Goal: Task Accomplishment & Management: Manage account settings

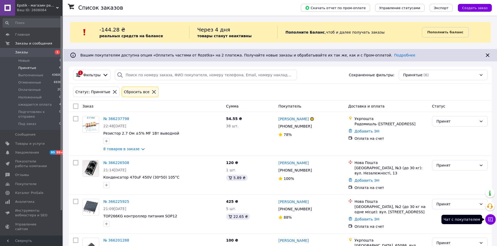
click at [491, 220] on icon at bounding box center [490, 219] width 5 height 5
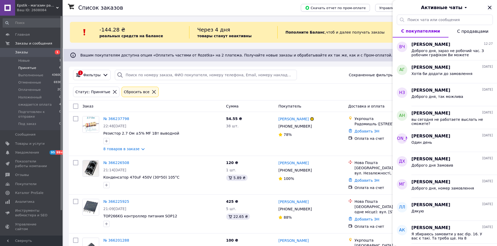
click at [491, 7] on icon "Закрыть" at bounding box center [489, 7] width 6 height 6
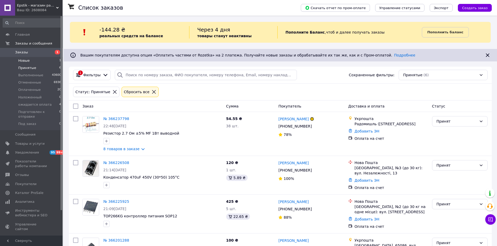
click at [25, 60] on span "Новые" at bounding box center [23, 60] width 11 height 5
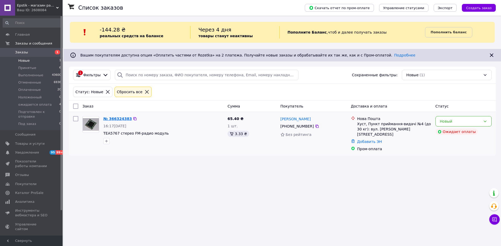
click at [117, 121] on link "№ 366324383" at bounding box center [117, 119] width 28 height 4
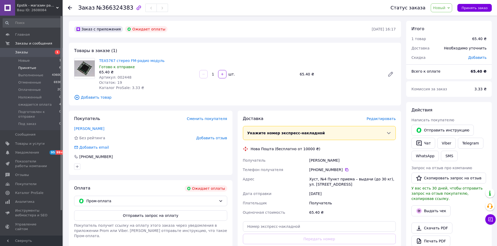
click at [26, 68] on span "Принятые" at bounding box center [27, 68] width 18 height 5
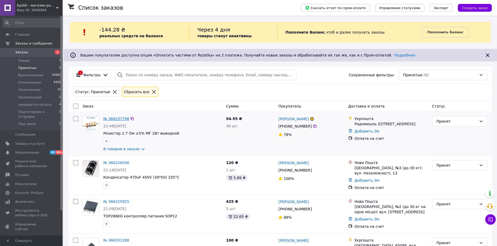
click at [119, 118] on link "№ 366237798" at bounding box center [116, 119] width 26 height 4
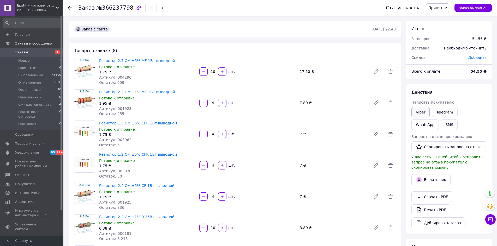
click at [420, 111] on link "Viber" at bounding box center [420, 112] width 18 height 10
click at [374, 71] on icon at bounding box center [376, 72] width 6 height 6
click at [201, 71] on button "button" at bounding box center [203, 72] width 8 height 8
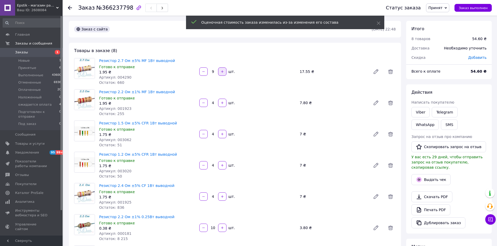
click at [221, 71] on icon "button" at bounding box center [222, 72] width 4 height 4
type input "10"
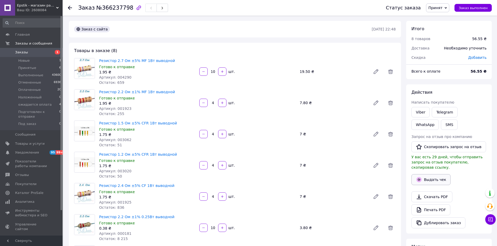
click at [438, 176] on button "Выдать чек" at bounding box center [430, 180] width 39 height 11
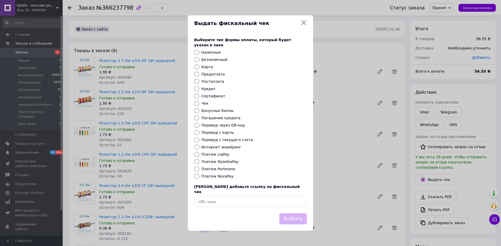
click at [197, 133] on input "Перевод с карты" at bounding box center [196, 132] width 5 height 5
radio input "true"
click at [293, 216] on button "Выбрать" at bounding box center [293, 219] width 28 height 11
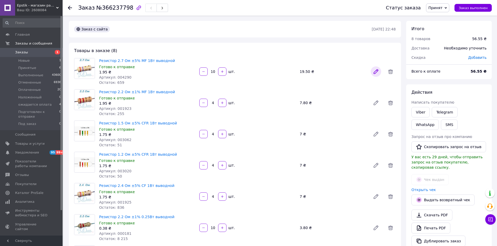
click at [375, 72] on icon at bounding box center [376, 72] width 4 height 4
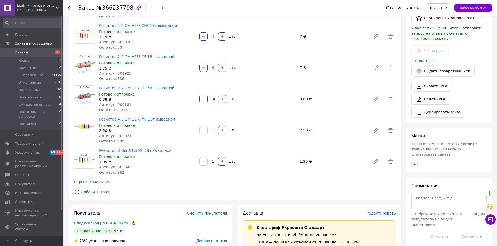
scroll to position [130, 0]
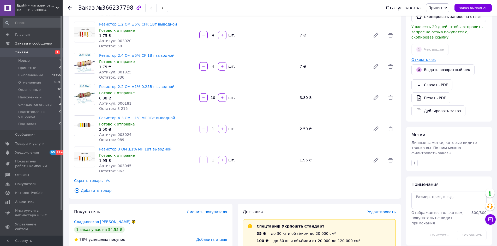
click at [419, 58] on link "Открыть чек" at bounding box center [423, 60] width 25 height 4
click at [358, 191] on span "Добавить товар" at bounding box center [235, 191] width 322 height 6
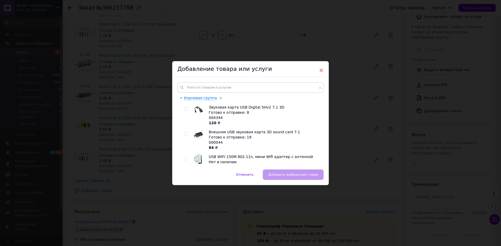
click at [319, 69] on span "×" at bounding box center [321, 70] width 5 height 9
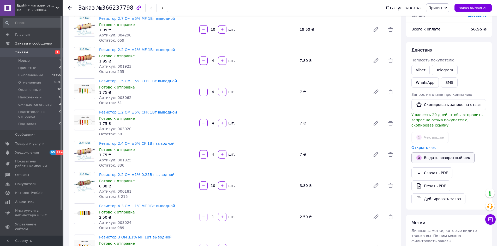
scroll to position [26, 0]
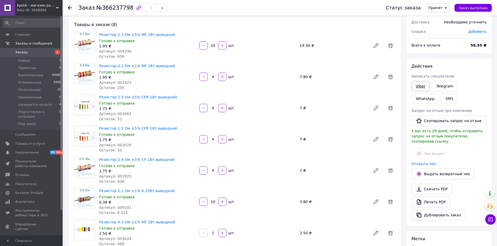
click at [422, 85] on link "Viber" at bounding box center [420, 86] width 18 height 10
click at [359, 209] on div "Резистор 2.2 Ом ±1% 0.25Вт выводной Готово к отправке 0.38 ₴ Артикул: 000181 Ос…" at bounding box center [247, 202] width 301 height 29
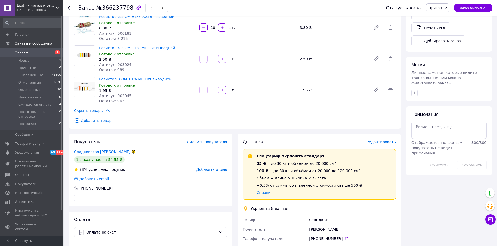
scroll to position [287, 0]
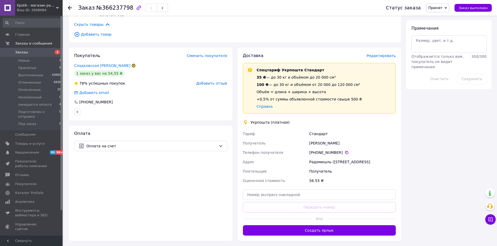
click at [384, 56] on span "Редактировать" at bounding box center [380, 56] width 29 height 4
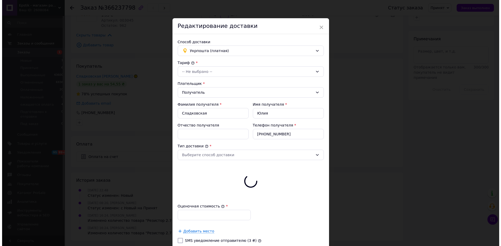
scroll to position [276, 0]
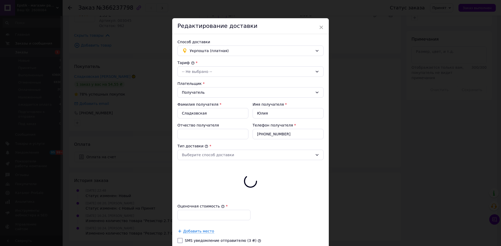
type input "56.55"
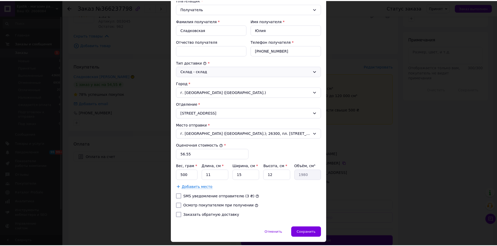
scroll to position [99, 0]
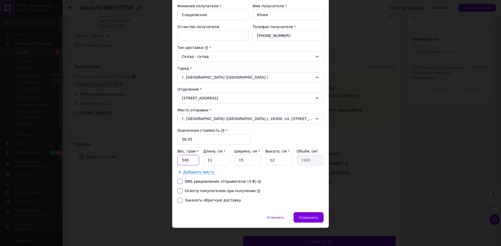
click at [192, 161] on input "500" at bounding box center [188, 160] width 22 height 10
type input "5"
type input "27"
drag, startPoint x: 178, startPoint y: 191, endPoint x: 196, endPoint y: 183, distance: 20.2
click at [178, 191] on input "Осмотр покупателем при получении" at bounding box center [179, 191] width 5 height 5
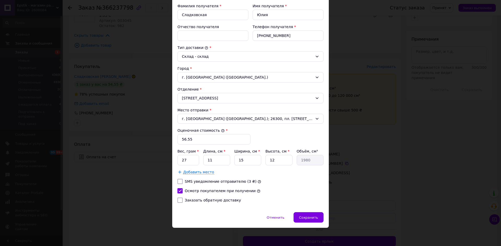
checkbox input "true"
click at [212, 161] on input "11" at bounding box center [216, 160] width 27 height 10
type input "1"
type input "180"
type input "18"
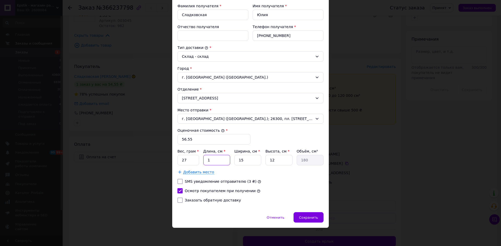
type input "3240"
type input "18"
click at [243, 160] on input "15" at bounding box center [247, 160] width 27 height 10
type input "1"
type input "216"
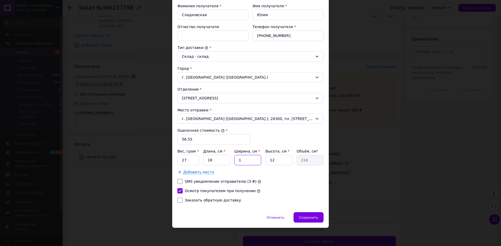
type input "12"
type input "2592"
type input "12"
click at [275, 160] on input "12" at bounding box center [278, 160] width 27 height 10
type input "1"
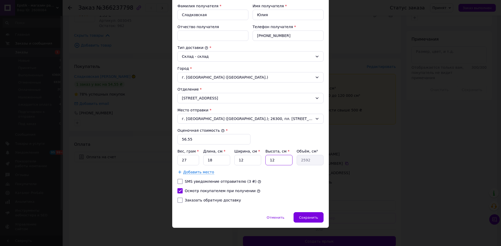
type input "216"
type input "1"
click at [180, 137] on input "56.55" at bounding box center [213, 139] width 73 height 10
type input "156.55"
click at [310, 218] on span "Сохранить" at bounding box center [308, 218] width 19 height 4
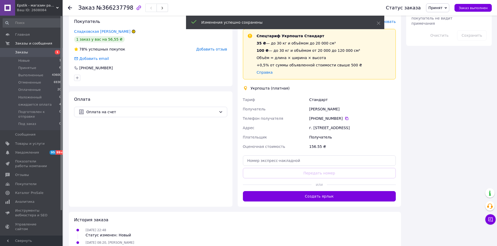
scroll to position [328, 0]
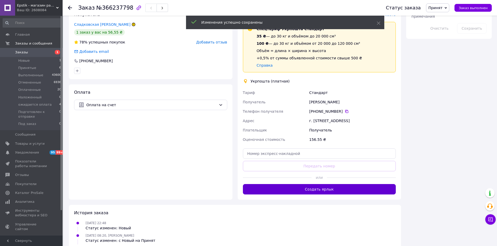
click at [311, 195] on button "Создать ярлык" at bounding box center [319, 189] width 153 height 10
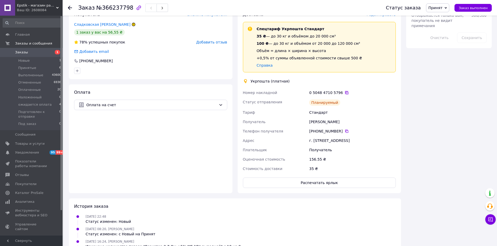
click at [345, 93] on icon at bounding box center [347, 93] width 4 height 4
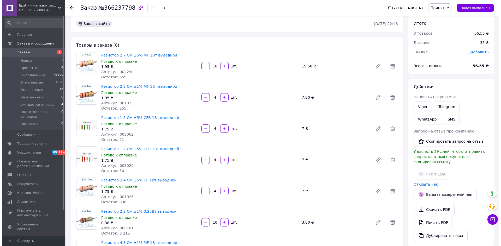
scroll to position [0, 0]
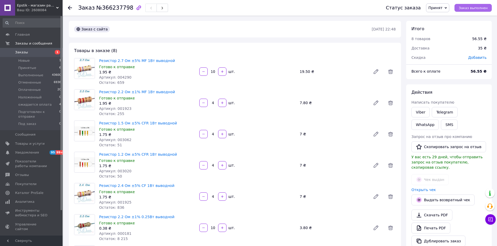
click at [478, 8] on span "Заказ выполнен" at bounding box center [473, 8] width 29 height 4
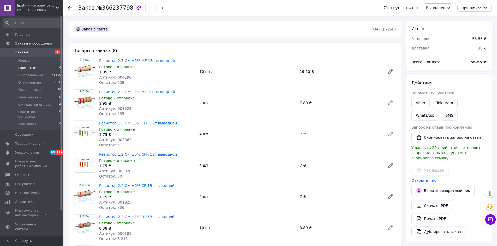
click at [29, 67] on span "Принятые" at bounding box center [27, 68] width 18 height 5
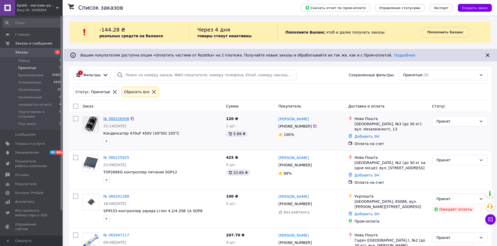
click at [119, 119] on link "№ 366226508" at bounding box center [116, 119] width 26 height 4
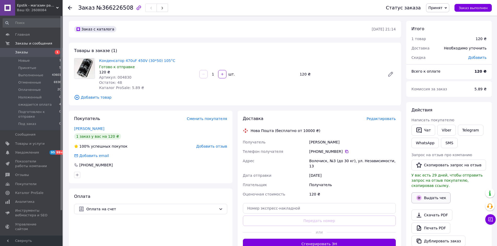
click at [432, 195] on button "Выдать чек" at bounding box center [430, 198] width 39 height 11
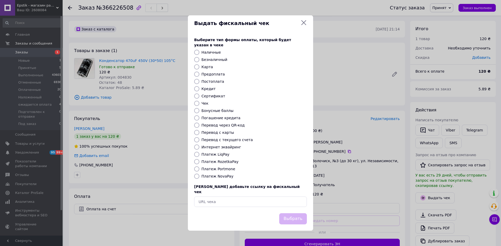
click at [195, 134] on input "Перевод с карты" at bounding box center [196, 132] width 5 height 5
radio input "true"
click at [294, 214] on button "Выбрать" at bounding box center [293, 219] width 28 height 11
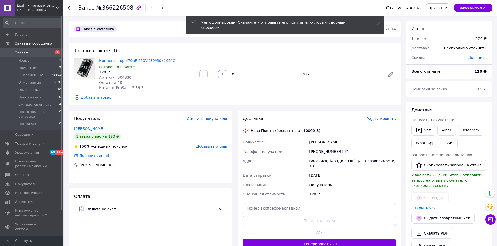
click at [416, 206] on link "Открыть чек" at bounding box center [423, 208] width 25 height 4
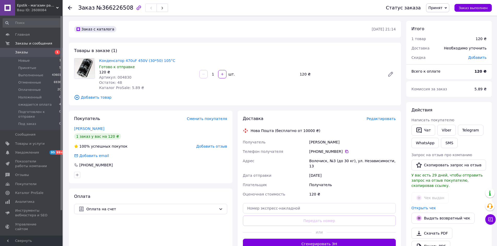
click at [386, 119] on span "Редактировать" at bounding box center [380, 119] width 29 height 4
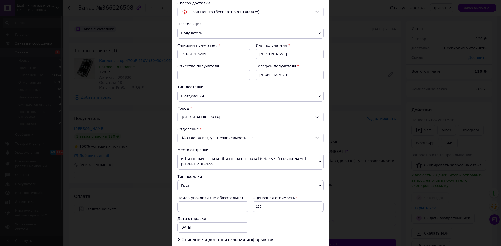
scroll to position [104, 0]
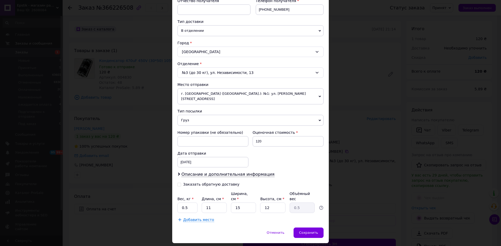
drag, startPoint x: 182, startPoint y: 115, endPoint x: 185, endPoint y: 140, distance: 24.8
click at [182, 116] on span "Груз" at bounding box center [250, 120] width 146 height 11
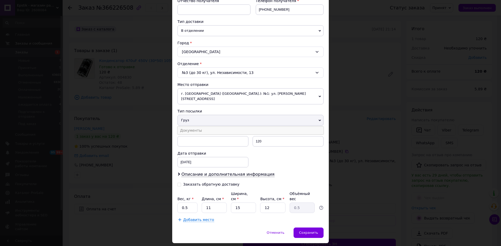
click at [187, 127] on li "Документы" at bounding box center [250, 131] width 146 height 8
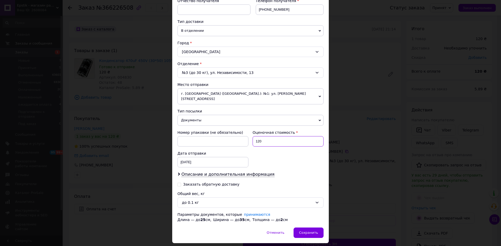
click at [256, 136] on input "120" at bounding box center [287, 141] width 71 height 10
type input "220"
click at [254, 172] on span "Описание и дополнительная информация" at bounding box center [227, 174] width 93 height 5
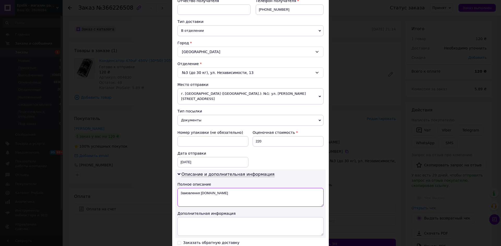
click at [228, 188] on textarea "Замовлення [DOMAIN_NAME]" at bounding box center [250, 197] width 146 height 19
type textarea "З"
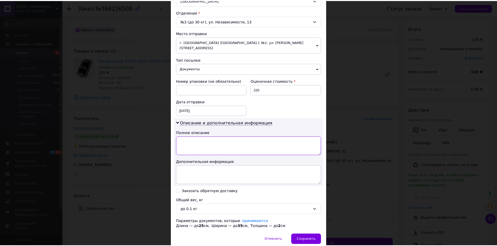
scroll to position [157, 0]
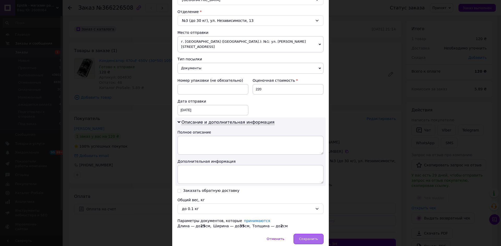
click at [310, 237] on span "Сохранить" at bounding box center [308, 239] width 19 height 4
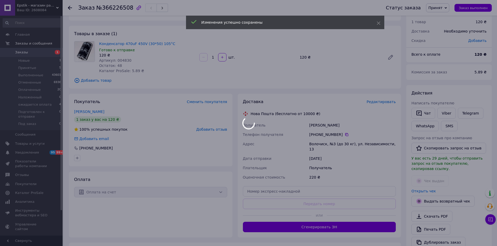
scroll to position [26, 0]
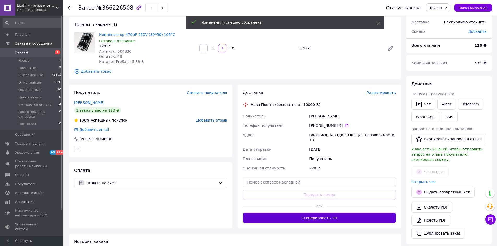
click at [321, 216] on button "Сгенерировать ЭН" at bounding box center [319, 218] width 153 height 10
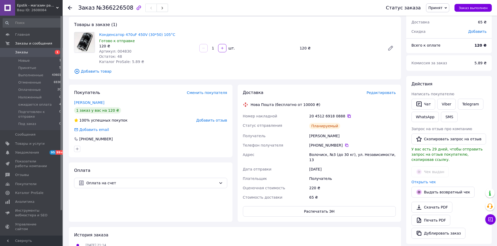
click at [347, 116] on icon at bounding box center [348, 116] width 3 height 3
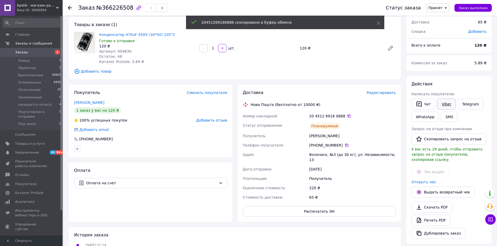
click at [447, 106] on link "Viber" at bounding box center [446, 104] width 18 height 11
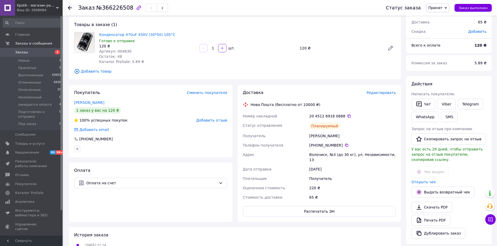
click at [364, 184] on div "220 ₴" at bounding box center [352, 188] width 89 height 9
click at [374, 193] on div "65 ₴" at bounding box center [352, 197] width 89 height 9
click at [482, 9] on span "Заказ выполнен" at bounding box center [473, 8] width 29 height 4
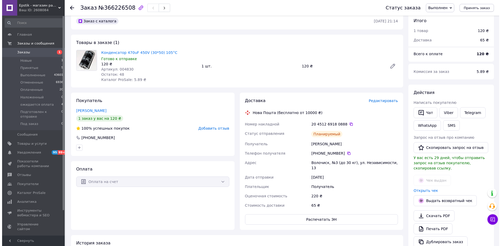
scroll to position [0, 0]
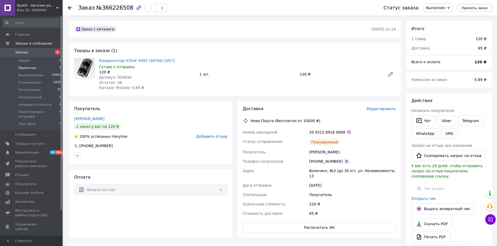
click at [23, 66] on span "Принятые" at bounding box center [27, 68] width 18 height 5
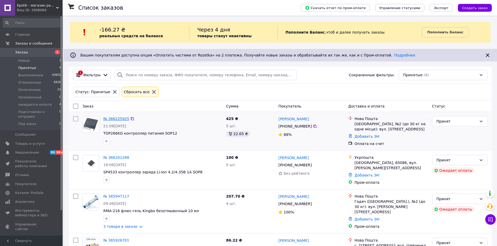
click at [121, 117] on link "№ 366225925" at bounding box center [116, 119] width 26 height 4
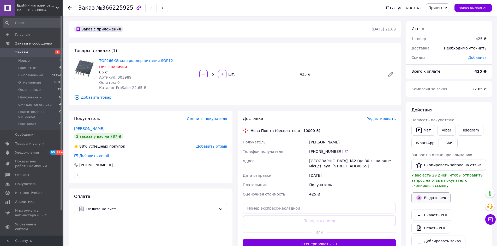
click at [430, 193] on button "Выдать чек" at bounding box center [430, 198] width 39 height 11
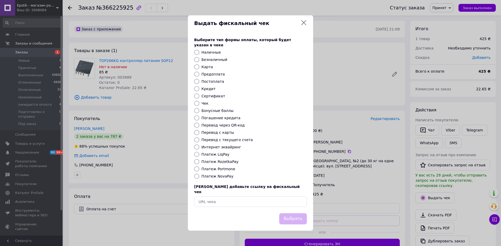
drag, startPoint x: 197, startPoint y: 133, endPoint x: 227, endPoint y: 165, distance: 43.7
click at [197, 133] on input "Перевод с карты" at bounding box center [196, 132] width 5 height 5
radio input "true"
click at [296, 217] on button "Выбрать" at bounding box center [293, 219] width 28 height 11
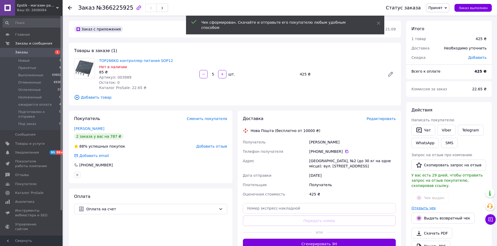
click at [415, 206] on link "Открыть чек" at bounding box center [423, 208] width 25 height 4
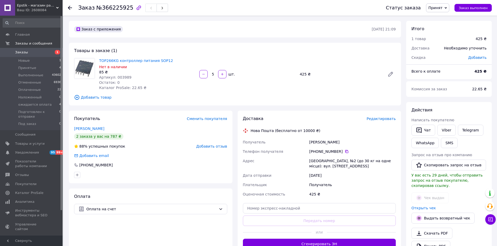
click at [378, 117] on span "Редактировать" at bounding box center [380, 119] width 29 height 4
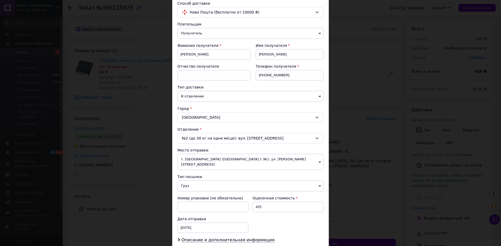
scroll to position [104, 0]
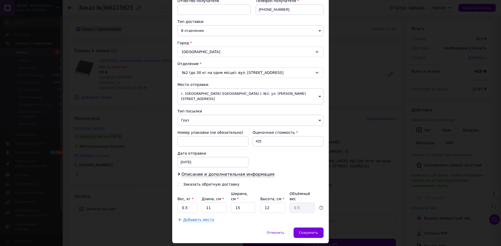
click at [188, 116] on span "Груз" at bounding box center [250, 120] width 146 height 11
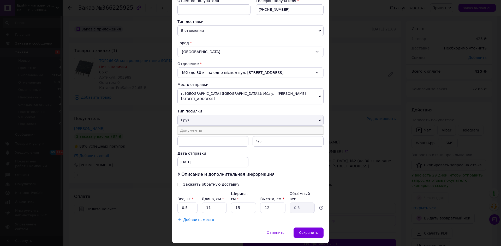
click at [188, 127] on li "Документы" at bounding box center [250, 131] width 146 height 8
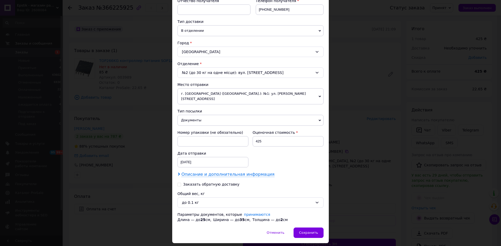
click at [248, 172] on span "Описание и дополнительная информация" at bounding box center [227, 174] width 93 height 5
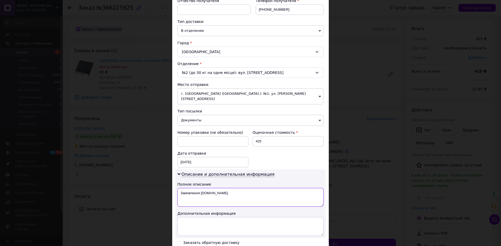
click at [240, 188] on textarea "Замовлення [DOMAIN_NAME]" at bounding box center [250, 197] width 146 height 19
type textarea "З"
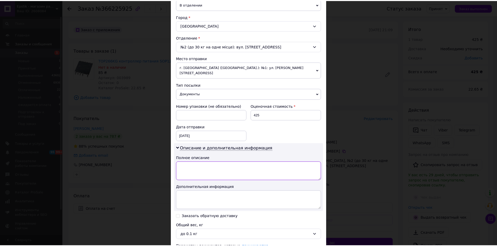
scroll to position [173, 0]
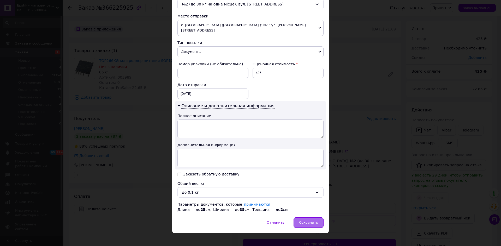
click at [310, 221] on span "Сохранить" at bounding box center [308, 223] width 19 height 4
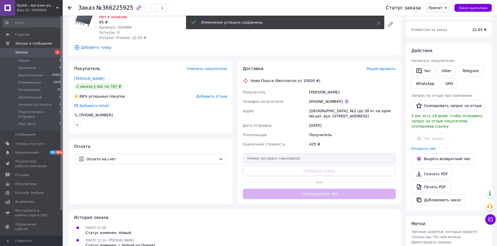
scroll to position [52, 0]
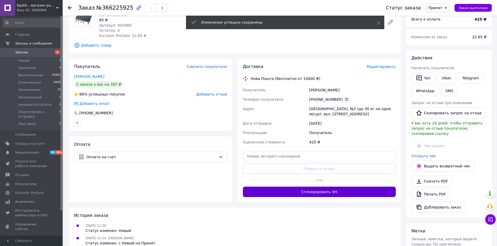
click at [320, 191] on button "Сгенерировать ЭН" at bounding box center [319, 192] width 153 height 10
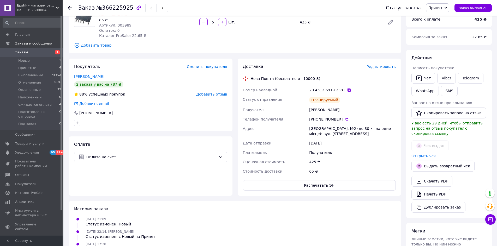
click at [347, 90] on icon at bounding box center [349, 90] width 4 height 4
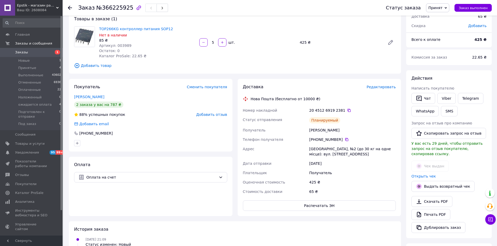
scroll to position [0, 0]
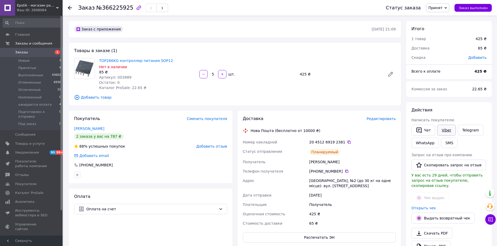
click at [452, 131] on link "Viber" at bounding box center [446, 130] width 18 height 11
click at [388, 152] on div "Планируемый" at bounding box center [352, 152] width 89 height 10
click at [366, 212] on div "425 ₴" at bounding box center [352, 214] width 89 height 9
click at [471, 7] on span "Заказ выполнен" at bounding box center [473, 8] width 29 height 4
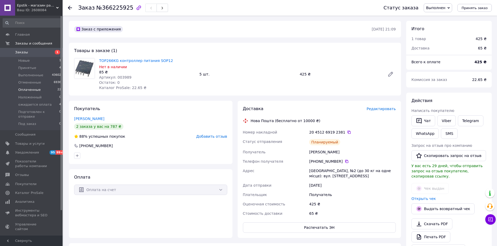
click at [41, 89] on li "Оплаченные 22" at bounding box center [32, 89] width 64 height 7
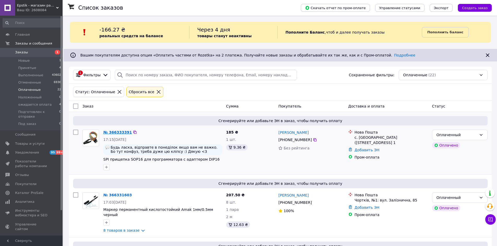
click at [117, 133] on link "№ 366333391" at bounding box center [117, 132] width 28 height 4
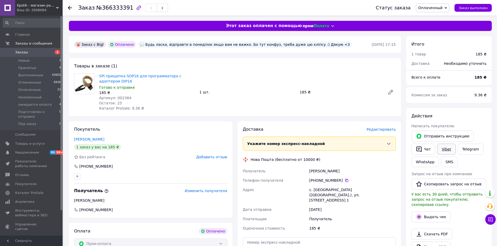
click at [444, 147] on link "Viber" at bounding box center [446, 149] width 18 height 11
click at [355, 65] on div "Товары в заказе (1) SPI прищепка SOP16 для программатора с адаптером DIP16 Гото…" at bounding box center [235, 87] width 332 height 58
click at [430, 212] on button "Выдать чек" at bounding box center [430, 217] width 39 height 11
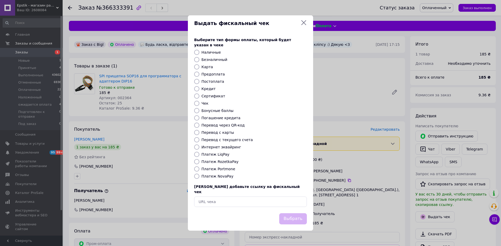
click at [198, 163] on input "Платеж RozetkaPay" at bounding box center [196, 161] width 5 height 5
radio input "true"
click at [289, 214] on button "Выбрать" at bounding box center [293, 219] width 28 height 11
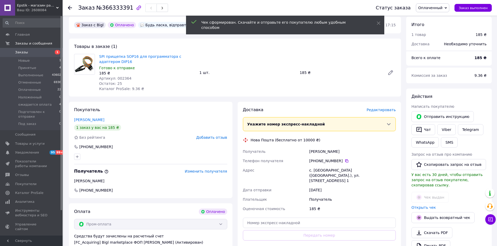
scroll to position [52, 0]
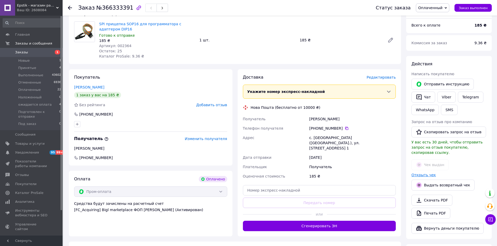
click at [420, 173] on link "Открыть чек" at bounding box center [423, 175] width 25 height 4
drag, startPoint x: 329, startPoint y: 218, endPoint x: 331, endPoint y: 218, distance: 2.6
click at [330, 221] on button "Сгенерировать ЭН" at bounding box center [319, 226] width 153 height 10
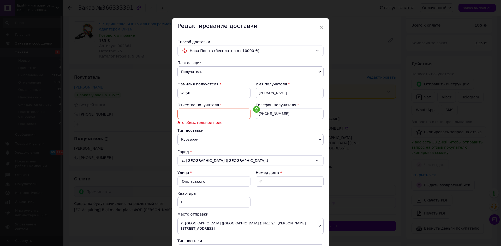
click at [375, 34] on div "× Редактирование доставки Способ доставки Нова Пошта (бесплатно от 10000 ₴) Пла…" at bounding box center [250, 123] width 501 height 246
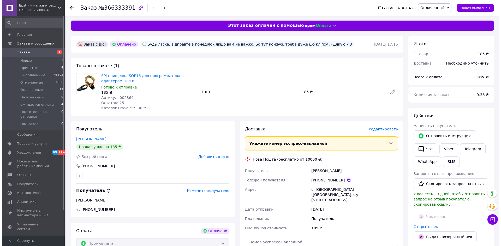
scroll to position [0, 0]
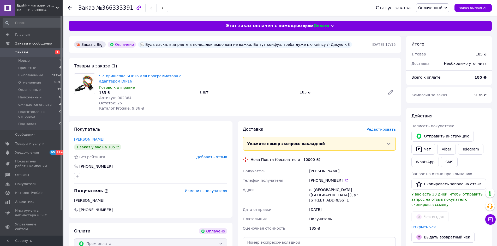
click at [385, 128] on span "Редактировать" at bounding box center [380, 130] width 29 height 4
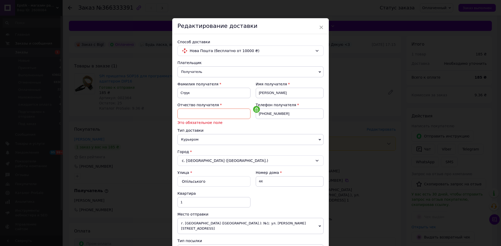
drag, startPoint x: 196, startPoint y: 138, endPoint x: 198, endPoint y: 141, distance: 3.6
click at [196, 139] on span "Курьером" at bounding box center [250, 139] width 146 height 11
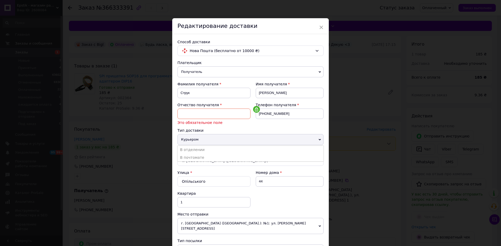
click at [211, 140] on span "Курьером" at bounding box center [250, 139] width 146 height 11
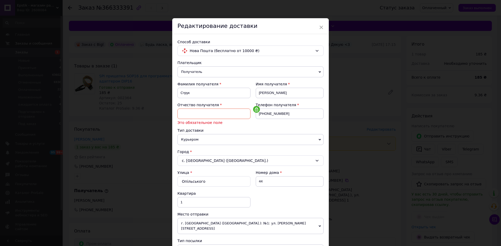
click at [363, 80] on div "× Редактирование доставки Способ доставки Нова Пошта (бесплатно от 10000 ₴) Пла…" at bounding box center [250, 123] width 501 height 246
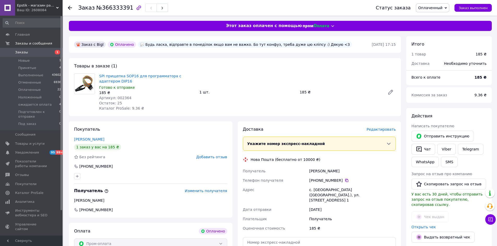
click at [378, 130] on span "Редактировать" at bounding box center [380, 130] width 29 height 4
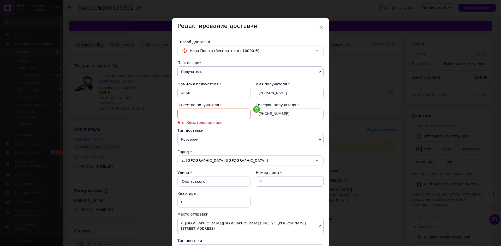
click at [206, 115] on input at bounding box center [213, 114] width 73 height 10
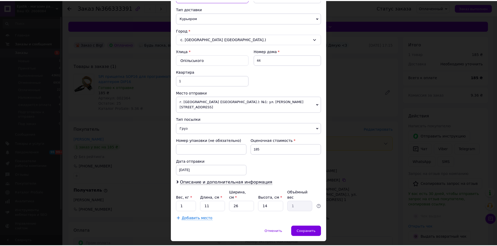
scroll to position [121, 0]
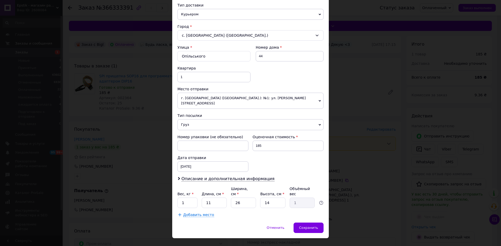
type input "Володимирович"
click at [196, 119] on span "Груз" at bounding box center [250, 124] width 146 height 11
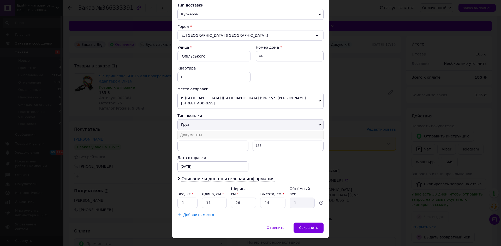
click at [192, 131] on li "Документы" at bounding box center [250, 135] width 146 height 8
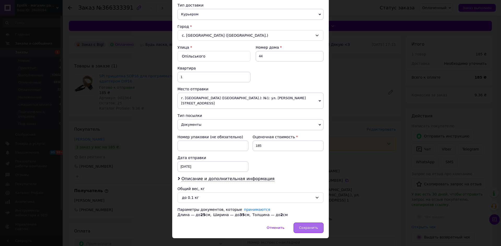
click at [308, 226] on span "Сохранить" at bounding box center [308, 228] width 19 height 4
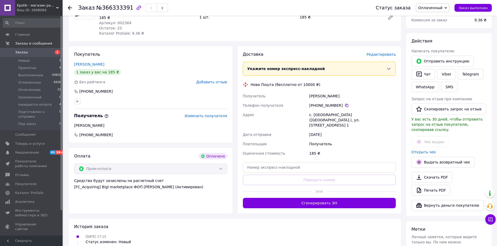
scroll to position [78, 0]
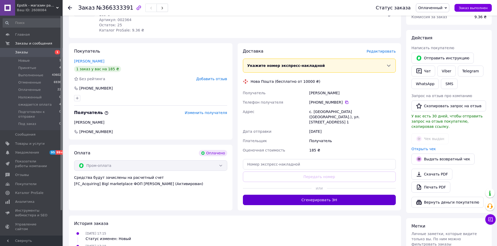
click at [316, 197] on button "Сгенерировать ЭН" at bounding box center [319, 200] width 153 height 10
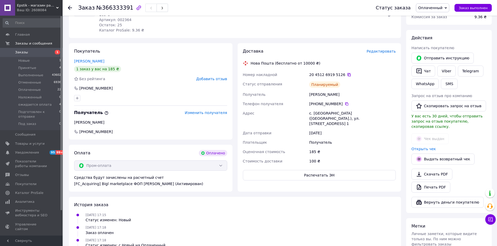
click at [347, 75] on icon at bounding box center [349, 75] width 4 height 4
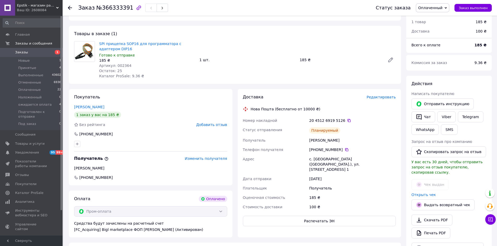
scroll to position [0, 0]
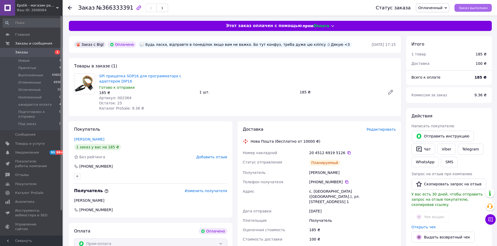
click at [474, 8] on span "Заказ выполнен" at bounding box center [473, 8] width 29 height 4
click at [446, 149] on link "Viber" at bounding box center [446, 149] width 18 height 11
click at [369, 161] on div "Планируемый" at bounding box center [352, 163] width 89 height 10
click at [27, 75] on span "Выполненные" at bounding box center [30, 75] width 25 height 5
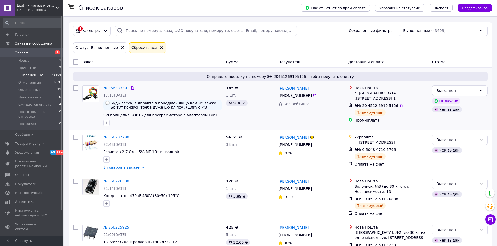
scroll to position [52, 0]
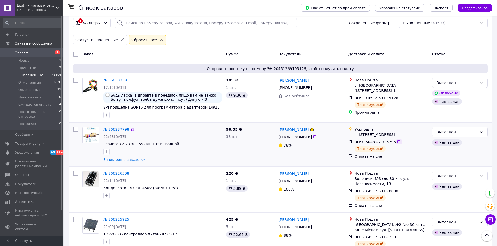
click at [397, 144] on icon at bounding box center [399, 142] width 4 height 4
click at [405, 159] on div "Оплата на счет" at bounding box center [390, 156] width 75 height 7
click at [37, 90] on span "Оплаченные" at bounding box center [29, 90] width 22 height 5
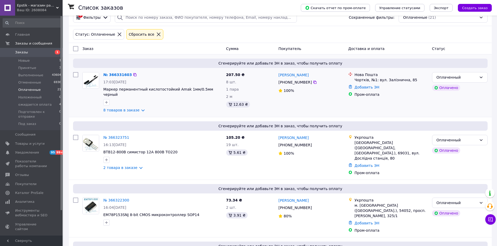
scroll to position [78, 0]
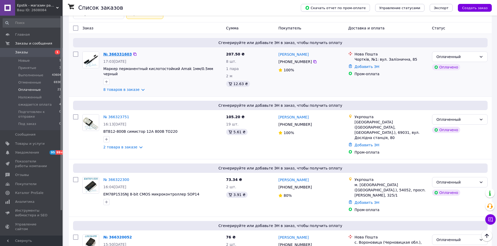
click at [115, 53] on link "№ 366331603" at bounding box center [117, 54] width 28 height 4
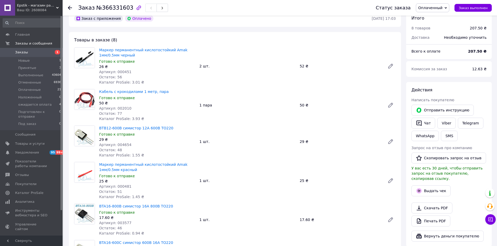
scroll to position [52, 0]
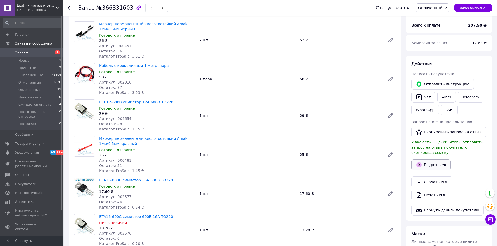
click at [435, 161] on button "Выдать чек" at bounding box center [430, 165] width 39 height 11
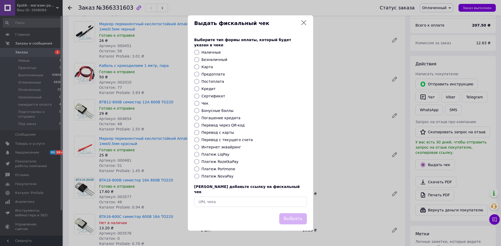
click at [197, 162] on input "Платеж RozetkaPay" at bounding box center [196, 161] width 5 height 5
radio input "true"
click at [298, 214] on button "Выбрать" at bounding box center [293, 219] width 28 height 11
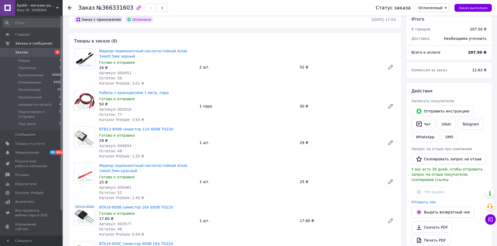
scroll to position [0, 0]
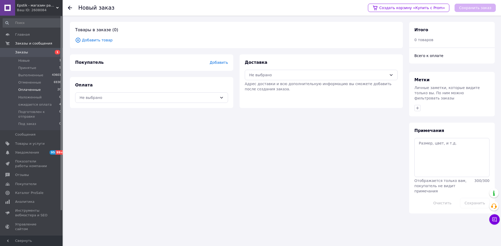
click at [31, 91] on span "Оплаченные" at bounding box center [29, 90] width 22 height 5
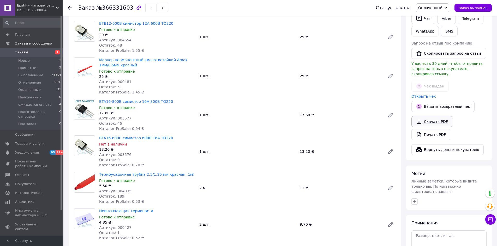
scroll to position [130, 0]
click at [423, 95] on link "Открыть чек" at bounding box center [423, 97] width 25 height 4
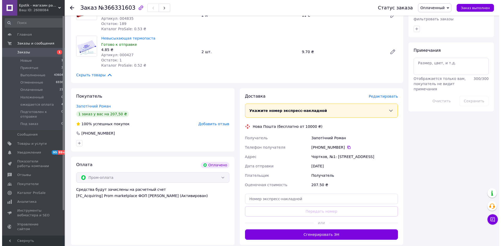
scroll to position [313, 0]
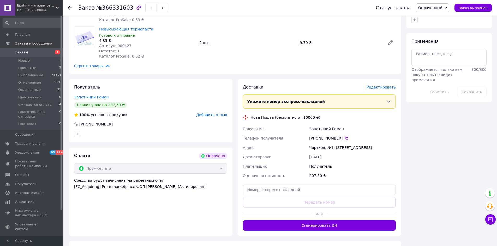
click at [382, 86] on span "Редактировать" at bounding box center [380, 87] width 29 height 4
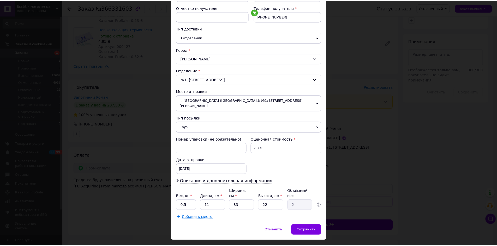
scroll to position [100, 0]
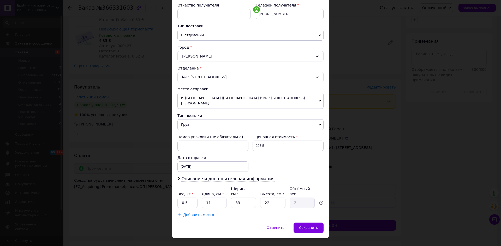
click at [371, 46] on div "× Редактирование доставки Способ доставки Нова Пошта (бесплатно от 10000 ₴) Пла…" at bounding box center [250, 123] width 501 height 246
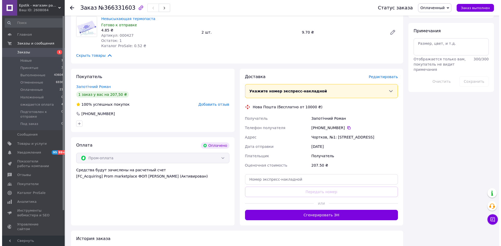
scroll to position [339, 0]
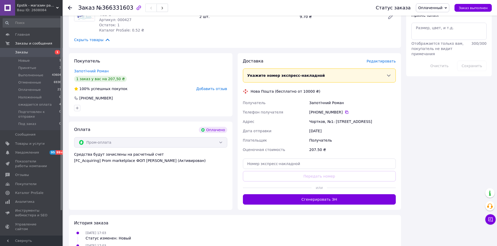
click at [383, 61] on span "Редактировать" at bounding box center [380, 61] width 29 height 4
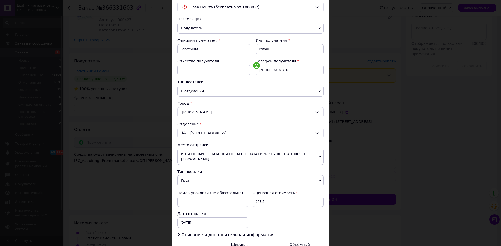
scroll to position [52, 0]
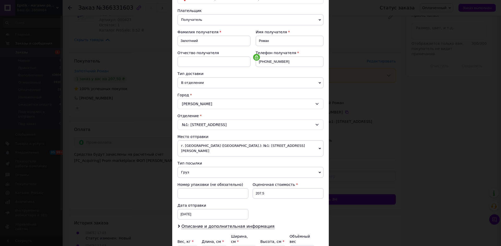
click at [195, 169] on span "Груз" at bounding box center [250, 172] width 146 height 11
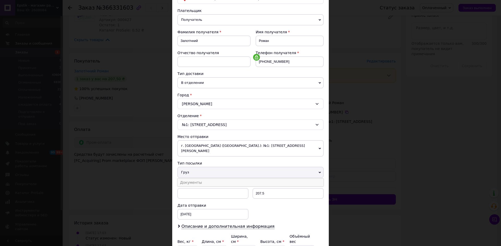
click at [192, 179] on li "Документы" at bounding box center [250, 183] width 146 height 8
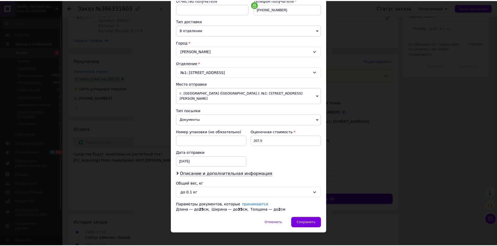
scroll to position [105, 0]
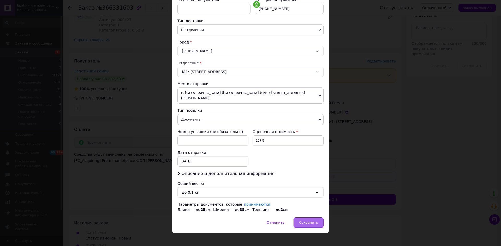
click at [314, 221] on div "Сохранить" at bounding box center [308, 223] width 30 height 10
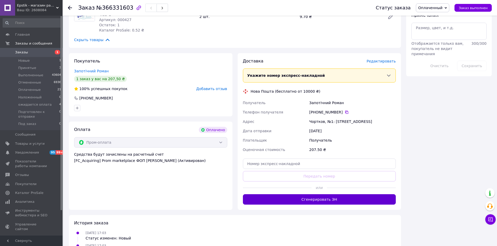
click at [323, 202] on button "Сгенерировать ЭН" at bounding box center [319, 200] width 153 height 10
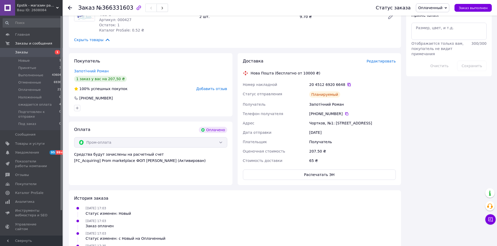
click at [347, 85] on icon at bounding box center [348, 84] width 3 height 3
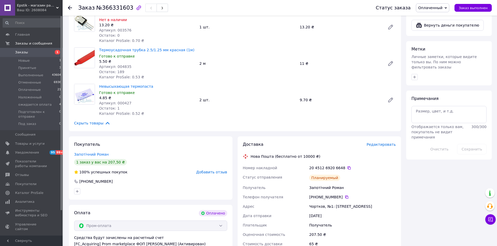
scroll to position [261, 0]
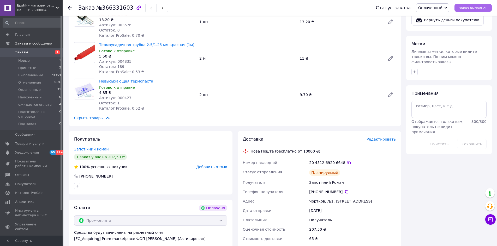
click at [480, 8] on span "Заказ выполнен" at bounding box center [473, 8] width 29 height 4
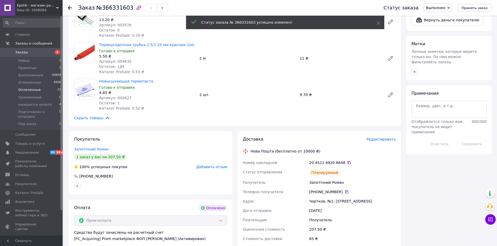
click at [29, 89] on span "Оплаченные" at bounding box center [29, 90] width 22 height 5
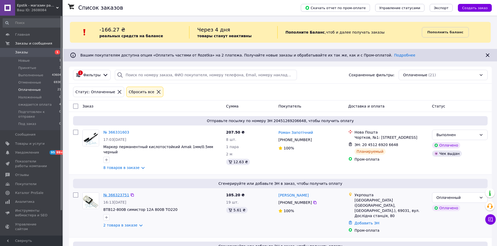
click at [112, 193] on link "№ 366323751" at bounding box center [116, 195] width 26 height 4
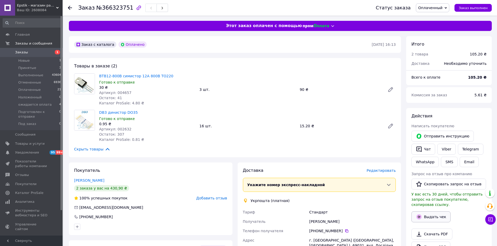
click at [434, 214] on button "Выдать чек" at bounding box center [430, 217] width 39 height 11
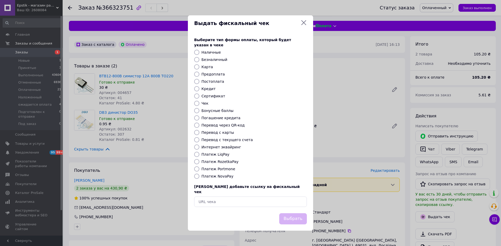
drag, startPoint x: 196, startPoint y: 162, endPoint x: 242, endPoint y: 198, distance: 58.6
click at [196, 162] on input "Платеж RozetkaPay" at bounding box center [196, 161] width 5 height 5
radio input "true"
click at [301, 214] on button "Выбрать" at bounding box center [293, 219] width 28 height 11
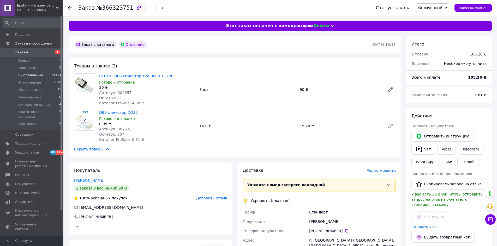
click at [27, 76] on span "Выполненные" at bounding box center [30, 75] width 25 height 5
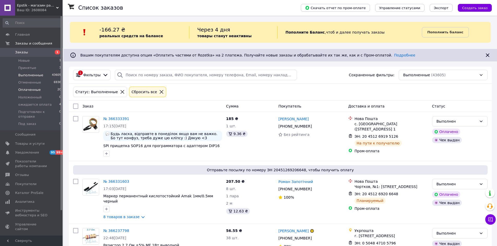
click at [32, 89] on span "Оплаченные" at bounding box center [29, 90] width 22 height 5
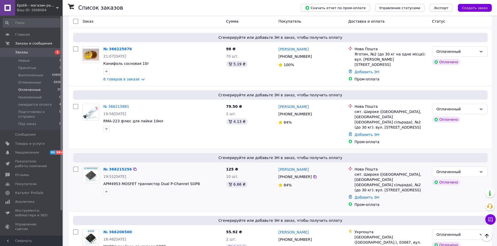
scroll to position [981, 0]
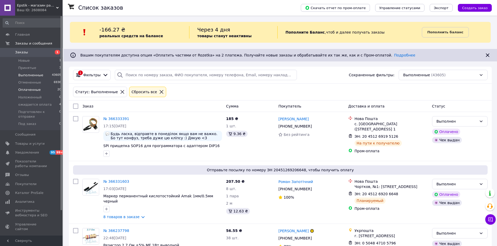
drag, startPoint x: 32, startPoint y: 89, endPoint x: 35, endPoint y: 93, distance: 5.0
click at [32, 89] on span "Оплаченные" at bounding box center [29, 90] width 22 height 5
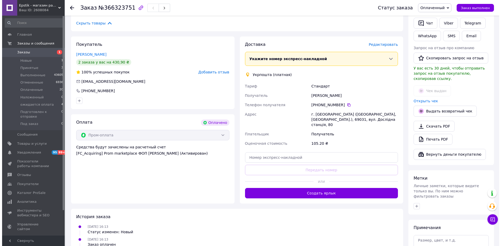
scroll to position [130, 0]
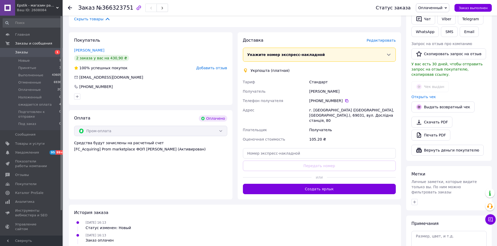
click at [381, 43] on span "Редактировать" at bounding box center [380, 40] width 29 height 4
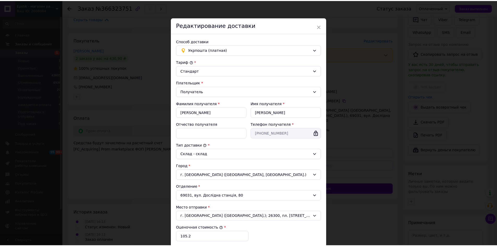
scroll to position [0, 0]
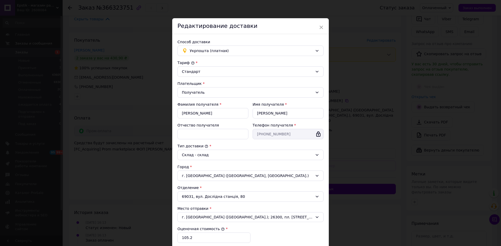
click at [321, 27] on span "×" at bounding box center [321, 27] width 5 height 9
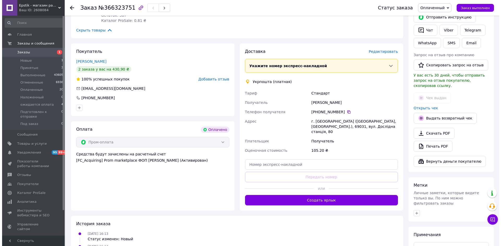
scroll to position [130, 0]
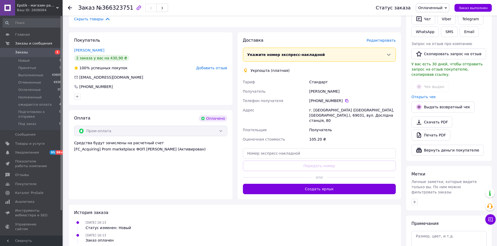
click at [376, 39] on span "Редактировать" at bounding box center [380, 40] width 29 height 4
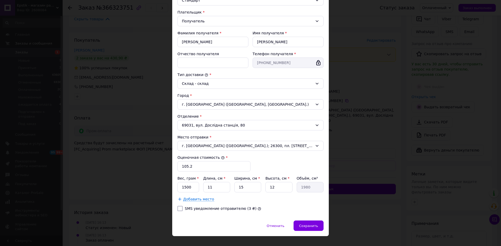
scroll to position [80, 0]
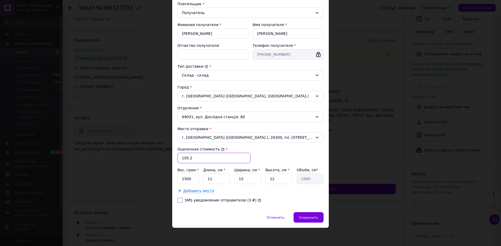
drag, startPoint x: 198, startPoint y: 161, endPoint x: 140, endPoint y: 158, distance: 58.0
click at [144, 157] on div "× Редактирование доставки Способ доставки Укрпошта (платная) Тариф * Стандарт П…" at bounding box center [250, 123] width 501 height 246
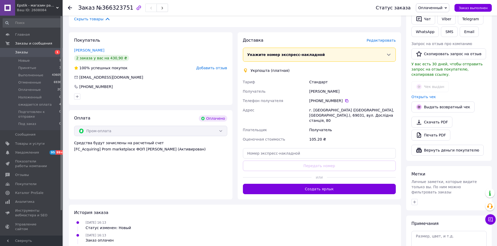
click at [382, 40] on span "Редактировать" at bounding box center [380, 40] width 29 height 4
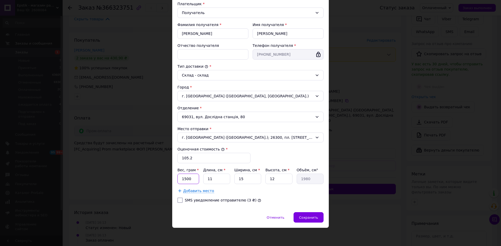
drag, startPoint x: 193, startPoint y: 179, endPoint x: 177, endPoint y: 177, distance: 15.4
click at [178, 177] on input "1500" at bounding box center [188, 179] width 22 height 10
click at [362, 21] on div "× Редактирование доставки Способ доставки Укрпошта (платная) Тариф * Стандарт П…" at bounding box center [250, 123] width 501 height 246
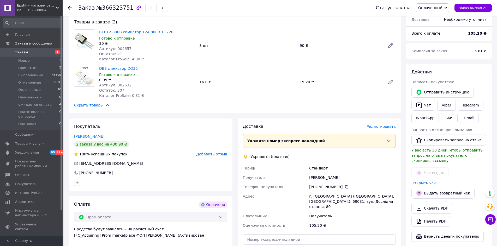
scroll to position [52, 0]
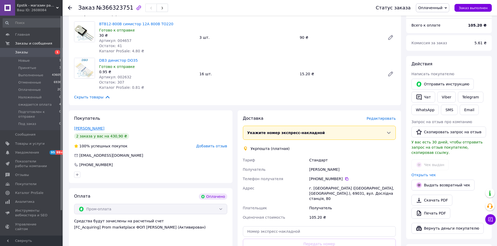
click at [83, 129] on link "Федоров Игорь" at bounding box center [89, 129] width 30 height 4
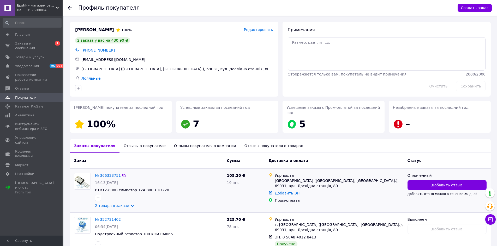
click at [105, 174] on link "№ 366323751" at bounding box center [108, 176] width 26 height 4
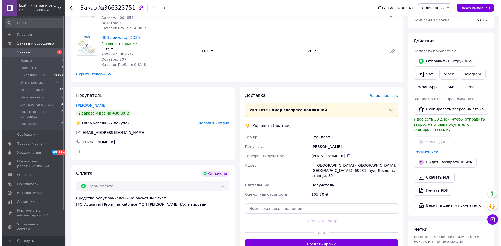
scroll to position [78, 0]
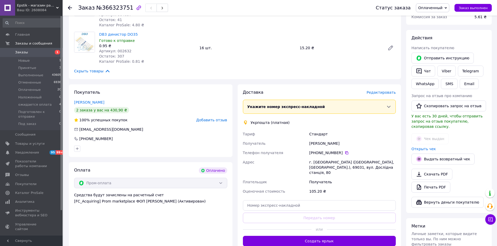
click at [380, 92] on span "Редактировать" at bounding box center [380, 93] width 29 height 4
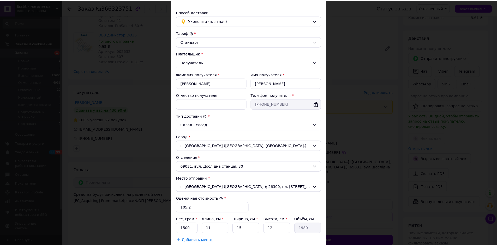
scroll to position [80, 0]
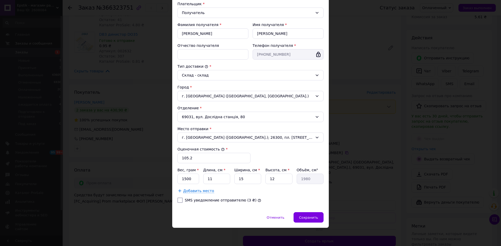
click at [370, 51] on div "× Редактирование доставки Способ доставки Укрпошта (платная) Тариф * Стандарт П…" at bounding box center [250, 123] width 501 height 246
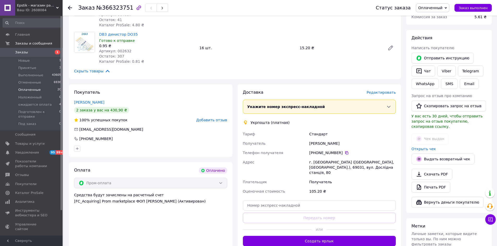
click at [36, 91] on span "Оплаченные" at bounding box center [29, 90] width 22 height 5
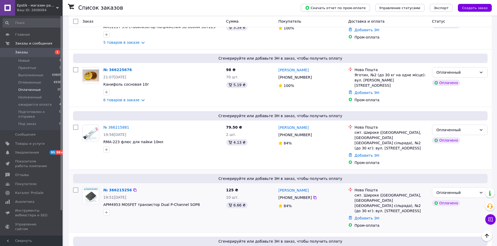
scroll to position [981, 0]
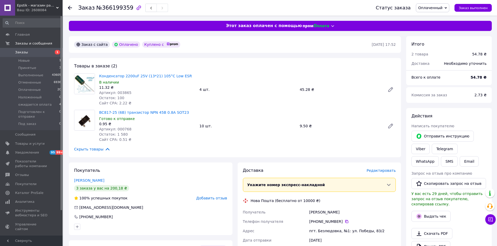
click at [82, 183] on div "Назаренко Алексей" at bounding box center [150, 180] width 153 height 5
click at [82, 182] on link "Назаренко Алексей" at bounding box center [89, 181] width 30 height 4
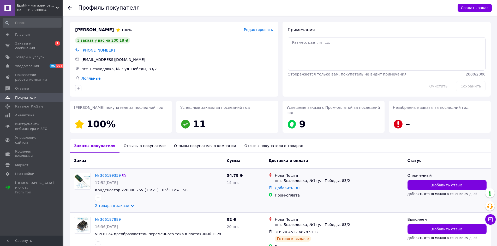
click at [104, 174] on link "№ 366199359" at bounding box center [108, 176] width 26 height 4
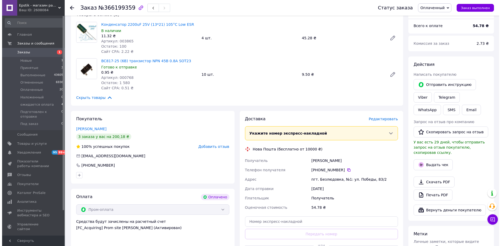
scroll to position [52, 0]
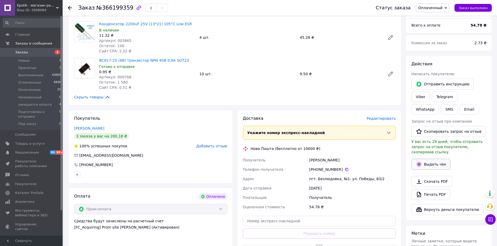
click at [438, 159] on button "Выдать чек" at bounding box center [430, 164] width 39 height 11
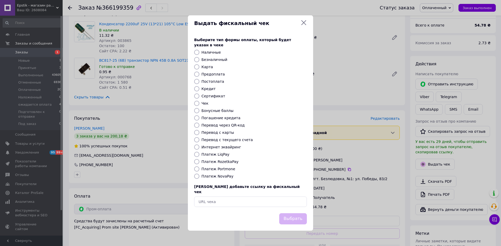
click at [197, 162] on input "Платеж RozetkaPay" at bounding box center [196, 161] width 5 height 5
radio input "true"
click at [292, 214] on button "Выбрать" at bounding box center [293, 219] width 28 height 11
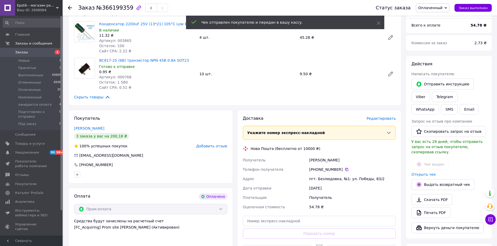
click at [379, 118] on span "Редактировать" at bounding box center [380, 119] width 29 height 4
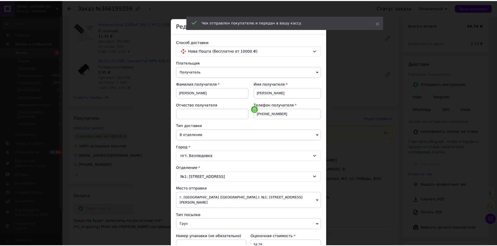
scroll to position [100, 0]
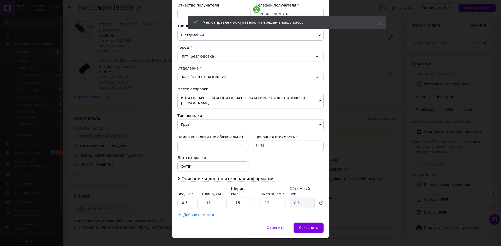
drag, startPoint x: 202, startPoint y: 120, endPoint x: 201, endPoint y: 125, distance: 4.8
click at [202, 120] on span "Груз" at bounding box center [250, 124] width 146 height 11
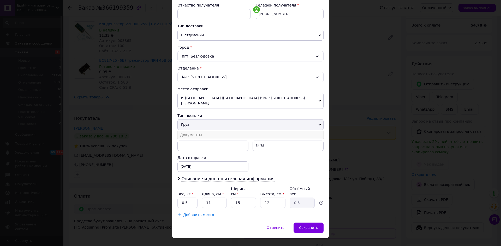
click at [196, 131] on li "Документы" at bounding box center [250, 135] width 146 height 8
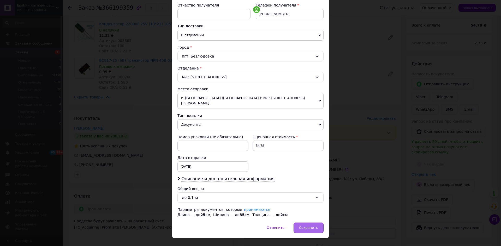
click at [306, 226] on span "Сохранить" at bounding box center [308, 228] width 19 height 4
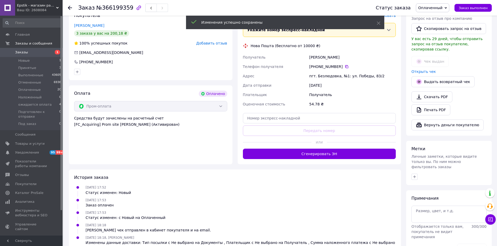
scroll to position [180, 0]
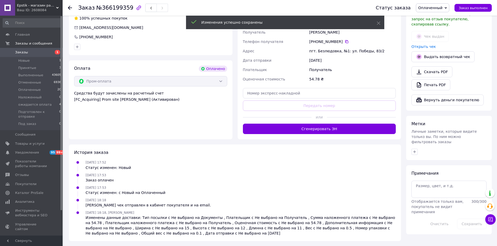
click at [346, 134] on div "Доставка Редактировать Укажите номер экспресс-накладной Обязательно введите ном…" at bounding box center [320, 61] width 164 height 157
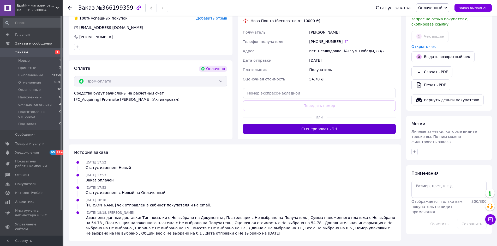
click at [335, 128] on button "Сгенерировать ЭН" at bounding box center [319, 129] width 153 height 10
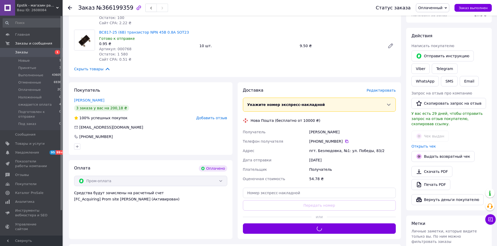
scroll to position [76, 0]
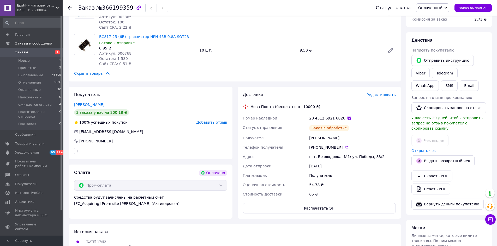
click at [347, 118] on icon at bounding box center [348, 118] width 3 height 3
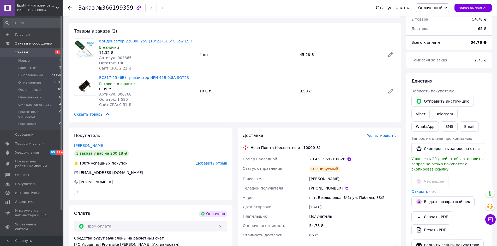
scroll to position [0, 0]
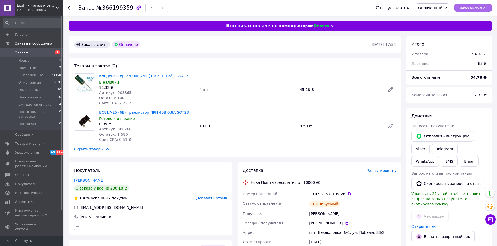
click at [466, 8] on span "Заказ выполнен" at bounding box center [473, 8] width 29 height 4
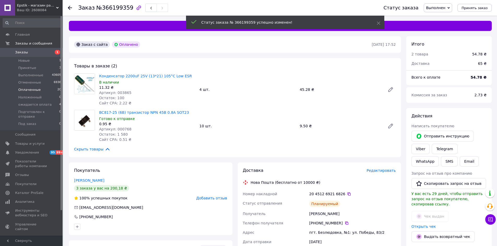
click at [34, 89] on span "Оплаченные" at bounding box center [29, 90] width 22 height 5
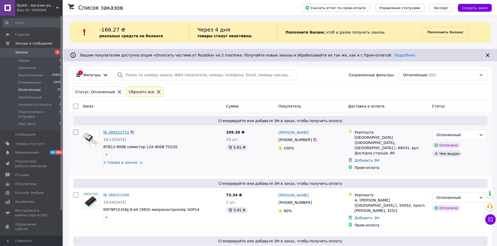
click at [117, 132] on link "№ 366323751" at bounding box center [116, 132] width 26 height 4
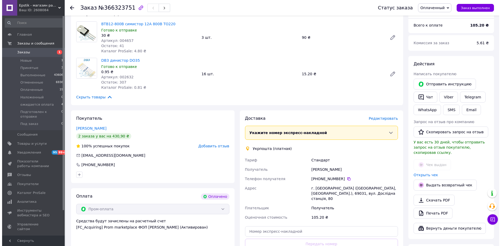
scroll to position [104, 0]
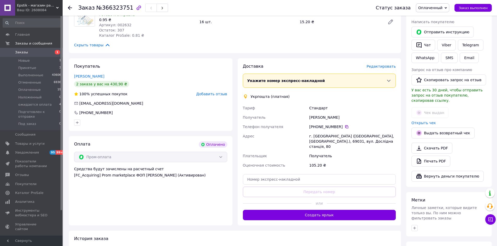
click at [385, 67] on span "Редактировать" at bounding box center [380, 66] width 29 height 4
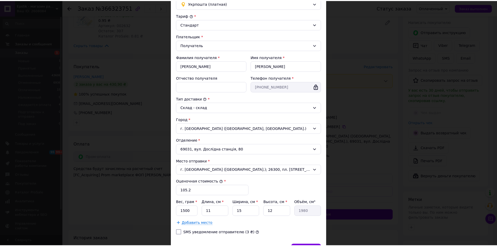
scroll to position [80, 0]
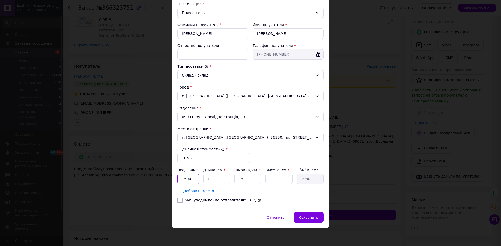
drag, startPoint x: 194, startPoint y: 180, endPoint x: 179, endPoint y: 181, distance: 14.4
click at [179, 181] on input "1500" at bounding box center [188, 179] width 22 height 10
type input "20"
drag, startPoint x: 214, startPoint y: 167, endPoint x: 206, endPoint y: 179, distance: 14.2
click at [206, 179] on input "11" at bounding box center [216, 179] width 27 height 10
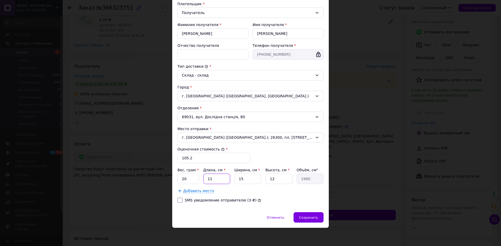
type input "1"
type input "180"
type input "18"
type input "3240"
type input "18"
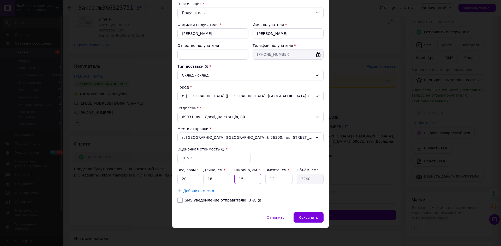
drag, startPoint x: 245, startPoint y: 181, endPoint x: 227, endPoint y: 181, distance: 17.7
click at [227, 181] on div "Вес, грам * 20 Длина, см * 18 Ширина, см * 15 Высота, см * 12 Объём, см³ 3240" at bounding box center [250, 176] width 146 height 17
type input "1"
type input "216"
type input "12"
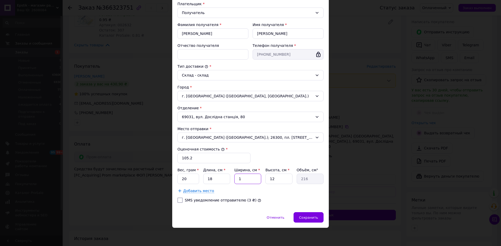
type input "2592"
type input "12"
drag, startPoint x: 277, startPoint y: 181, endPoint x: 269, endPoint y: 182, distance: 7.6
click at [269, 182] on input "12" at bounding box center [278, 179] width 27 height 10
click at [276, 181] on input "12" at bounding box center [278, 179] width 27 height 10
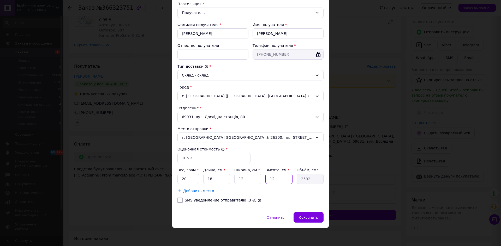
drag, startPoint x: 274, startPoint y: 181, endPoint x: 271, endPoint y: 181, distance: 2.9
click at [271, 181] on input "12" at bounding box center [278, 179] width 27 height 10
type input "1"
type input "216"
type input "1"
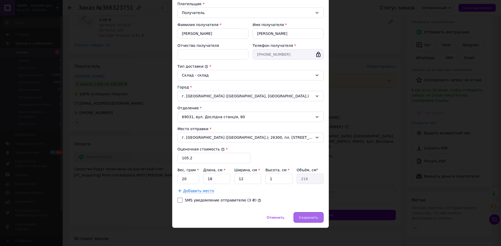
click at [310, 216] on span "Сохранить" at bounding box center [308, 218] width 19 height 4
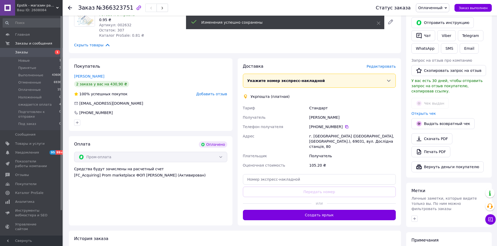
click at [325, 210] on button "Создать ярлык" at bounding box center [319, 215] width 153 height 10
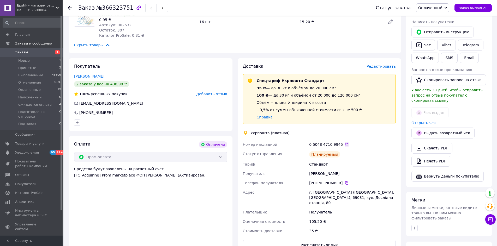
click at [345, 146] on icon at bounding box center [346, 144] width 3 height 3
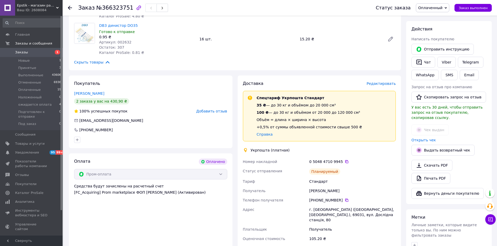
scroll to position [78, 0]
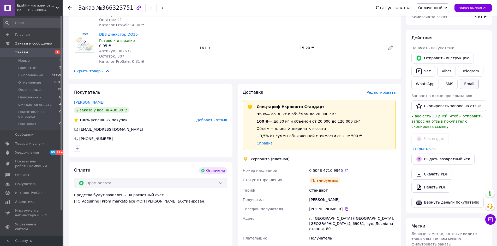
click at [468, 84] on button "Email" at bounding box center [469, 84] width 19 height 10
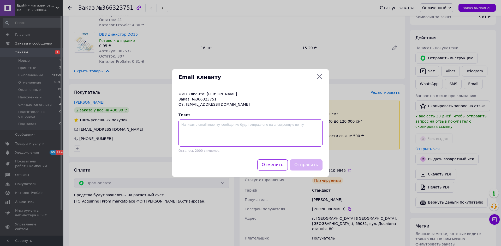
click at [227, 133] on textarea at bounding box center [250, 133] width 144 height 27
paste textarea "0504847109945"
type textarea "ттн 0504847109945"
click at [300, 167] on button "Отправить" at bounding box center [306, 165] width 33 height 11
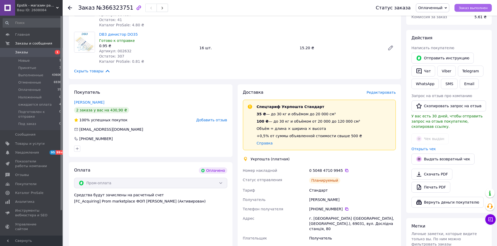
click at [471, 8] on span "Заказ выполнен" at bounding box center [473, 8] width 29 height 4
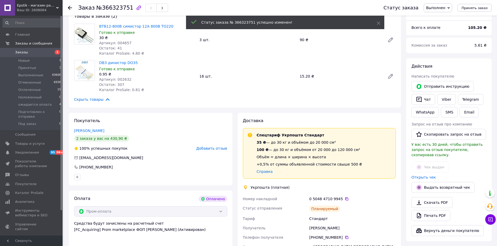
scroll to position [0, 0]
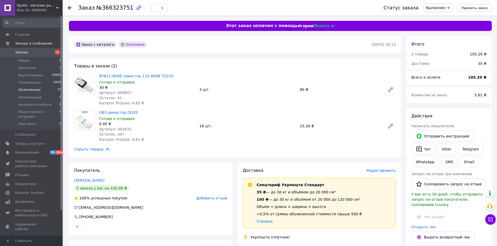
click at [30, 90] on span "Оплаченные" at bounding box center [29, 90] width 22 height 5
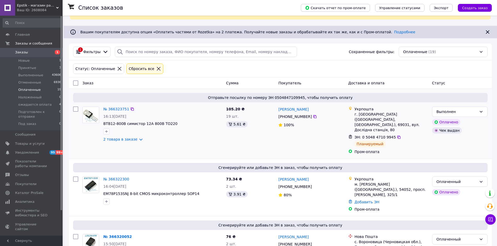
scroll to position [52, 0]
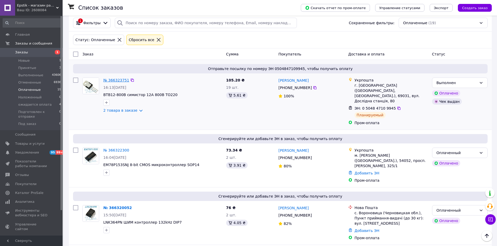
click at [112, 79] on link "№ 366323751" at bounding box center [116, 80] width 26 height 4
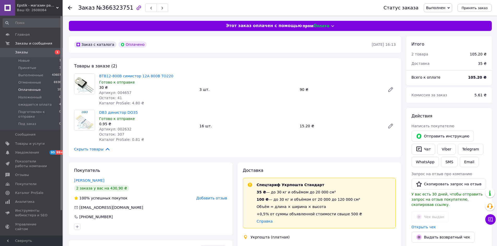
click at [33, 91] on span "Оплаченные" at bounding box center [29, 90] width 22 height 5
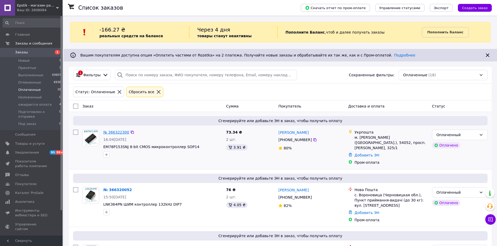
click at [117, 134] on link "№ 366322300" at bounding box center [116, 132] width 26 height 4
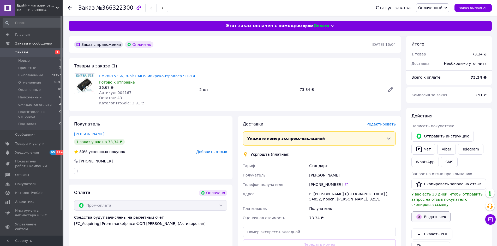
click at [434, 213] on button "Выдать чек" at bounding box center [430, 217] width 39 height 11
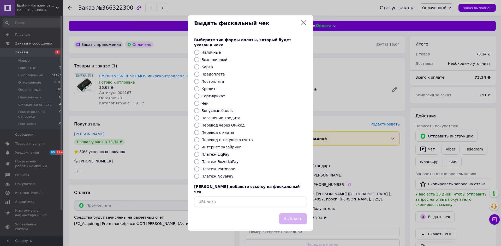
click at [195, 164] on input "Платеж RozetkaPay" at bounding box center [196, 161] width 5 height 5
radio input "true"
click at [300, 214] on button "Выбрать" at bounding box center [293, 219] width 28 height 11
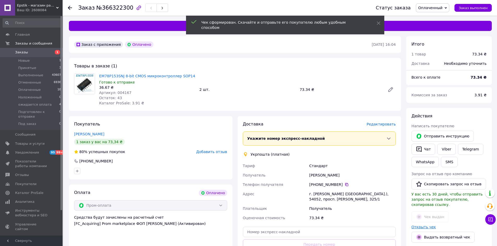
click at [418, 225] on link "Открыть чек" at bounding box center [423, 227] width 25 height 4
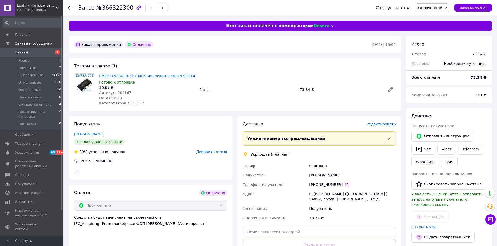
click at [380, 124] on span "Редактировать" at bounding box center [380, 124] width 29 height 4
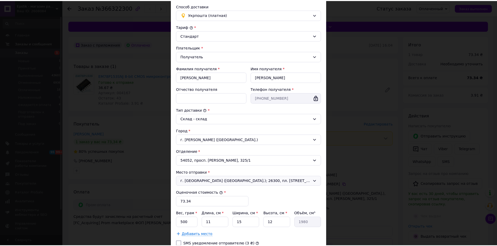
scroll to position [80, 0]
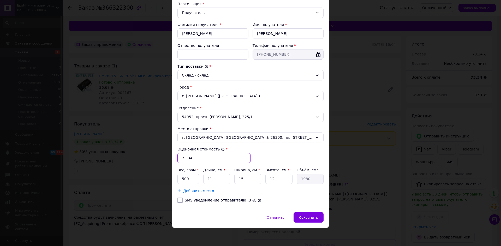
click at [180, 159] on input "73.34" at bounding box center [213, 158] width 73 height 10
type input "173.34"
click at [193, 179] on input "500" at bounding box center [188, 179] width 22 height 10
type input "5"
type input "10"
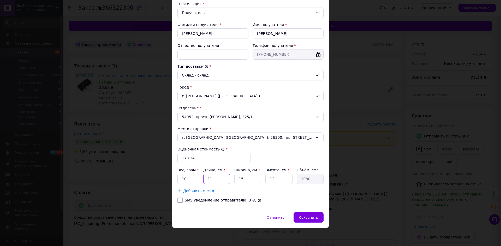
click at [221, 183] on input "11" at bounding box center [216, 179] width 27 height 10
type input "1"
type input "180"
type input "18"
type input "3240"
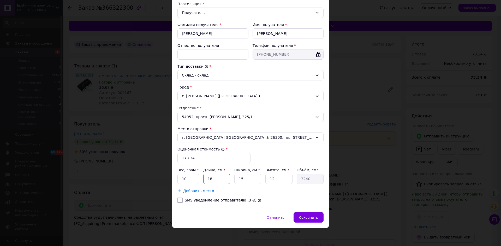
type input "18"
click at [243, 183] on input "15" at bounding box center [247, 179] width 27 height 10
type input "1"
type input "216"
type input "10"
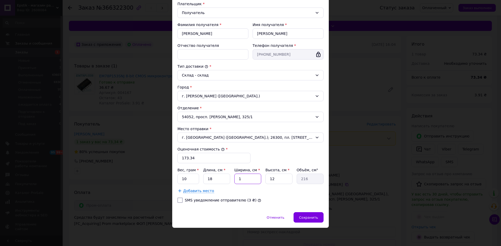
type input "2160"
type input "1"
type input "216"
type input "12"
type input "2592"
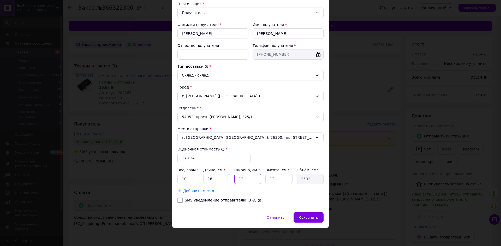
type input "12"
click at [284, 178] on input "12" at bounding box center [278, 179] width 27 height 10
type input "1"
type input "216"
type input "1"
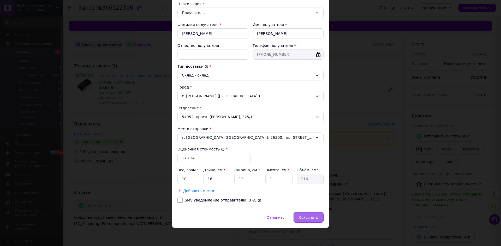
click at [316, 219] on span "Сохранить" at bounding box center [308, 218] width 19 height 4
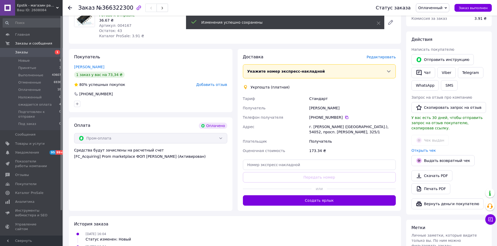
scroll to position [78, 0]
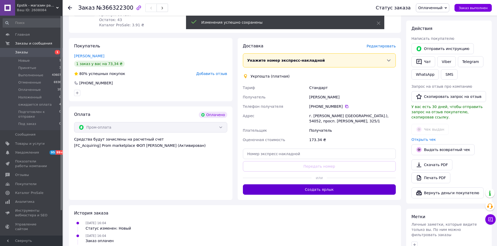
click at [320, 189] on button "Создать ярлык" at bounding box center [319, 190] width 153 height 10
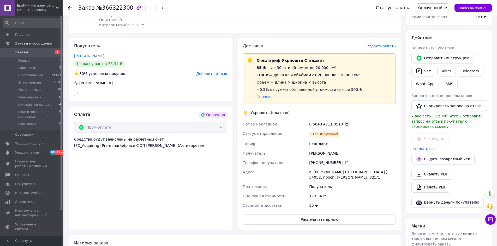
click at [345, 124] on icon at bounding box center [346, 124] width 3 height 3
click at [478, 6] on span "Заказ выполнен" at bounding box center [473, 8] width 29 height 4
click at [25, 62] on span "Новые" at bounding box center [23, 60] width 11 height 5
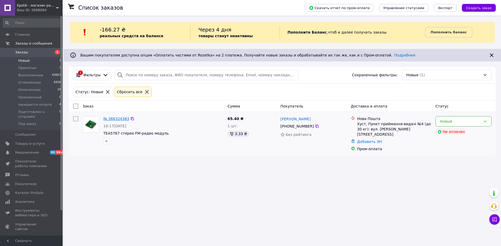
click at [120, 119] on link "№ 366324383" at bounding box center [116, 119] width 26 height 4
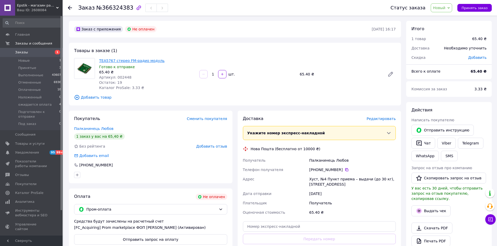
click at [106, 60] on link "TEA5767 стерео FM-радио модуль" at bounding box center [131, 61] width 65 height 4
click at [445, 144] on link "Viber" at bounding box center [446, 143] width 18 height 11
click at [388, 204] on div "Получатель" at bounding box center [352, 203] width 89 height 9
click at [447, 156] on button "SMS" at bounding box center [449, 156] width 17 height 10
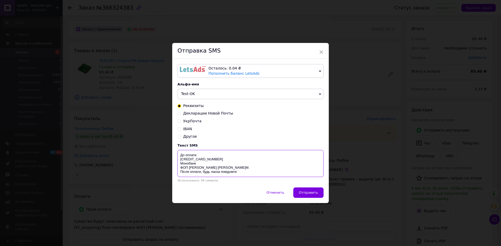
click at [204, 154] on textarea "До оплати 4035 2000 4224 2393 Монобанк ФОП Буковський І.М. Після оплати, будь л…" at bounding box center [250, 163] width 146 height 27
type textarea "До оплати 65,40 грн 4035 2000 4224 2393 Монобанк ФОП Буковський І.М. Після опла…"
click at [320, 50] on span "×" at bounding box center [321, 52] width 5 height 9
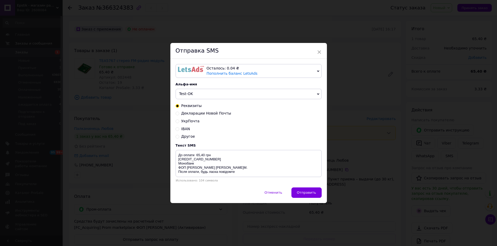
drag, startPoint x: 377, startPoint y: 195, endPoint x: 373, endPoint y: 193, distance: 4.9
click at [377, 195] on div "× Отправка SMS Осталось: 0.04 ₴ Пополнить баланс LetsAds Подключить SMSClub Аль…" at bounding box center [248, 123] width 497 height 246
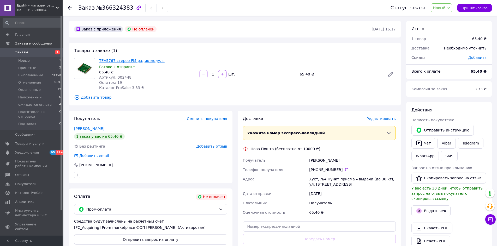
click at [113, 59] on link "TEA5767 стерео FM-радио модуль" at bounding box center [131, 61] width 65 height 4
click at [376, 204] on div "Получатель" at bounding box center [352, 203] width 89 height 9
click at [21, 89] on span "Оплаченные" at bounding box center [29, 90] width 22 height 5
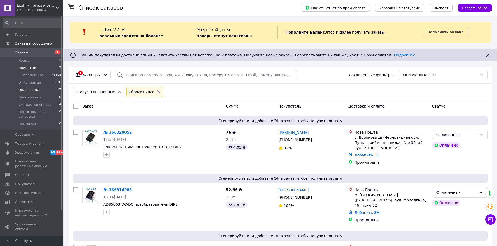
click at [27, 67] on span "Принятые" at bounding box center [27, 68] width 18 height 5
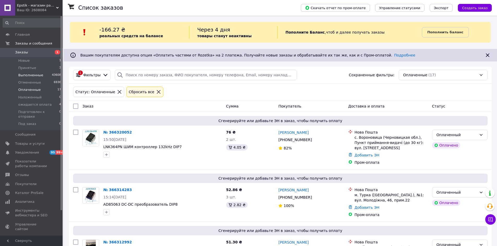
click at [32, 74] on span "Выполненные" at bounding box center [30, 75] width 25 height 5
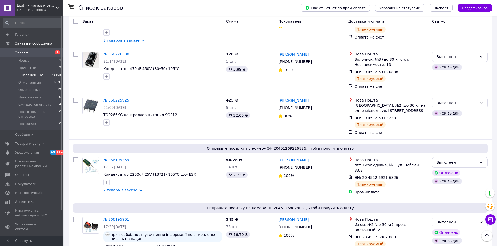
scroll to position [365, 0]
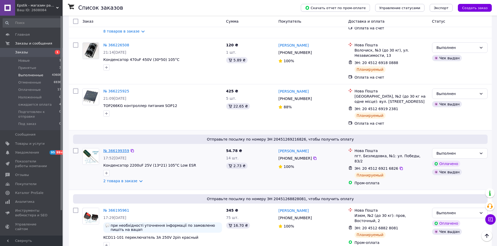
click at [120, 149] on link "№ 366199359" at bounding box center [116, 151] width 26 height 4
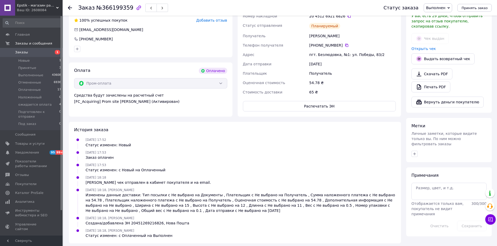
scroll to position [181, 0]
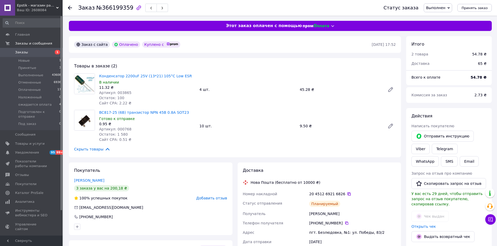
click at [347, 195] on icon at bounding box center [349, 194] width 4 height 4
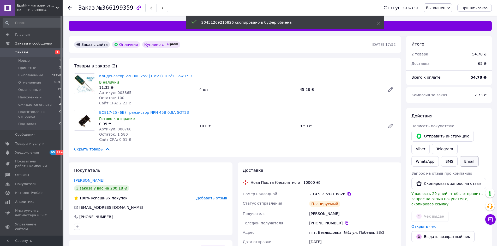
click at [460, 163] on button "Email" at bounding box center [469, 162] width 19 height 10
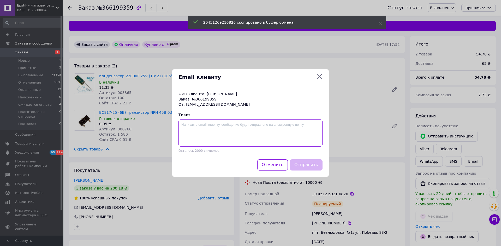
click at [197, 126] on textarea at bounding box center [250, 133] width 144 height 27
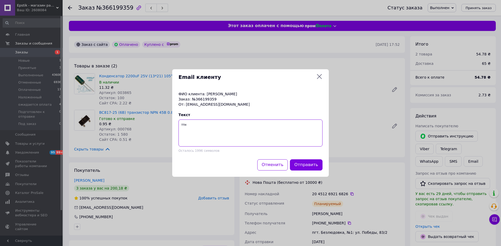
paste textarea "20451269216826"
type textarea "ттн 20451269216826"
click at [315, 165] on button "Отправить" at bounding box center [306, 165] width 33 height 11
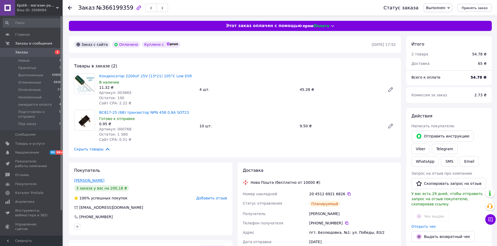
click at [79, 181] on link "Назаренко Алексей" at bounding box center [89, 181] width 30 height 4
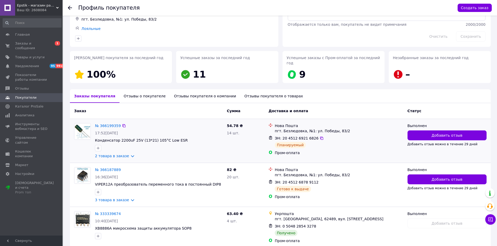
scroll to position [52, 0]
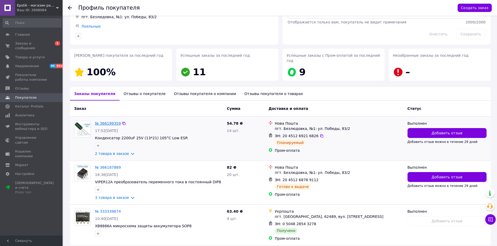
click at [109, 122] on link "№ 366199359" at bounding box center [108, 124] width 26 height 4
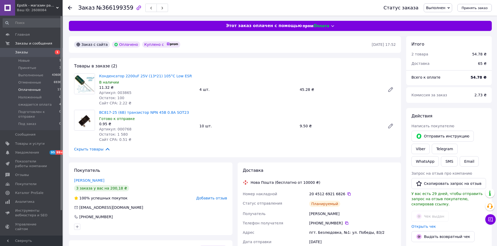
click at [31, 89] on span "Оплаченные" at bounding box center [29, 90] width 22 height 5
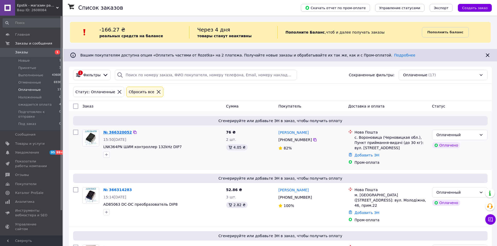
click at [115, 131] on link "№ 366320052" at bounding box center [117, 132] width 28 height 4
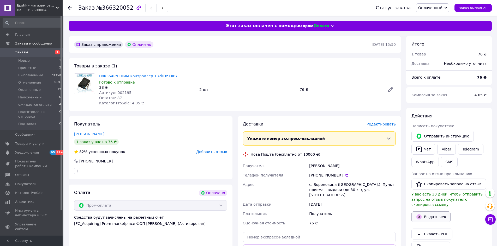
click at [437, 214] on button "Выдать чек" at bounding box center [430, 217] width 39 height 11
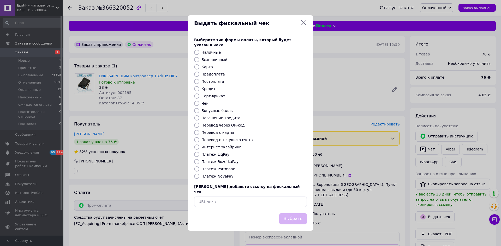
click at [198, 164] on input "Платеж RozetkaPay" at bounding box center [196, 161] width 5 height 5
radio input "true"
drag, startPoint x: 287, startPoint y: 212, endPoint x: 292, endPoint y: 213, distance: 4.9
click at [287, 214] on button "Выбрать" at bounding box center [293, 219] width 28 height 11
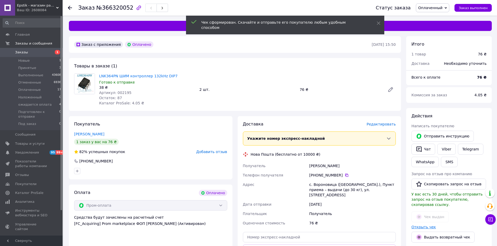
click at [426, 225] on link "Открыть чек" at bounding box center [423, 227] width 25 height 4
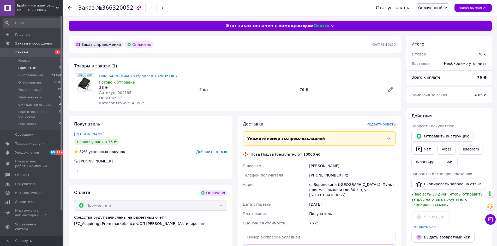
click at [28, 67] on span "Принятые" at bounding box center [27, 68] width 18 height 5
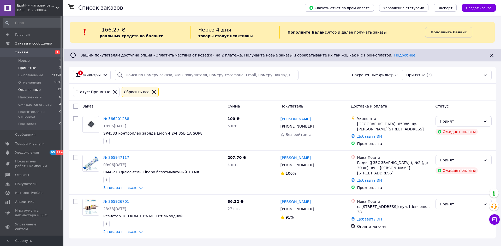
click at [27, 90] on span "Оплаченные" at bounding box center [29, 90] width 22 height 5
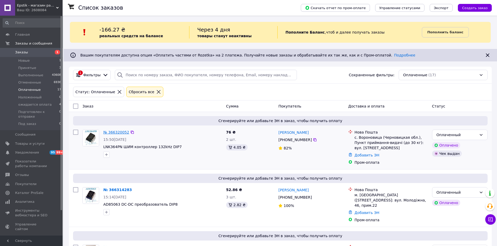
click at [116, 132] on link "№ 366320052" at bounding box center [116, 132] width 26 height 4
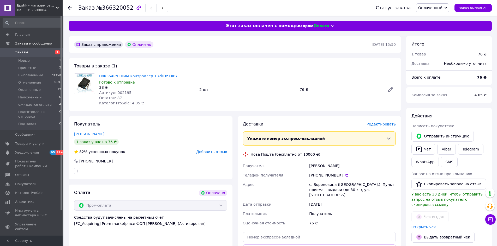
click at [378, 124] on span "Редактировать" at bounding box center [380, 124] width 29 height 4
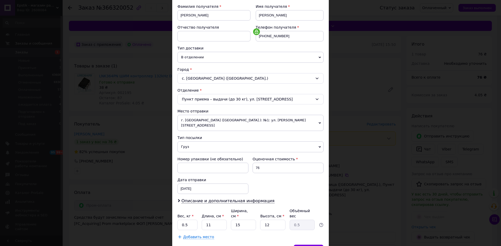
scroll to position [78, 0]
click at [185, 143] on span "Груз" at bounding box center [250, 146] width 146 height 11
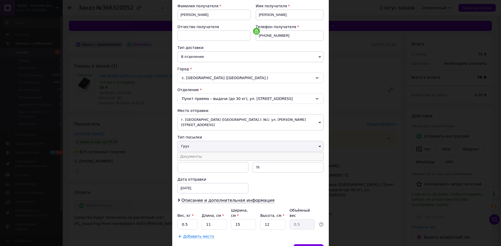
click at [188, 153] on li "Документы" at bounding box center [250, 157] width 146 height 8
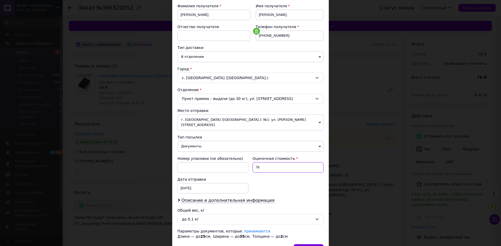
click at [253, 163] on input "76" at bounding box center [287, 168] width 71 height 10
type input "176"
click at [255, 198] on span "Описание и дополнительная информация" at bounding box center [227, 200] width 93 height 5
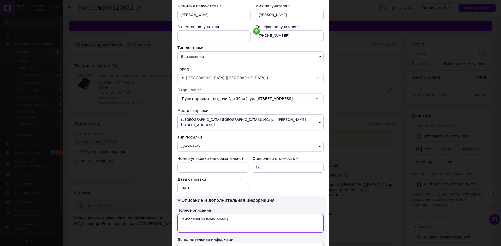
click at [237, 214] on textarea "Замовлення [DOMAIN_NAME]" at bounding box center [250, 223] width 146 height 19
type textarea "З"
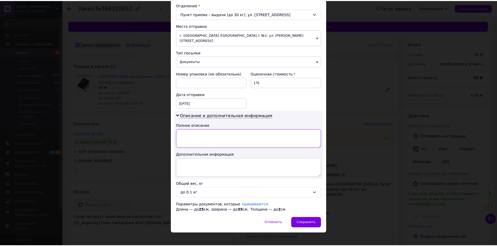
scroll to position [164, 0]
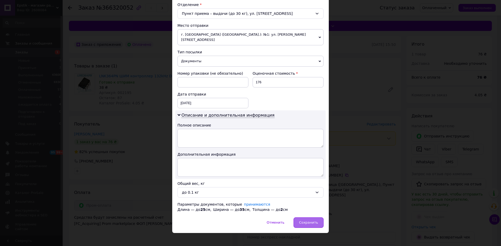
click at [307, 221] on span "Сохранить" at bounding box center [308, 223] width 19 height 4
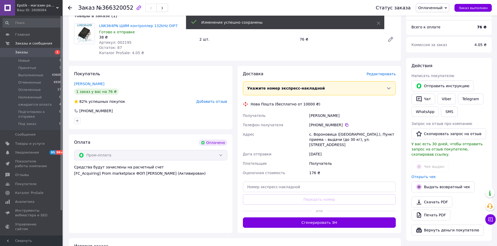
scroll to position [52, 0]
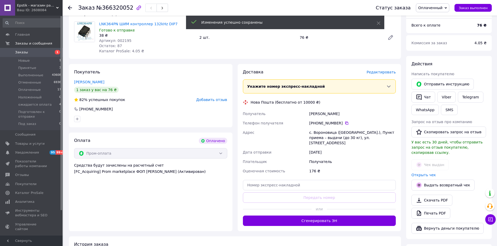
click at [307, 216] on button "Сгенерировать ЭН" at bounding box center [319, 221] width 153 height 10
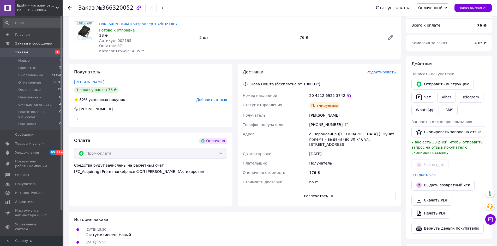
click at [347, 94] on icon at bounding box center [349, 96] width 4 height 4
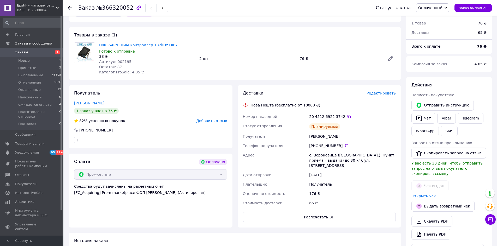
scroll to position [0, 0]
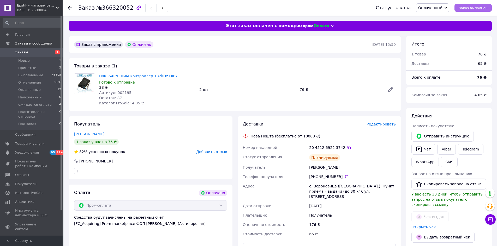
click at [485, 8] on span "Заказ выполнен" at bounding box center [473, 8] width 29 height 4
click at [491, 222] on icon at bounding box center [490, 219] width 5 height 5
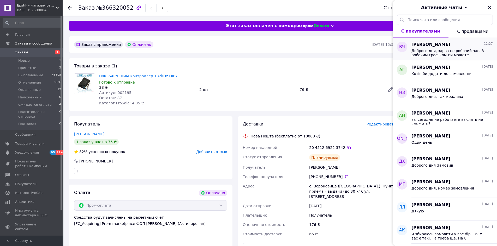
click at [482, 51] on span "Доброго дня, зараз не робочий час. З робочим графіком Ви можете ознайомитись на…" at bounding box center [448, 53] width 74 height 8
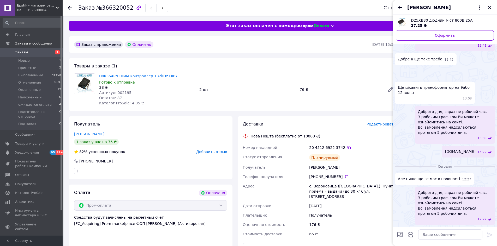
scroll to position [346, 0]
click at [491, 6] on icon "Закрыть" at bounding box center [489, 7] width 6 height 6
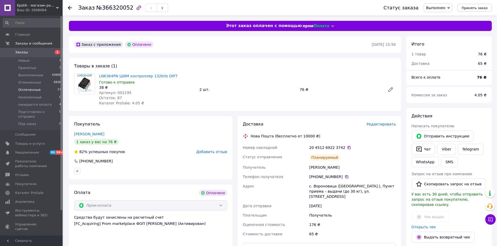
click at [24, 89] on span "Оплаченные" at bounding box center [29, 90] width 22 height 5
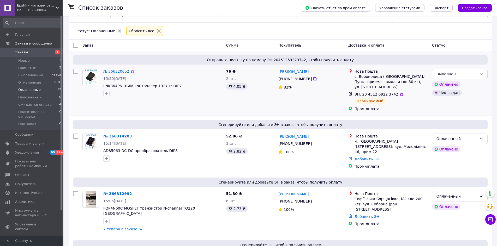
scroll to position [78, 0]
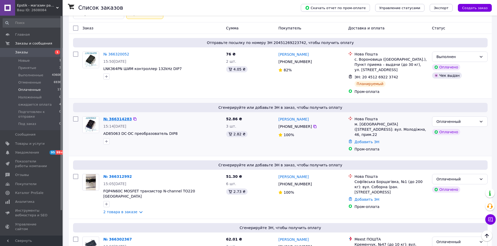
click at [115, 119] on link "№ 366314283" at bounding box center [117, 119] width 28 height 4
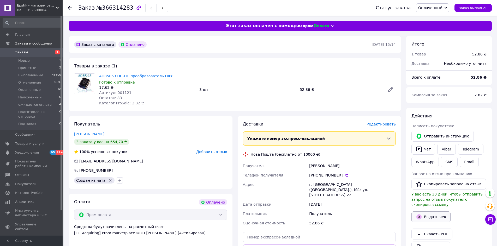
click at [434, 212] on button "Выдать чек" at bounding box center [430, 217] width 39 height 11
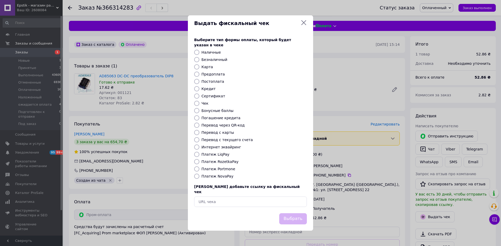
click at [197, 163] on input "Платеж RozetkaPay" at bounding box center [196, 161] width 5 height 5
radio input "true"
click at [293, 214] on button "Выбрать" at bounding box center [293, 219] width 28 height 11
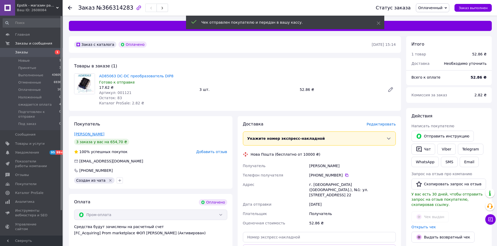
click at [78, 135] on link "Яворский Юрий" at bounding box center [89, 134] width 30 height 4
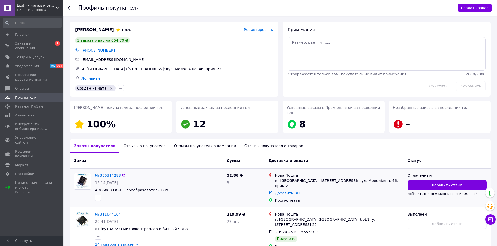
click at [109, 174] on link "№ 366314283" at bounding box center [108, 176] width 26 height 4
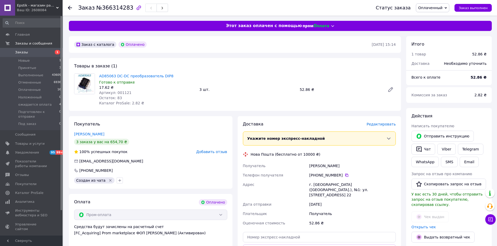
click at [378, 125] on span "Редактировать" at bounding box center [380, 124] width 29 height 4
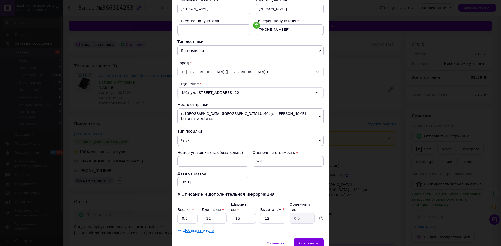
scroll to position [100, 0]
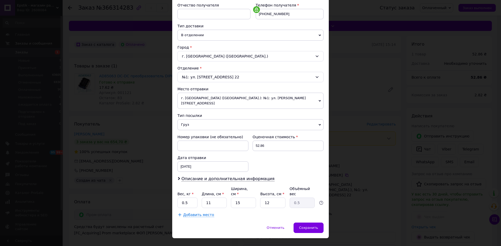
click at [186, 121] on span "Груз" at bounding box center [250, 124] width 146 height 11
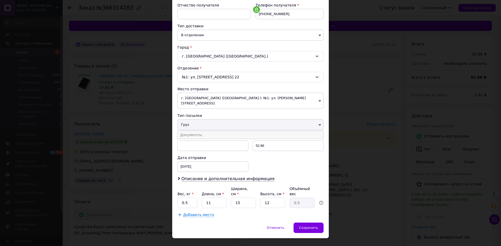
click at [183, 131] on li "Документы" at bounding box center [250, 135] width 146 height 8
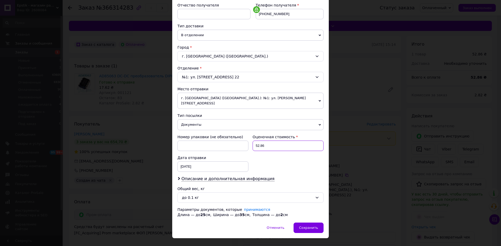
click at [255, 141] on input "52.86" at bounding box center [287, 146] width 71 height 10
type input "152.86"
click at [256, 177] on span "Описание и дополнительная информация" at bounding box center [227, 179] width 93 height 5
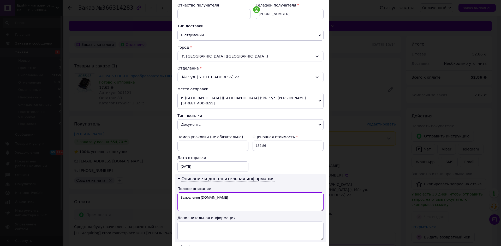
click at [230, 195] on textarea "Замовлення [DOMAIN_NAME]" at bounding box center [250, 202] width 146 height 19
type textarea "З"
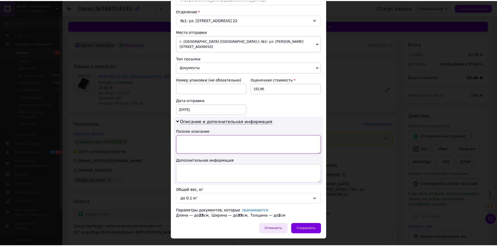
scroll to position [164, 0]
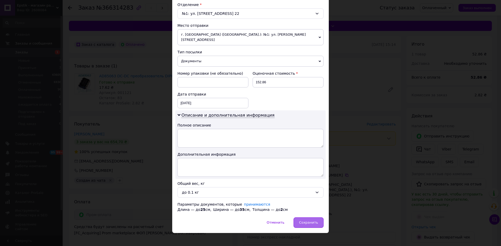
click at [317, 219] on div "Сохранить" at bounding box center [308, 223] width 30 height 10
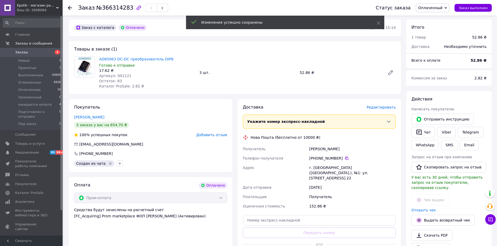
scroll to position [26, 0]
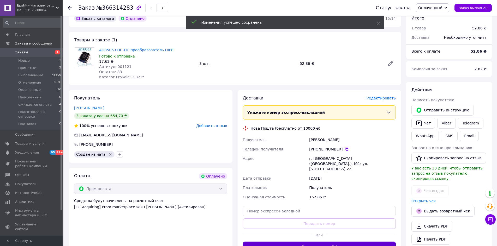
click at [312, 243] on button "Сгенерировать ЭН" at bounding box center [319, 247] width 153 height 10
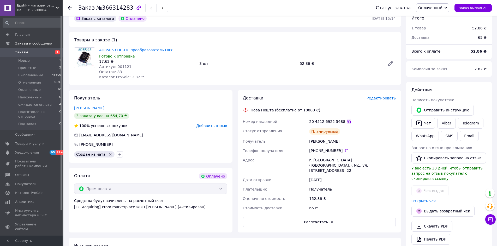
click at [347, 122] on icon at bounding box center [349, 122] width 4 height 4
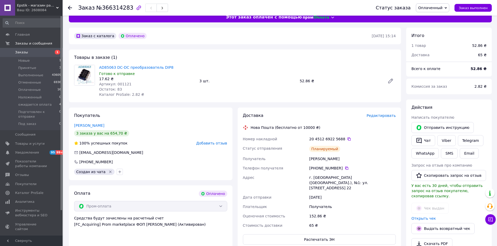
scroll to position [0, 0]
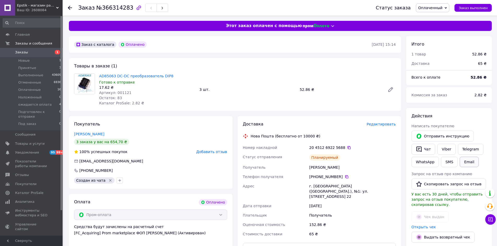
click at [465, 165] on button "Email" at bounding box center [469, 162] width 19 height 10
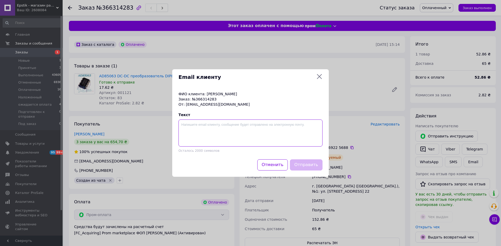
click at [187, 128] on textarea at bounding box center [250, 133] width 144 height 27
paste textarea "20451269225688"
type textarea "ттн 20451269225688"
click at [307, 164] on button "Отправить" at bounding box center [306, 165] width 33 height 11
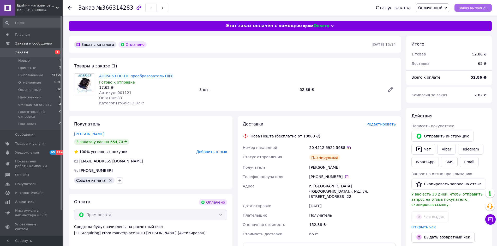
click at [488, 8] on button "Заказ выполнен" at bounding box center [472, 8] width 37 height 8
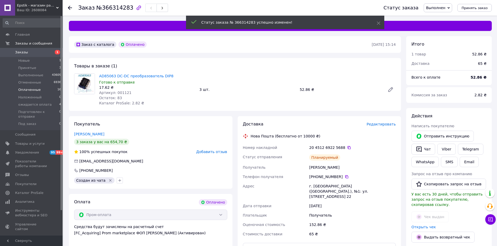
click at [30, 91] on span "Оплаченные" at bounding box center [29, 90] width 22 height 5
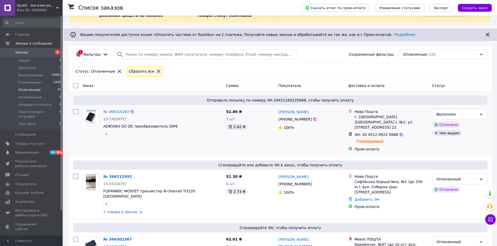
scroll to position [78, 0]
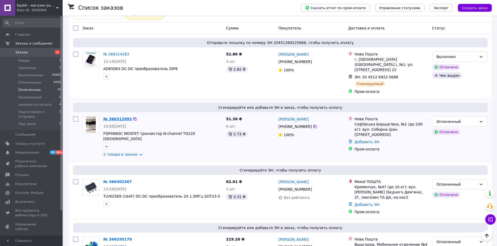
click at [114, 117] on link "№ 366312992" at bounding box center [117, 119] width 28 height 4
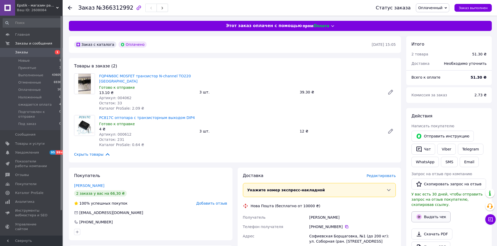
click at [434, 212] on button "Выдать чек" at bounding box center [430, 217] width 39 height 11
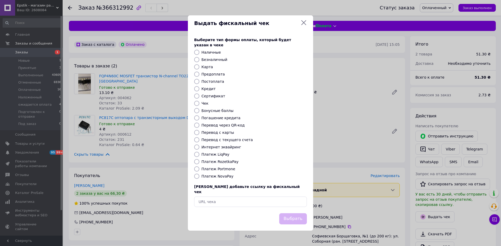
click at [196, 162] on input "Платеж RozetkaPay" at bounding box center [196, 161] width 5 height 5
radio input "true"
click at [292, 215] on button "Выбрать" at bounding box center [293, 219] width 28 height 11
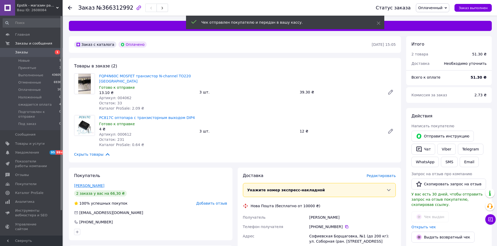
click at [81, 184] on link "Фесюра Игорь" at bounding box center [89, 186] width 30 height 4
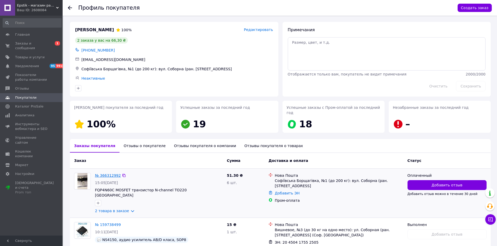
click at [106, 174] on link "№ 366312992" at bounding box center [108, 176] width 26 height 4
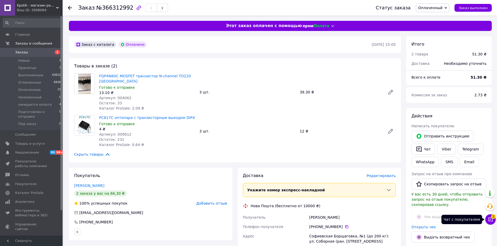
click at [490, 220] on icon at bounding box center [490, 220] width 4 height 4
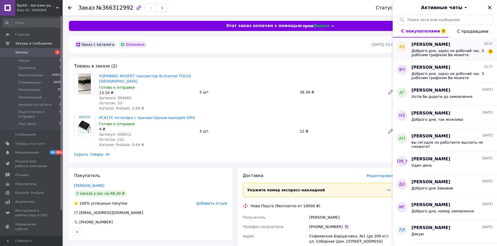
click at [471, 56] on span "Доброго дня, зараз не робочий час. З робочим графіком Ви можете ознайомитись на…" at bounding box center [448, 53] width 74 height 8
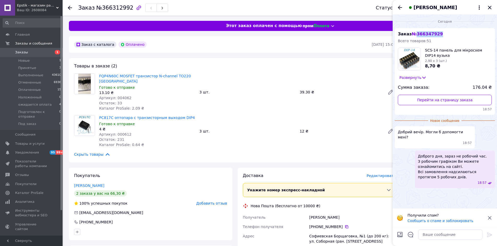
drag, startPoint x: 438, startPoint y: 33, endPoint x: 412, endPoint y: 36, distance: 26.2
click at [412, 36] on div "Заказ № 366347929 Всего товаров: 51 SCS-14 панель для мікросхем DIP14 вузька 2,…" at bounding box center [445, 71] width 100 height 87
copy span "№ 366347929"
click at [39, 52] on span "Заказы" at bounding box center [31, 52] width 33 height 5
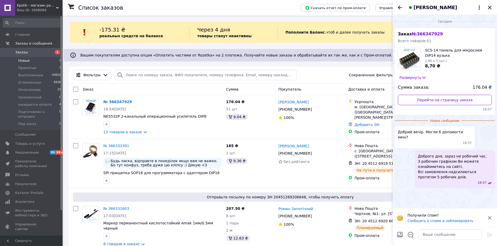
click at [21, 61] on span "Новые" at bounding box center [23, 60] width 11 height 5
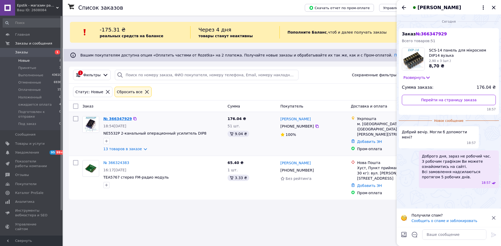
click at [113, 119] on link "№ 366347929" at bounding box center [117, 119] width 28 height 4
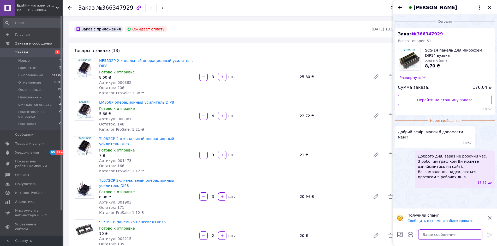
click at [431, 234] on textarea at bounding box center [450, 235] width 64 height 10
click at [479, 5] on icon at bounding box center [479, 7] width 1 height 4
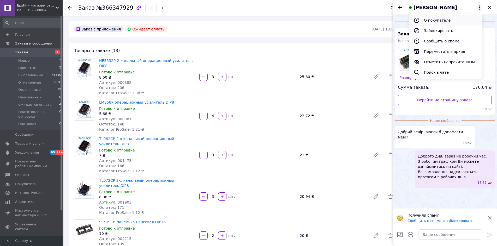
click at [447, 20] on button "О покупателе" at bounding box center [445, 20] width 73 height 10
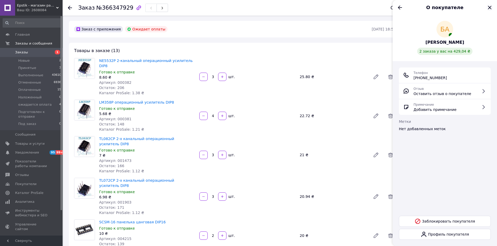
click at [489, 9] on icon "Закрыть" at bounding box center [489, 7] width 6 height 6
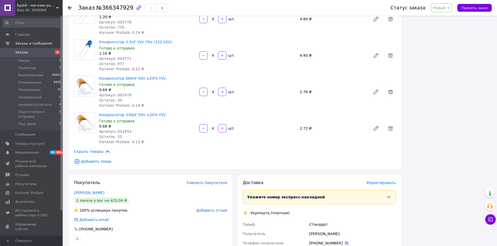
scroll to position [417, 0]
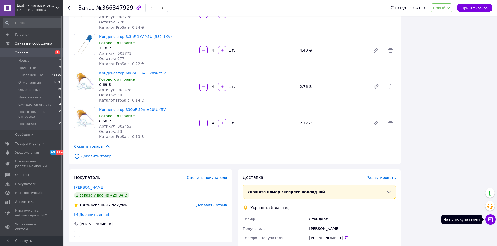
click at [491, 219] on icon at bounding box center [490, 220] width 4 height 4
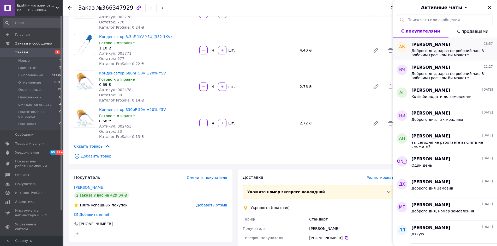
click at [484, 58] on div "Андрей Богуш 18:57 Доброго дня, зараз не робочий час. З робочим графіком Ви мож…" at bounding box center [454, 49] width 86 height 23
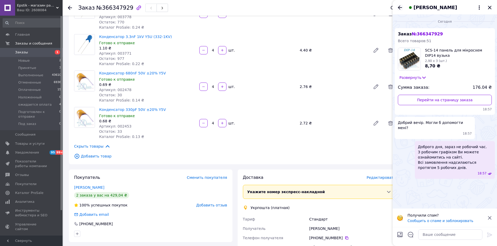
click at [398, 7] on icon "Назад" at bounding box center [400, 7] width 4 height 4
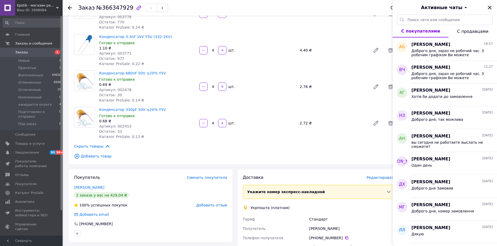
click at [489, 7] on icon "Закрыть" at bounding box center [489, 7] width 3 height 3
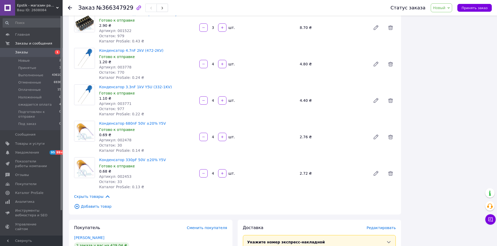
scroll to position [391, 0]
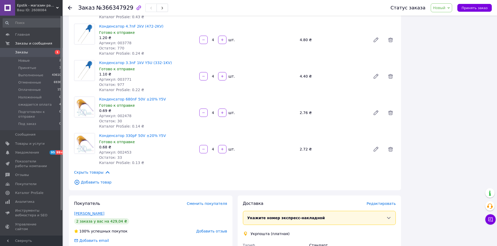
click at [80, 212] on link "Богуш Андрій" at bounding box center [89, 214] width 30 height 4
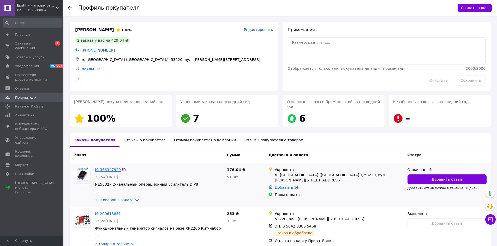
click at [105, 168] on link "№ 366347929" at bounding box center [108, 170] width 26 height 4
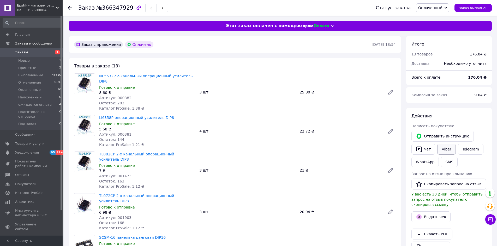
click at [447, 149] on link "Viber" at bounding box center [446, 149] width 18 height 11
click at [464, 221] on div "Действия Написать покупателю   Отправить инструкцию   Чат Viber Telegram WhatsA…" at bounding box center [448, 190] width 75 height 155
click at [448, 163] on button "SMS" at bounding box center [449, 162] width 17 height 10
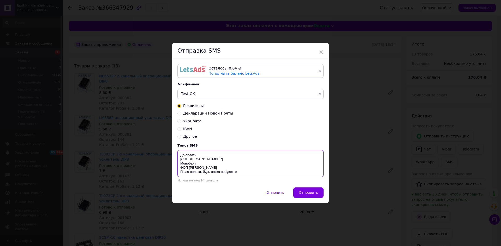
click at [204, 154] on textarea "До оплати [CREDIT_CARD_NUMBER] Монобанк ФОП [PERSON_NAME] [PERSON_NAME]М. Після…" at bounding box center [250, 163] width 146 height 27
type textarea "До оплати 178 грн 4035 2000 4224 2393 Монобанк ФОП Буковський І.М. Після оплати…"
click at [319, 51] on span "×" at bounding box center [321, 52] width 5 height 9
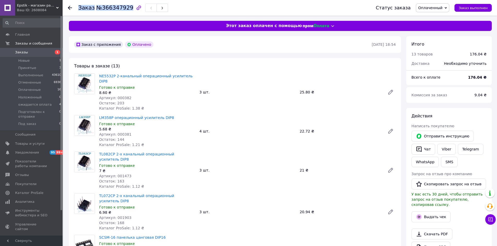
drag, startPoint x: 76, startPoint y: 7, endPoint x: 125, endPoint y: 10, distance: 48.8
click at [125, 10] on div "Заказ №366347929 Статус заказа Оплаченный Принят Выполнен Отменен Наложенный ож…" at bounding box center [280, 8] width 424 height 16
copy h1 "Заказ №366347929"
click at [366, 194] on div "TL072CP 2-х канальный операционный усилитель DIP8 Готово к отправке 6.98 ₴ Арти…" at bounding box center [247, 213] width 301 height 40
click at [356, 210] on div "TL072CP 2-х канальный операционный усилитель DIP8 Готово к отправке 6.98 ₴ Арти…" at bounding box center [247, 213] width 301 height 40
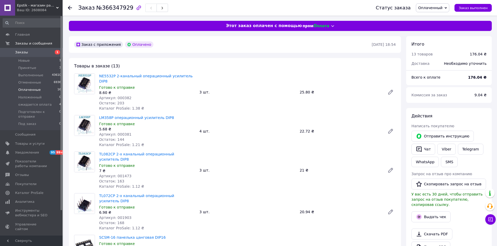
click at [31, 90] on span "Оплаченные" at bounding box center [29, 90] width 22 height 5
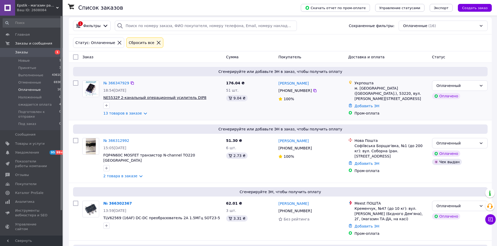
scroll to position [52, 0]
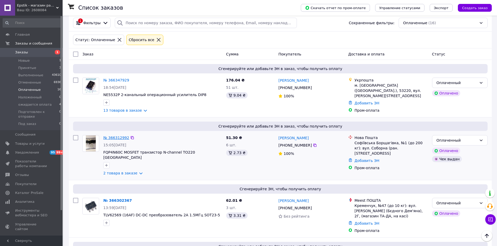
click at [116, 140] on link "№ 366312992" at bounding box center [116, 138] width 26 height 4
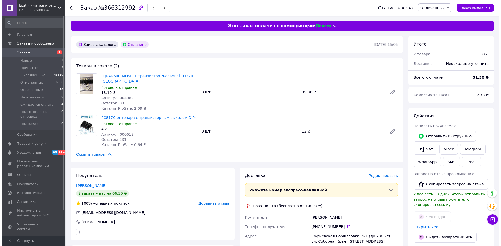
scroll to position [26, 0]
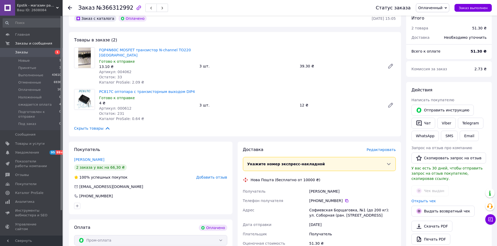
click at [384, 148] on span "Редактировать" at bounding box center [380, 150] width 29 height 4
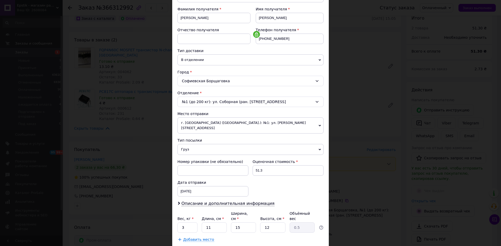
scroll to position [78, 0]
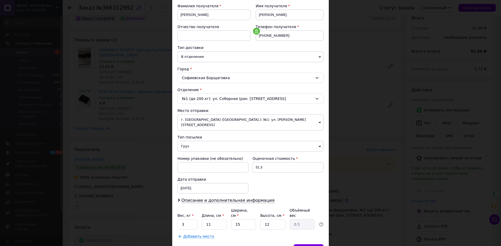
click at [183, 142] on span "Груз" at bounding box center [250, 146] width 146 height 11
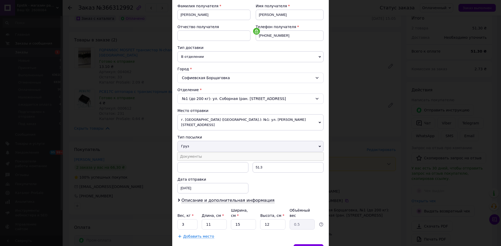
click at [186, 153] on li "Документы" at bounding box center [250, 157] width 146 height 8
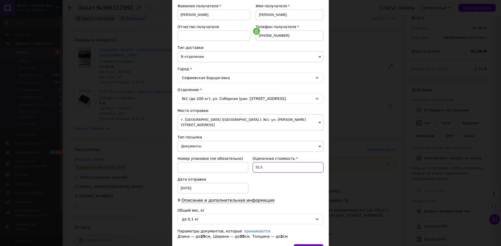
click at [255, 163] on input "51.3" at bounding box center [287, 168] width 71 height 10
type input "151.3"
click at [247, 198] on span "Описание и дополнительная информация" at bounding box center [227, 200] width 93 height 5
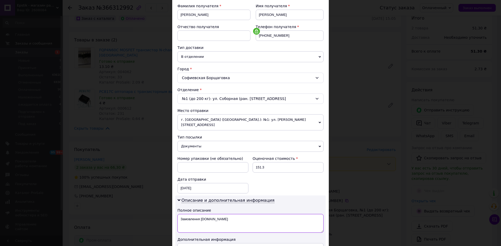
click at [231, 214] on textarea "Замовлення [DOMAIN_NAME]" at bounding box center [250, 223] width 146 height 19
type textarea "З"
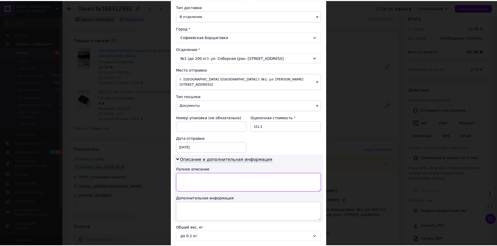
scroll to position [157, 0]
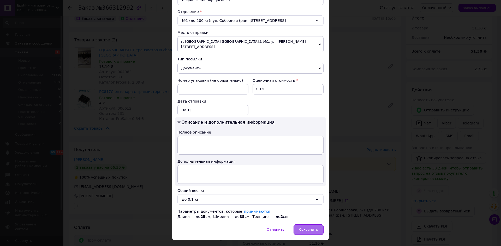
click at [303, 228] on span "Сохранить" at bounding box center [308, 230] width 19 height 4
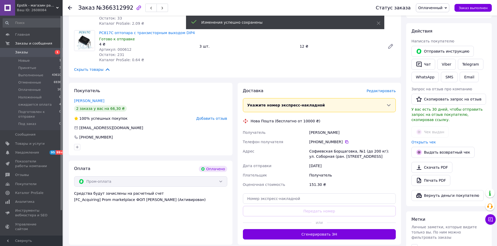
scroll to position [104, 0]
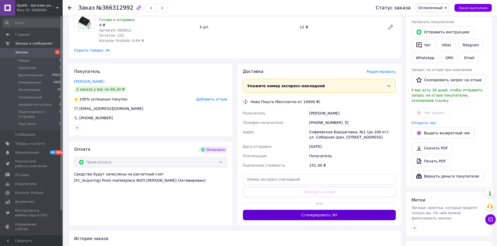
click at [321, 210] on button "Сгенерировать ЭН" at bounding box center [319, 215] width 153 height 10
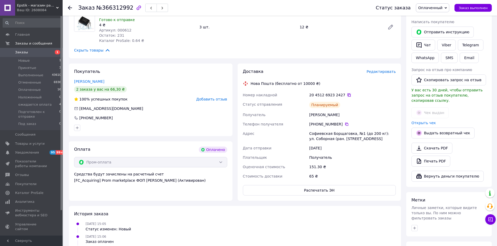
click at [347, 93] on icon at bounding box center [349, 95] width 4 height 4
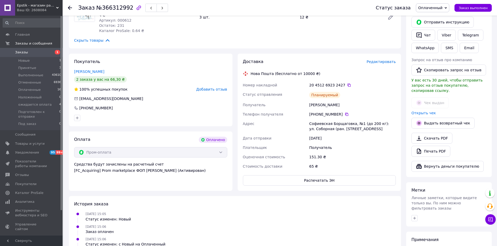
scroll to position [100, 0]
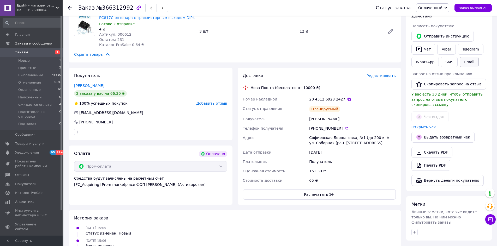
click at [465, 60] on button "Email" at bounding box center [469, 62] width 19 height 10
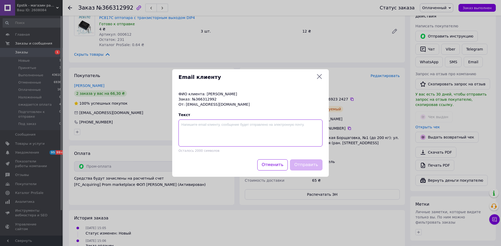
click at [192, 127] on textarea at bounding box center [250, 133] width 144 height 27
paste textarea "20451269232427"
type textarea "ттн 20451269232427"
click at [311, 164] on button "Отправить" at bounding box center [306, 165] width 33 height 11
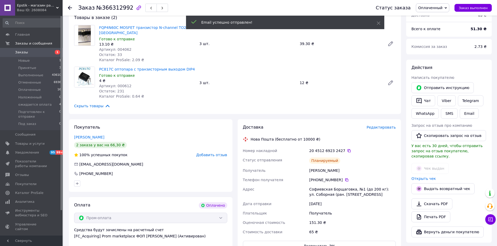
scroll to position [48, 0]
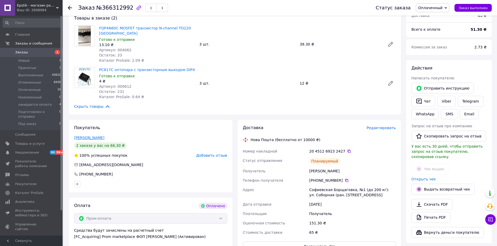
click at [79, 136] on link "[PERSON_NAME]" at bounding box center [89, 138] width 30 height 4
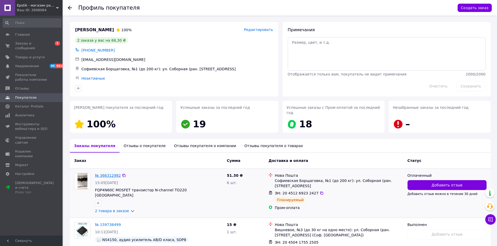
click at [102, 174] on link "№ 366312992" at bounding box center [108, 176] width 26 height 4
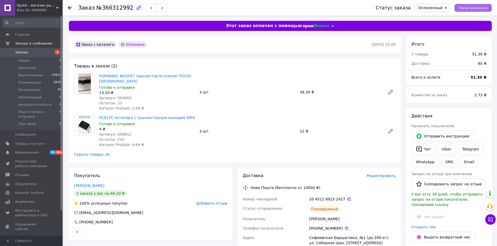
click at [479, 9] on span "Заказ выполнен" at bounding box center [473, 8] width 29 height 4
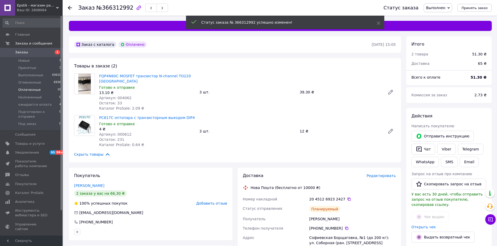
click at [27, 90] on span "Оплаченные" at bounding box center [29, 90] width 22 height 5
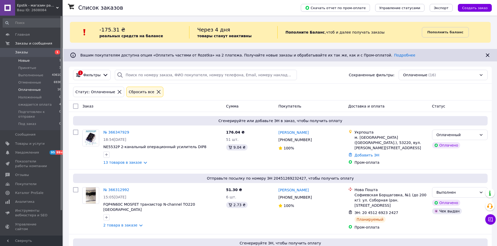
click at [22, 61] on span "Новые" at bounding box center [23, 60] width 11 height 5
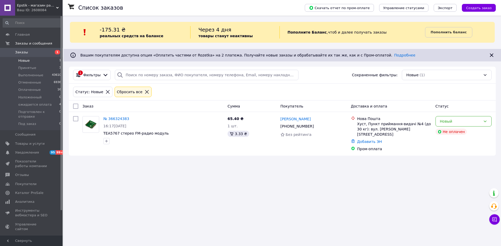
click at [407, 182] on div "Список заказов Скачать отчет по пром-оплате Управление статусами Экспорт Создат…" at bounding box center [282, 123] width 437 height 246
drag, startPoint x: 101, startPoint y: 117, endPoint x: 129, endPoint y: 118, distance: 27.1
click at [129, 118] on div "№ 366324383 16:17[DATE] TEA5767 стерео FM-радио модуль" at bounding box center [163, 130] width 124 height 32
copy div "№ 366324383"
click at [398, 199] on div "Список заказов Скачать отчет по пром-оплате Управление статусами Экспорт Создат…" at bounding box center [282, 123] width 437 height 246
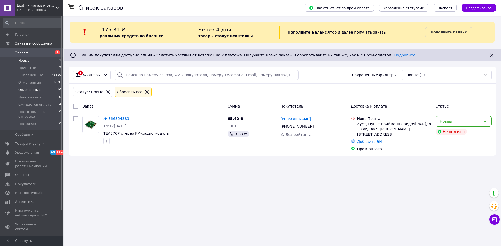
click at [31, 90] on span "Оплаченные" at bounding box center [29, 90] width 22 height 5
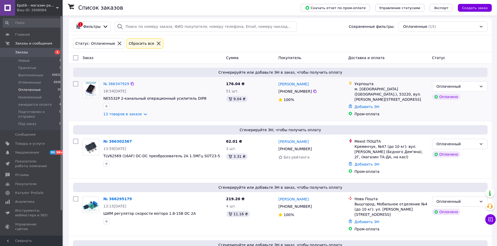
scroll to position [78, 0]
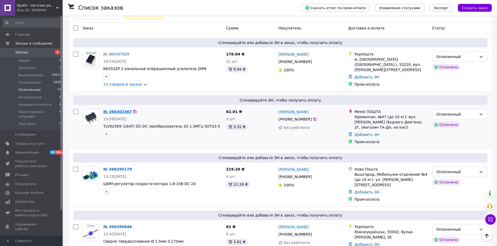
click at [121, 113] on link "№ 366302367" at bounding box center [117, 112] width 28 height 4
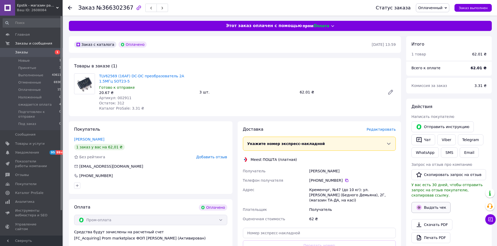
click at [425, 203] on button "Выдать чек" at bounding box center [430, 207] width 39 height 11
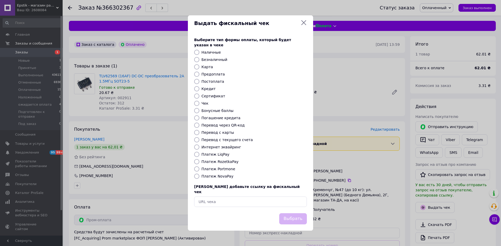
click at [197, 163] on input "Платеж RozetkaPay" at bounding box center [196, 161] width 5 height 5
radio input "true"
click at [287, 214] on button "Выбрать" at bounding box center [293, 219] width 28 height 11
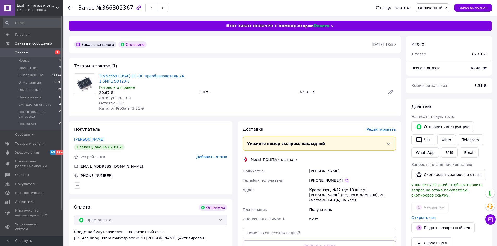
click at [380, 126] on div "Доставка Редактировать Укажите номер экспресс-накладной Обязательно введите ном…" at bounding box center [320, 201] width 164 height 158
click at [378, 131] on span "Редактировать" at bounding box center [380, 130] width 29 height 4
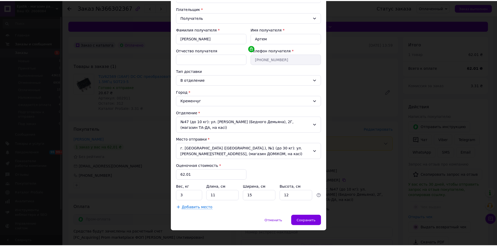
scroll to position [57, 0]
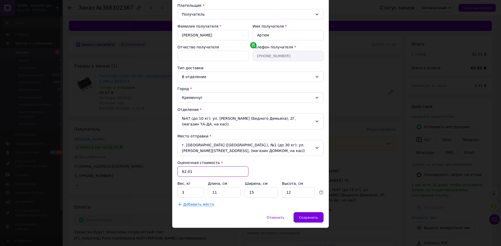
click at [181, 173] on input "62.01" at bounding box center [212, 172] width 71 height 10
type input "162.01"
click at [186, 190] on input "3" at bounding box center [190, 193] width 26 height 10
type input "0.1"
click at [220, 193] on input "11" at bounding box center [224, 193] width 33 height 10
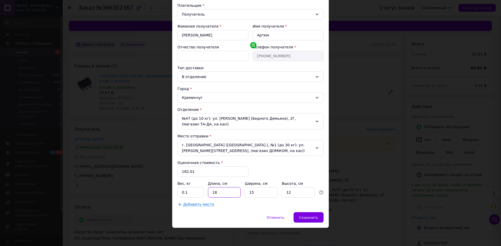
type input "18"
click at [265, 191] on input "15" at bounding box center [261, 193] width 33 height 10
type input "12"
click at [290, 192] on input "12" at bounding box center [298, 193] width 33 height 10
type input "1"
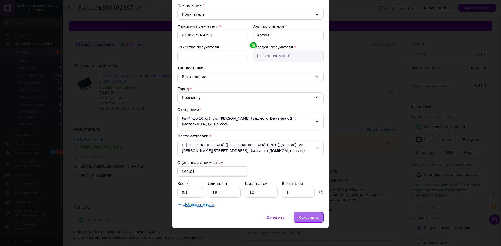
click at [310, 217] on span "Сохранить" at bounding box center [308, 218] width 19 height 4
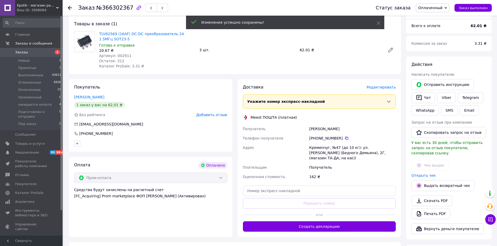
scroll to position [52, 0]
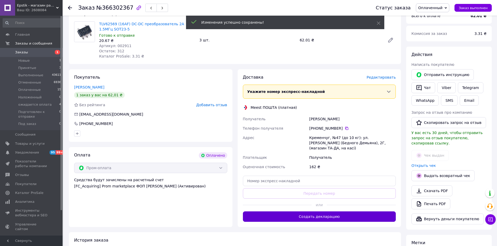
click at [311, 213] on button "Создать декларацию" at bounding box center [319, 217] width 153 height 10
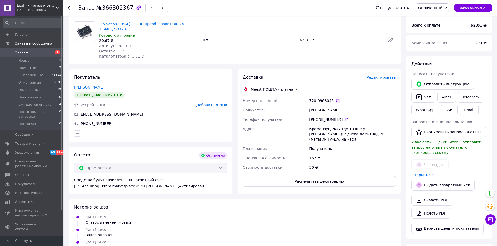
click at [335, 100] on icon at bounding box center [337, 101] width 4 height 4
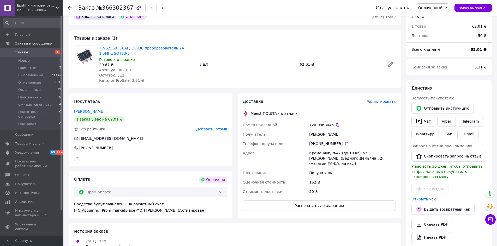
scroll to position [0, 0]
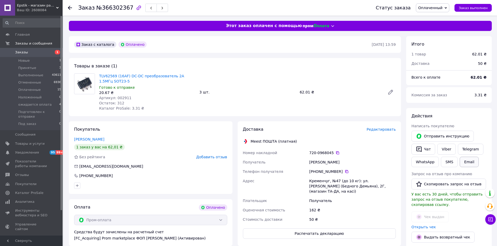
click at [469, 161] on button "Email" at bounding box center [469, 162] width 19 height 10
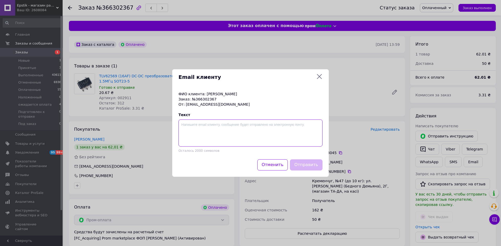
click at [186, 127] on textarea at bounding box center [250, 133] width 144 height 27
paste textarea "720-0968045"
type textarea "720-0968045"
click at [365, 214] on div "Email клиенту ФИО клиента: [PERSON_NAME] Заказ: №366302367 От: [EMAIL_ADDRESS][…" at bounding box center [250, 123] width 501 height 246
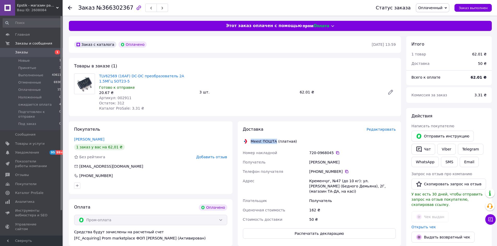
drag, startPoint x: 249, startPoint y: 140, endPoint x: 274, endPoint y: 140, distance: 25.0
click at [274, 140] on div "Meest ПОШТА (платная)" at bounding box center [273, 141] width 49 height 5
copy div "Meest ПОШТА"
click at [465, 162] on button "Email" at bounding box center [469, 162] width 19 height 10
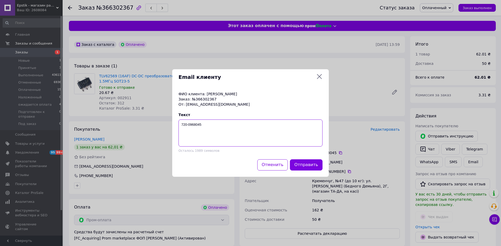
click at [181, 124] on textarea "720-0968045" at bounding box center [250, 133] width 144 height 27
paste textarea "Meest ПОШТА"
type textarea "Meest ПОШТА 720-0968045"
click at [305, 164] on button "Отправить" at bounding box center [306, 165] width 33 height 11
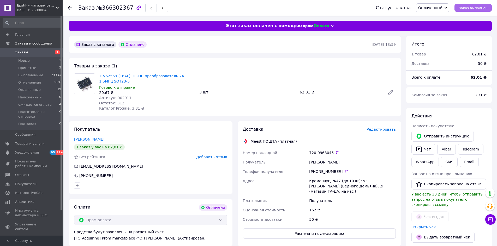
click at [482, 9] on span "Заказ выполнен" at bounding box center [473, 8] width 29 height 4
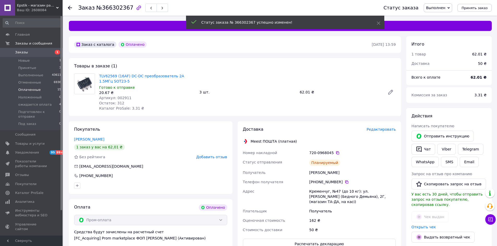
click at [28, 90] on span "Оплаченные" at bounding box center [29, 90] width 22 height 5
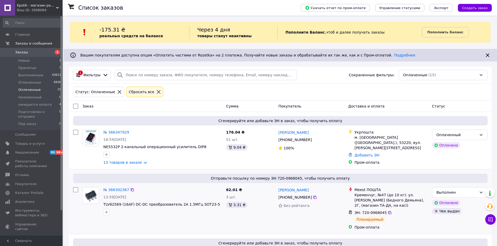
click at [208, 222] on div "№ 366302367 13:59[DATE] TLV62569 (16AF) DC-DC преобразователь 2А 1.5МГц SOT23-5" at bounding box center [152, 208] width 144 height 47
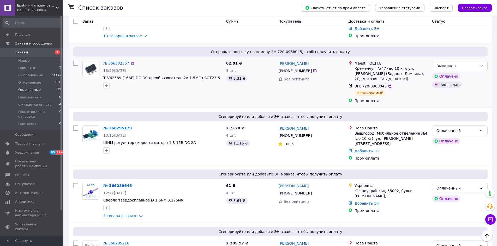
scroll to position [130, 0]
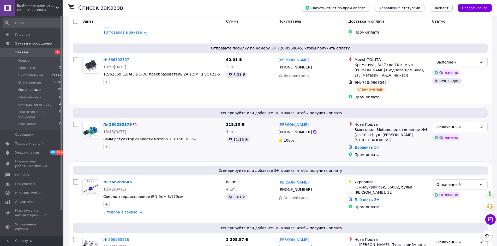
click at [119, 125] on link "№ 366295179" at bounding box center [117, 125] width 28 height 4
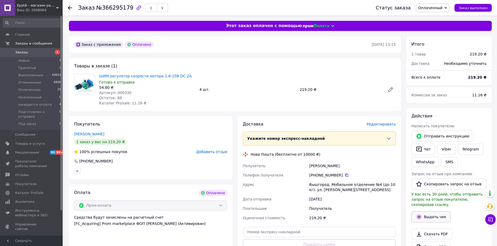
click at [430, 212] on button "Выдать чек" at bounding box center [430, 217] width 39 height 11
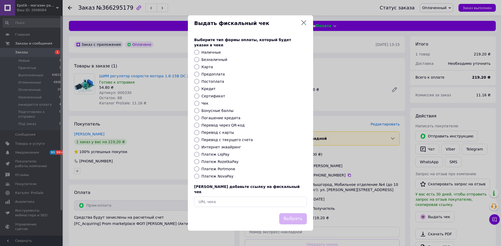
click at [196, 161] on input "Платеж RozetkaPay" at bounding box center [196, 161] width 5 height 5
radio input "true"
click at [303, 214] on button "Выбрать" at bounding box center [293, 219] width 28 height 11
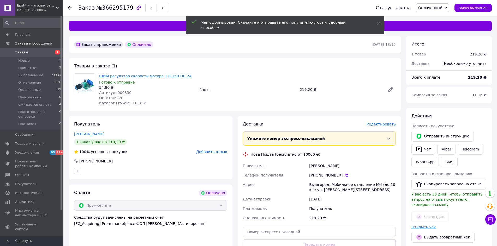
click at [416, 225] on link "Открыть чек" at bounding box center [423, 227] width 25 height 4
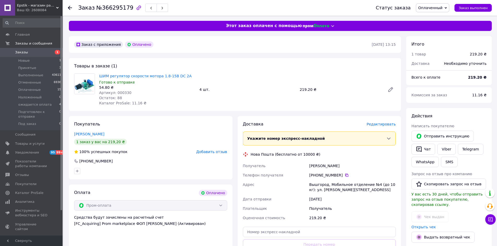
click at [383, 125] on span "Редактировать" at bounding box center [380, 124] width 29 height 4
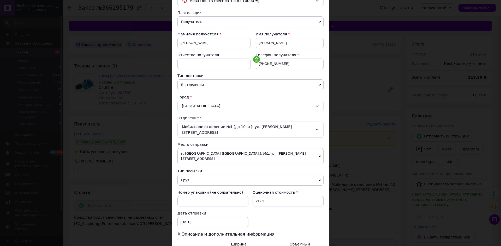
scroll to position [52, 0]
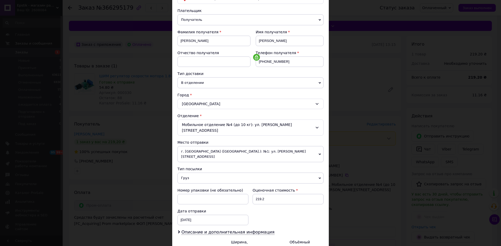
click at [185, 173] on span "Груз" at bounding box center [250, 178] width 146 height 11
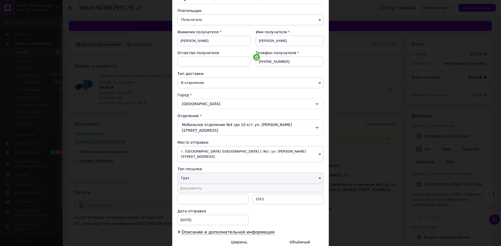
click at [185, 185] on li "Документы" at bounding box center [250, 189] width 146 height 8
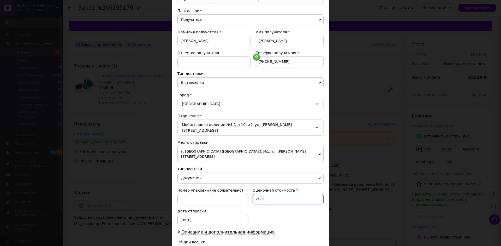
click at [256, 194] on input "219.2" at bounding box center [287, 199] width 71 height 10
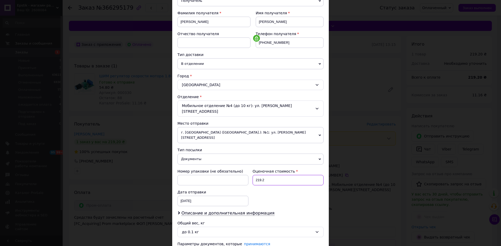
scroll to position [105, 0]
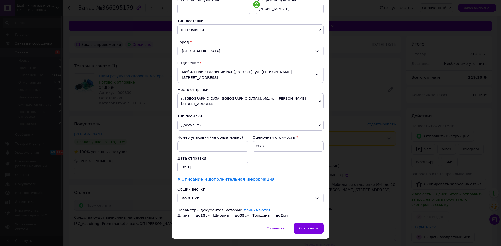
click at [231, 177] on span "Описание и дополнительная информация" at bounding box center [227, 179] width 93 height 5
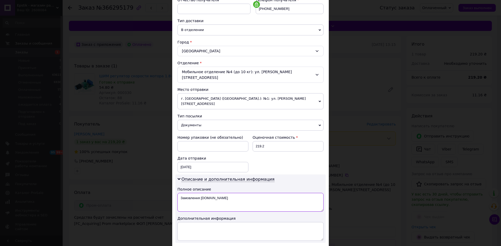
click at [225, 193] on textarea "Замовлення [DOMAIN_NAME]" at bounding box center [250, 202] width 146 height 19
type textarea "З"
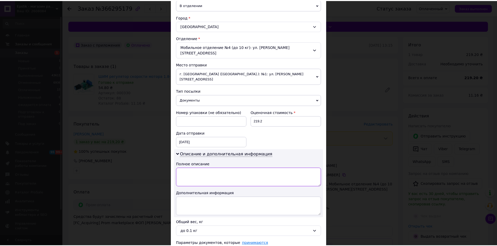
scroll to position [164, 0]
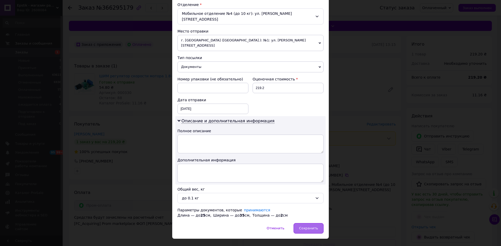
click at [309, 227] on span "Сохранить" at bounding box center [308, 229] width 19 height 4
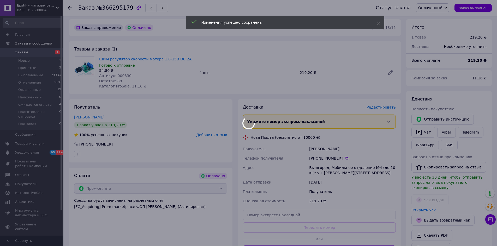
scroll to position [52, 0]
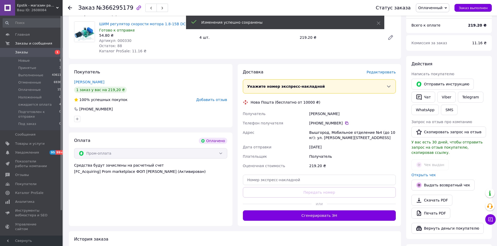
click at [310, 215] on button "Сгенерировать ЭН" at bounding box center [319, 216] width 153 height 10
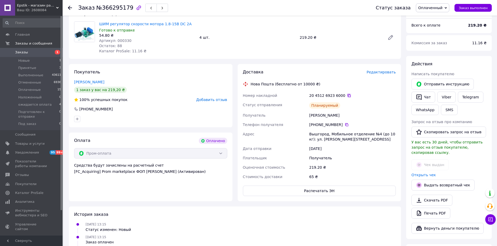
click at [347, 96] on icon at bounding box center [349, 96] width 4 height 4
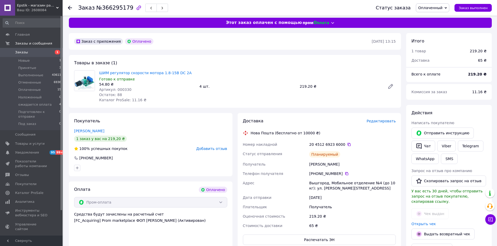
scroll to position [0, 0]
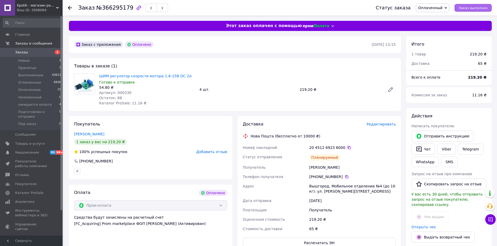
click at [484, 8] on span "Заказ выполнен" at bounding box center [473, 8] width 29 height 4
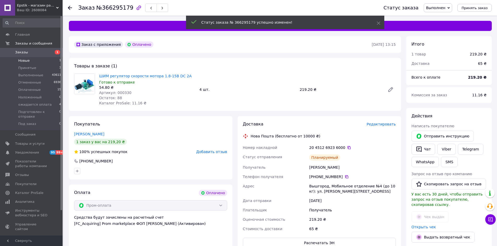
click at [24, 61] on span "Новые" at bounding box center [23, 60] width 11 height 5
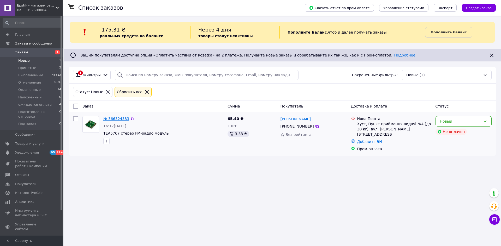
click at [114, 119] on link "№ 366324383" at bounding box center [116, 119] width 26 height 4
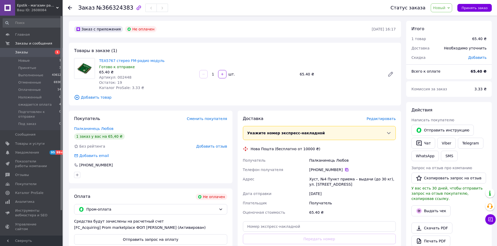
click at [345, 170] on icon at bounding box center [347, 170] width 4 height 4
drag, startPoint x: 308, startPoint y: 159, endPoint x: 333, endPoint y: 160, distance: 24.6
click at [333, 160] on div "Палканинець Любов" at bounding box center [352, 160] width 89 height 9
copy div "Палканинець"
click at [448, 145] on link "Viber" at bounding box center [446, 143] width 18 height 11
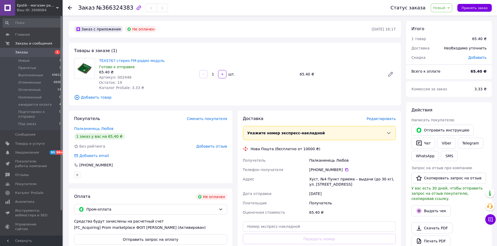
click at [364, 200] on div "Получатель" at bounding box center [352, 203] width 89 height 9
click at [29, 89] on span "Оплаченные" at bounding box center [29, 90] width 22 height 5
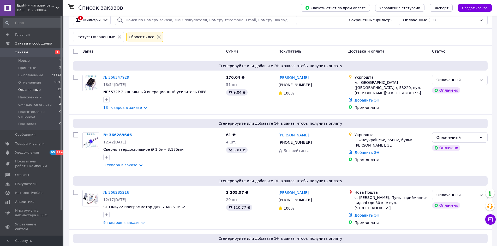
scroll to position [78, 0]
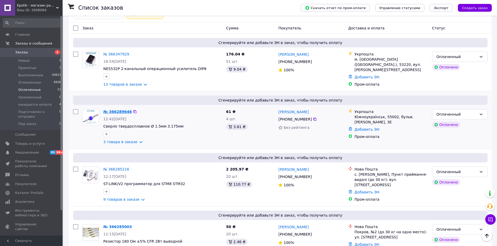
click at [118, 113] on link "№ 366289646" at bounding box center [117, 112] width 28 height 4
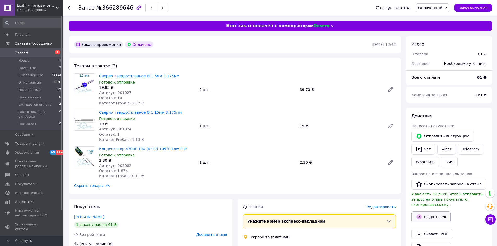
click at [434, 214] on button "Выдать чек" at bounding box center [430, 217] width 39 height 11
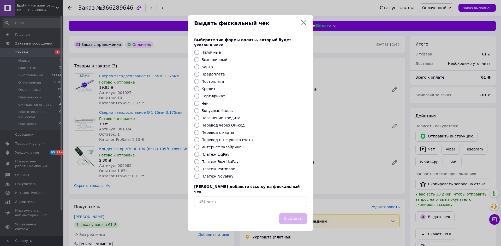
click at [196, 161] on input "Платеж RozetkaPay" at bounding box center [196, 161] width 5 height 5
radio input "true"
click at [294, 215] on button "Выбрать" at bounding box center [293, 219] width 28 height 11
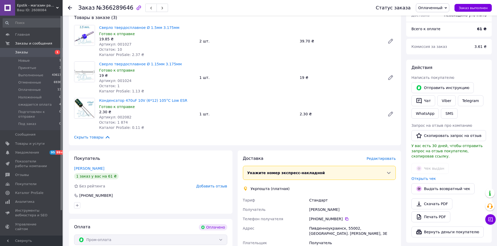
scroll to position [52, 0]
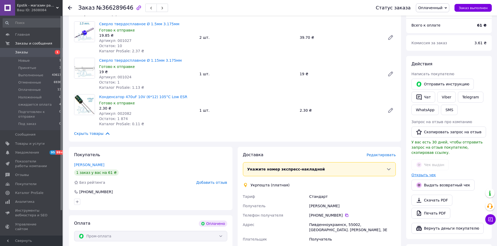
click at [416, 173] on link "Открыть чек" at bounding box center [423, 175] width 25 height 4
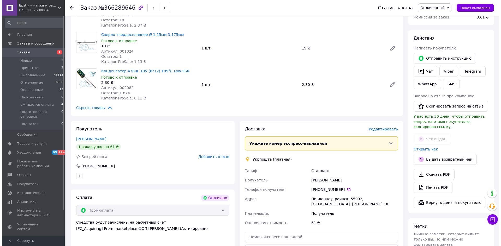
scroll to position [78, 0]
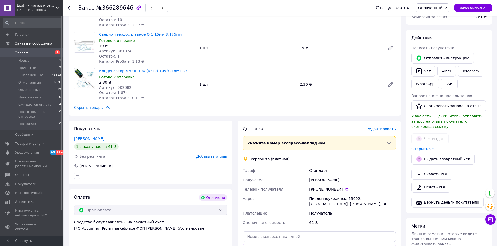
click at [385, 131] on span "Редактировать" at bounding box center [380, 129] width 29 height 4
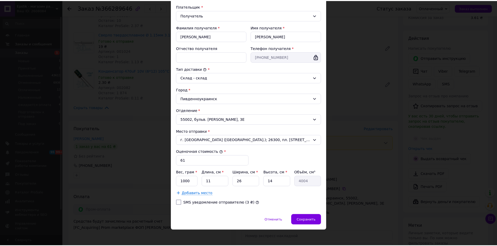
scroll to position [80, 0]
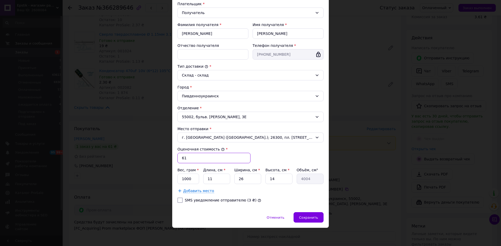
click at [181, 157] on input "61" at bounding box center [213, 158] width 73 height 10
type input "161"
click at [195, 182] on input "1000" at bounding box center [188, 179] width 22 height 10
type input "1"
type input "20"
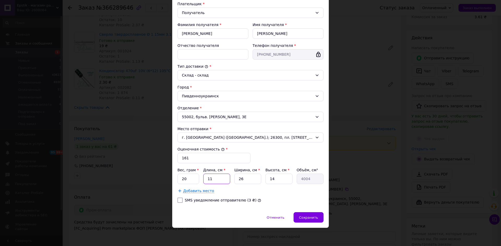
click at [219, 183] on input "11" at bounding box center [216, 179] width 27 height 10
type input "1"
type input "364"
type input "18"
type input "6552"
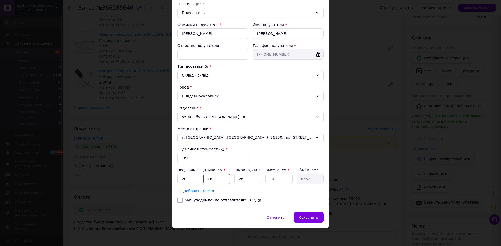
type input "18"
click at [245, 183] on input "26" at bounding box center [247, 179] width 27 height 10
type input "2"
type input "504"
type input "1"
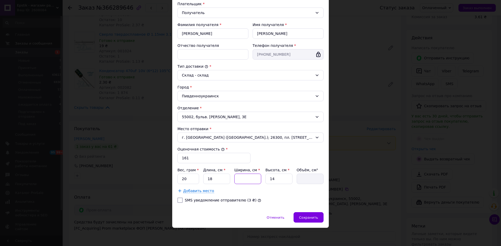
type input "252"
type input "12"
type input "3024"
type input "12"
click at [279, 177] on input "14" at bounding box center [278, 179] width 27 height 10
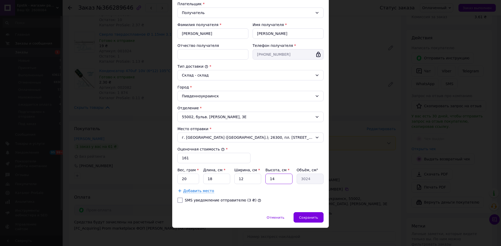
type input "1"
type input "216"
type input "1"
click at [315, 219] on span "Сохранить" at bounding box center [308, 218] width 19 height 4
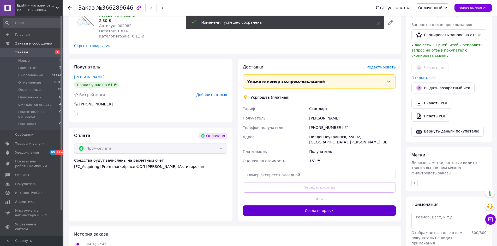
scroll to position [157, 0]
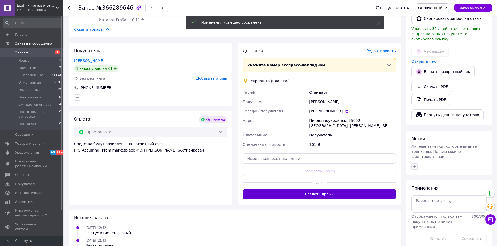
click at [315, 190] on button "Создать ярлык" at bounding box center [319, 194] width 153 height 10
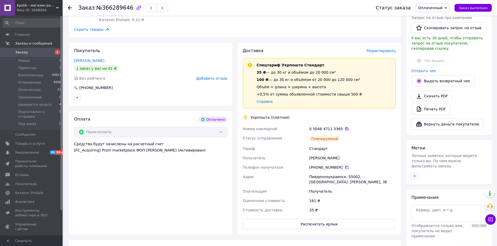
click at [345, 129] on icon at bounding box center [347, 129] width 4 height 4
click at [480, 7] on span "Заказ выполнен" at bounding box center [473, 8] width 29 height 4
click at [30, 89] on span "Оплаченные" at bounding box center [29, 90] width 22 height 5
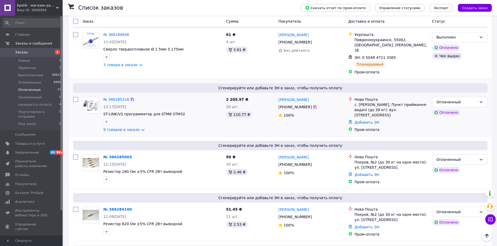
scroll to position [157, 0]
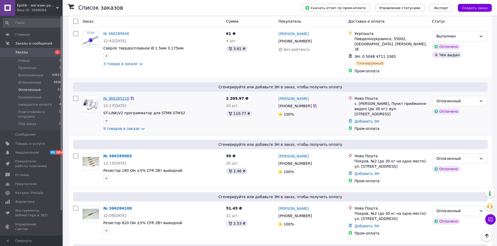
click at [114, 97] on link "№ 366285216" at bounding box center [116, 99] width 26 height 4
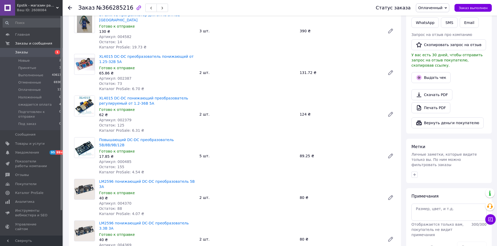
scroll to position [130, 0]
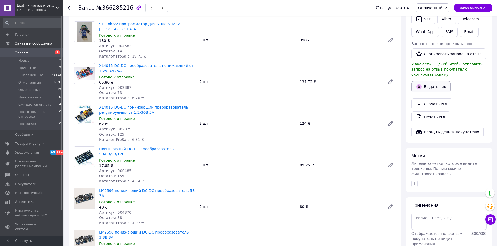
click at [439, 83] on button "Выдать чек" at bounding box center [430, 86] width 39 height 11
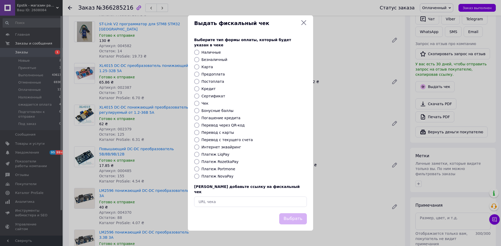
click at [195, 161] on input "Платеж RozetkaPay" at bounding box center [196, 161] width 5 height 5
radio input "true"
click at [293, 214] on button "Выбрать" at bounding box center [293, 219] width 28 height 11
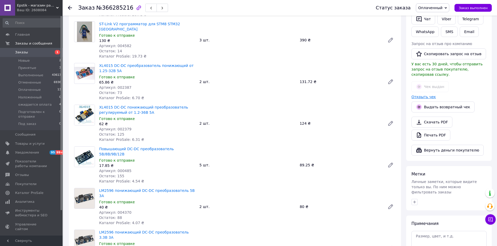
click at [421, 95] on link "Открыть чек" at bounding box center [423, 97] width 25 height 4
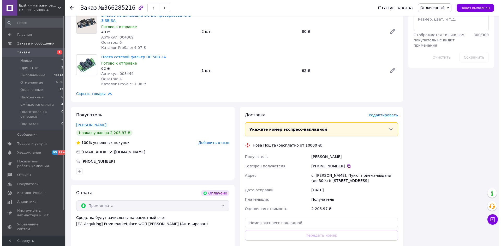
scroll to position [391, 0]
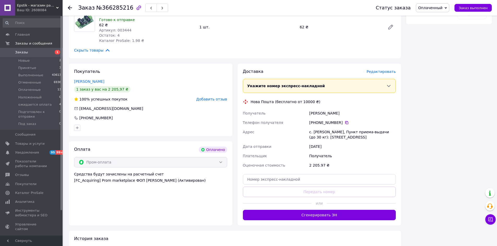
click at [380, 70] on span "Редактировать" at bounding box center [380, 72] width 29 height 4
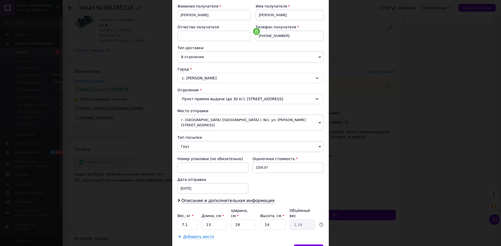
scroll to position [78, 0]
drag, startPoint x: 194, startPoint y: 215, endPoint x: 187, endPoint y: 210, distance: 8.8
click at [194, 220] on input "7.1" at bounding box center [187, 225] width 20 height 10
type input "7"
type input "0.3"
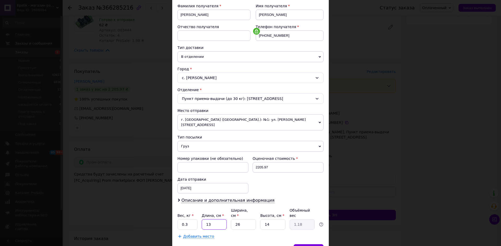
click at [210, 220] on input "13" at bounding box center [214, 225] width 25 height 10
type input "1"
type input "0.1"
type input "2"
type input "0.18"
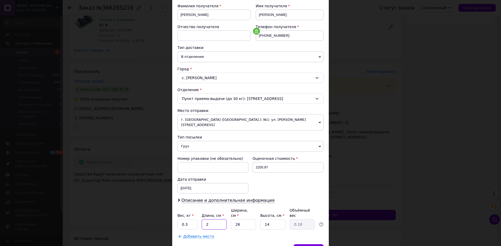
type input "20"
type input "1.82"
type input "20"
click at [278, 220] on input "14" at bounding box center [272, 225] width 25 height 10
type input "1"
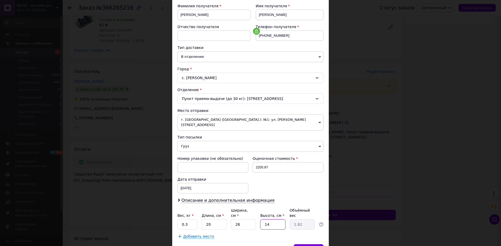
type input "0.13"
type input "8"
type input "1.04"
type input "8"
click at [253, 198] on span "Описание и дополнительная информация" at bounding box center [227, 200] width 93 height 5
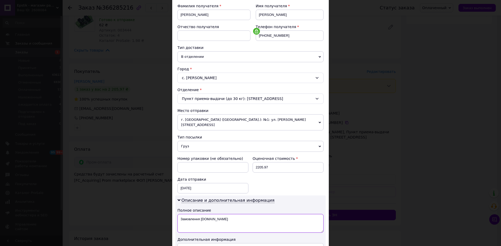
click at [221, 217] on textarea "Замовлення [DOMAIN_NAME]" at bounding box center [250, 223] width 146 height 19
type textarea "З"
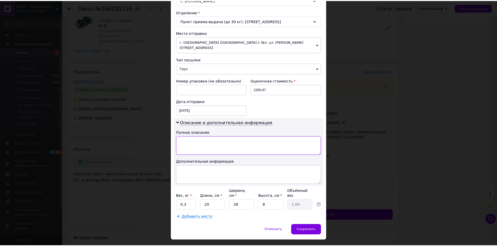
scroll to position [158, 0]
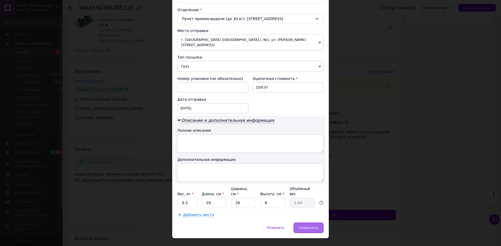
click at [312, 226] on span "Сохранить" at bounding box center [308, 228] width 19 height 4
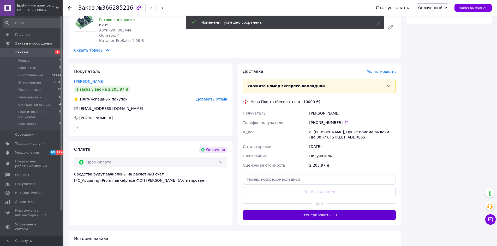
click at [321, 210] on button "Сгенерировать ЭН" at bounding box center [319, 215] width 153 height 10
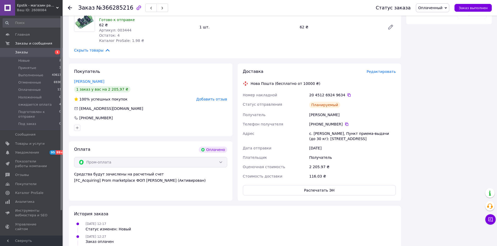
click at [391, 70] on span "Редактировать" at bounding box center [380, 72] width 29 height 4
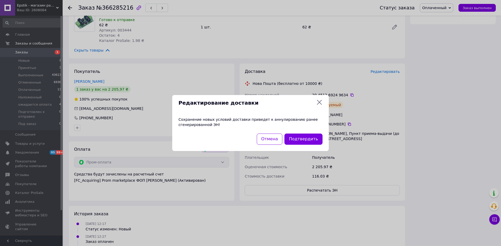
click at [372, 82] on div "Редактирование доставки Сохранение новых условий доставки приведет к аннулирова…" at bounding box center [250, 123] width 501 height 246
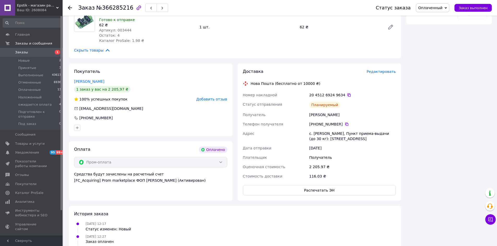
click at [347, 94] on icon at bounding box center [348, 95] width 3 height 3
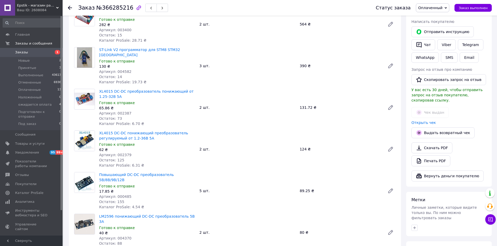
scroll to position [52, 0]
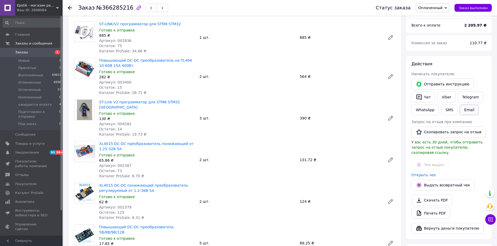
click at [466, 112] on button "Email" at bounding box center [469, 110] width 19 height 10
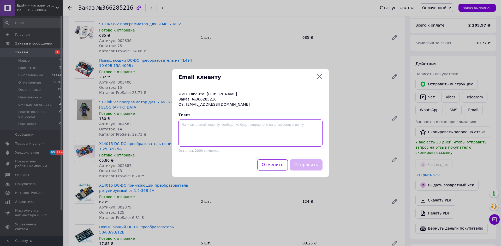
click at [190, 128] on textarea at bounding box center [250, 133] width 144 height 27
paste textarea "20451269249634"
type textarea "ттн 20451269249634"
click at [306, 164] on button "Отправить" at bounding box center [306, 165] width 33 height 11
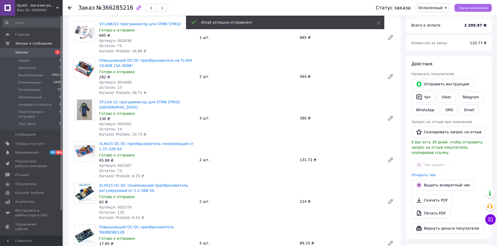
click at [476, 8] on span "Заказ выполнен" at bounding box center [473, 8] width 29 height 4
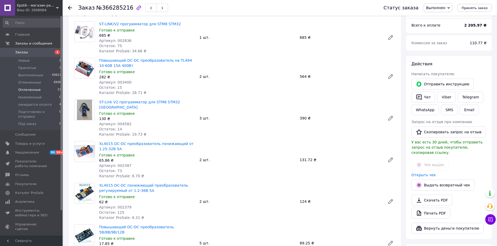
click at [24, 90] on span "Оплаченные" at bounding box center [29, 90] width 22 height 5
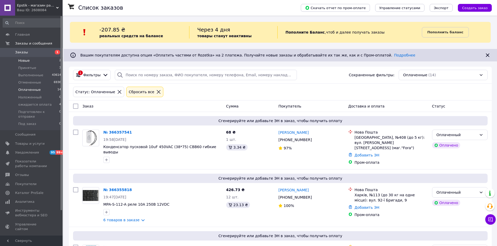
click at [25, 61] on span "Новые" at bounding box center [23, 60] width 11 height 5
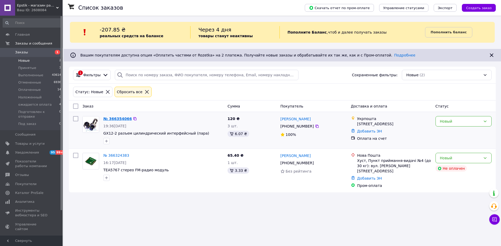
click at [118, 120] on link "№ 366354066" at bounding box center [117, 119] width 28 height 4
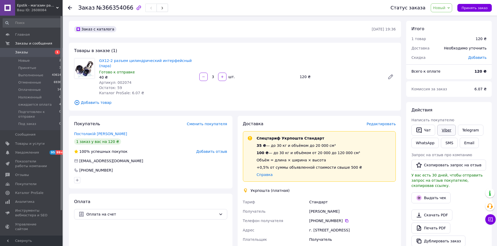
click at [446, 129] on link "Viber" at bounding box center [446, 130] width 18 height 11
drag, startPoint x: 467, startPoint y: 207, endPoint x: 465, endPoint y: 199, distance: 7.6
click at [467, 210] on div "Скачать PDF   Печать PDF   Дублировать заказ" at bounding box center [448, 228] width 75 height 37
click at [449, 143] on button "SMS" at bounding box center [449, 143] width 17 height 10
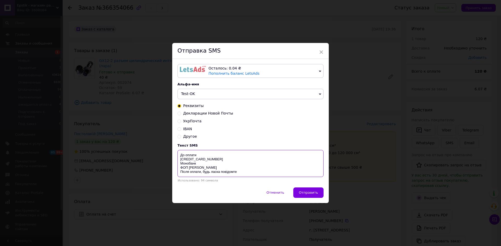
click at [203, 153] on textarea "До оплати [CREDIT_CARD_NUMBER] Монобанк ФОП [PERSON_NAME] [PERSON_NAME]М. Після…" at bounding box center [250, 163] width 146 height 27
type textarea "До оплати 122 грн 4035 2000 4224 2393 Монобанк ФОП Буковський І.М. Після оплати…"
click at [321, 52] on span "×" at bounding box center [321, 52] width 5 height 9
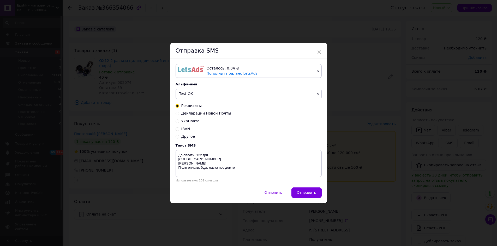
click at [360, 195] on div "× Отправка SMS Осталось: 0.04 ₴ Пополнить баланс LetsAds Подключить SMSClub Аль…" at bounding box center [248, 123] width 497 height 246
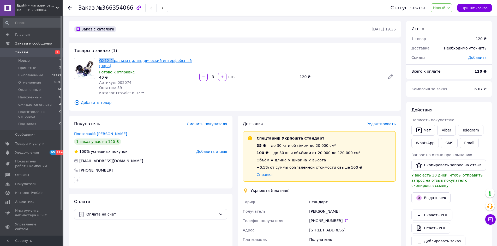
drag, startPoint x: 99, startPoint y: 59, endPoint x: 112, endPoint y: 60, distance: 13.6
click at [112, 60] on div "GX12-2 разъем цилиндрический интерфейсный (пара) Готово к отправке 40 ₴ Артикул…" at bounding box center [147, 77] width 100 height 40
copy link "GX12-2"
click at [476, 6] on span "Принять заказ" at bounding box center [474, 8] width 26 height 4
click at [365, 198] on div "Стандарт" at bounding box center [352, 202] width 89 height 9
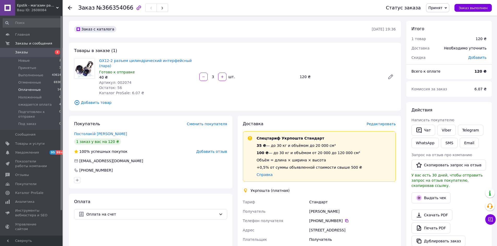
click at [28, 89] on span "Оплаченные" at bounding box center [29, 90] width 22 height 5
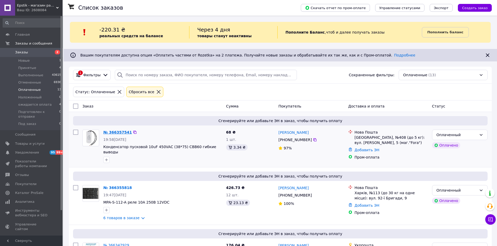
click at [120, 133] on link "№ 366357541" at bounding box center [117, 132] width 28 height 4
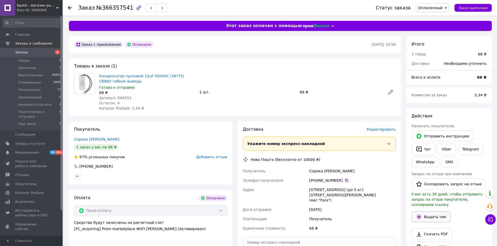
click at [432, 212] on button "Выдать чек" at bounding box center [430, 217] width 39 height 11
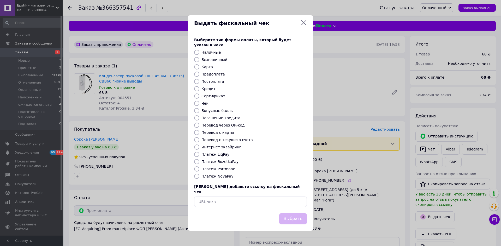
drag, startPoint x: 196, startPoint y: 161, endPoint x: 241, endPoint y: 195, distance: 56.5
click at [196, 161] on input "Платеж RozetkaPay" at bounding box center [196, 161] width 5 height 5
radio input "true"
drag, startPoint x: 296, startPoint y: 215, endPoint x: 308, endPoint y: 215, distance: 12.0
click at [296, 215] on button "Выбрать" at bounding box center [293, 219] width 28 height 11
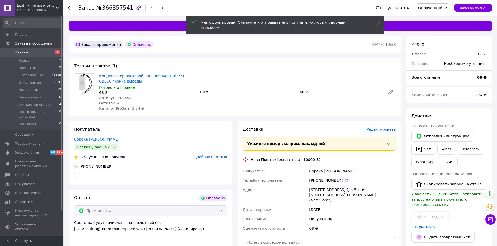
click at [417, 225] on link "Открыть чек" at bounding box center [423, 227] width 25 height 4
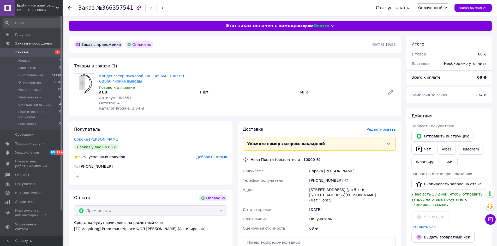
click at [385, 130] on span "Редактировать" at bounding box center [380, 130] width 29 height 4
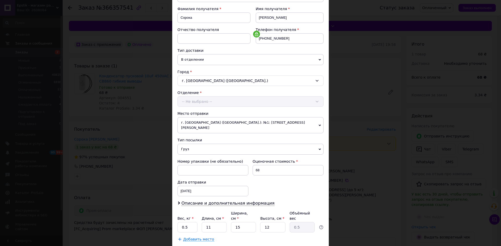
scroll to position [78, 0]
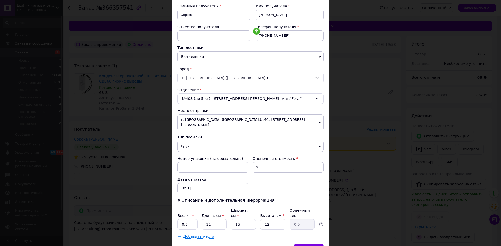
click at [187, 142] on span "Груз" at bounding box center [250, 146] width 146 height 11
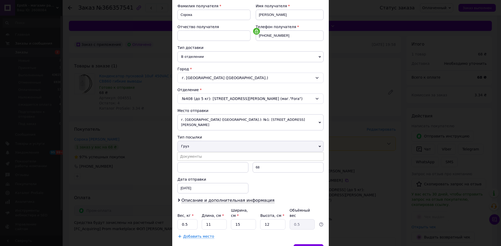
drag, startPoint x: 185, startPoint y: 151, endPoint x: 188, endPoint y: 154, distance: 3.5
click at [185, 153] on li "Документы" at bounding box center [250, 157] width 146 height 8
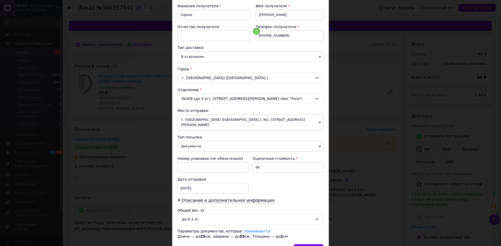
click at [251, 163] on div "Оценочная стоимость 68" at bounding box center [287, 164] width 75 height 21
click at [255, 163] on input "68" at bounding box center [287, 168] width 71 height 10
type input "168"
click at [254, 198] on span "Описание и дополнительная информация" at bounding box center [227, 200] width 93 height 5
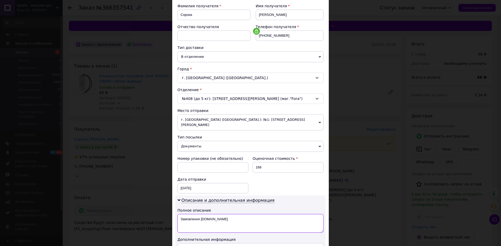
click at [229, 214] on textarea "Замовлення [DOMAIN_NAME]" at bounding box center [250, 223] width 146 height 19
type textarea "З"
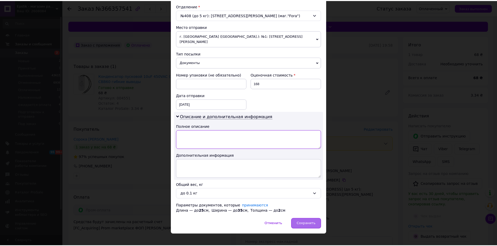
scroll to position [164, 0]
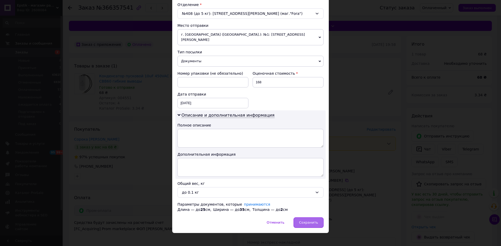
click at [305, 221] on span "Сохранить" at bounding box center [308, 223] width 19 height 4
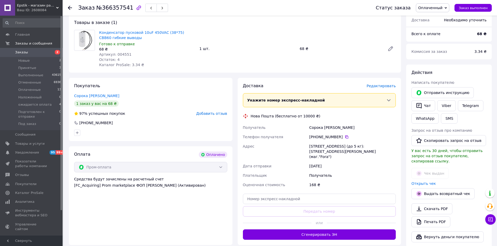
scroll to position [52, 0]
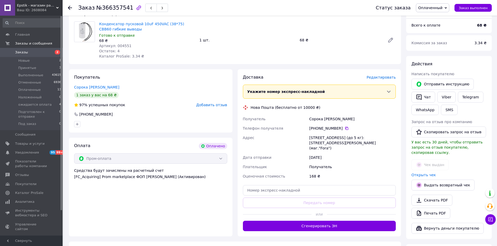
click at [321, 221] on button "Сгенерировать ЭН" at bounding box center [319, 226] width 153 height 10
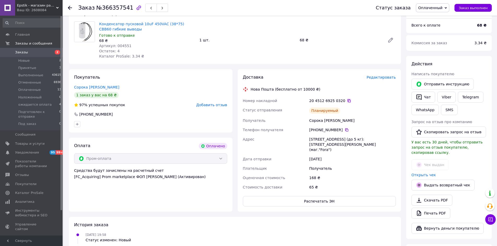
click at [347, 101] on icon at bounding box center [349, 101] width 4 height 4
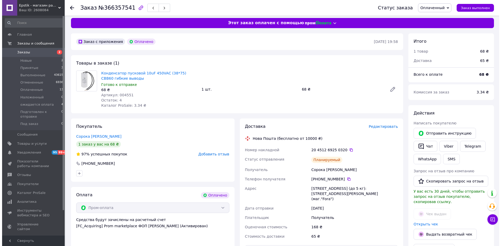
scroll to position [0, 0]
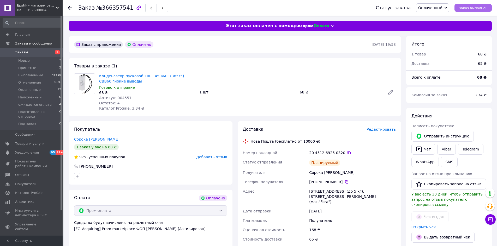
click at [485, 7] on span "Заказ выполнен" at bounding box center [473, 8] width 29 height 4
click at [375, 159] on div "Планируемый" at bounding box center [352, 163] width 89 height 10
click at [29, 68] on span "Принятые" at bounding box center [27, 68] width 18 height 5
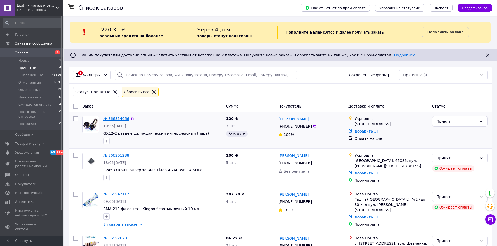
click at [123, 119] on link "№ 366354066" at bounding box center [116, 119] width 26 height 4
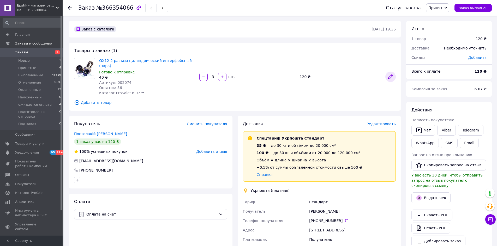
click at [390, 75] on icon at bounding box center [390, 77] width 4 height 4
click at [201, 73] on button "button" at bounding box center [203, 77] width 8 height 8
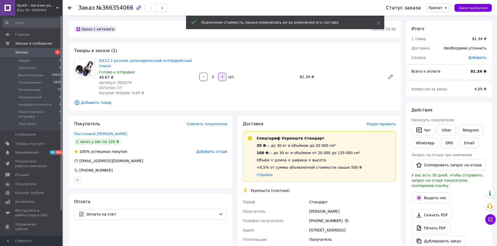
click at [221, 76] on icon "button" at bounding box center [222, 77] width 4 height 4
type input "3"
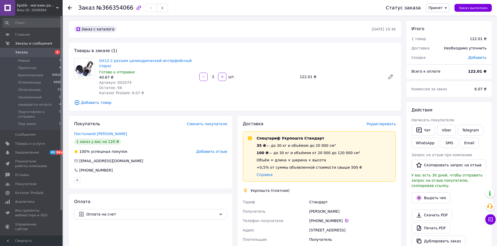
click at [478, 60] on span "Добавить" at bounding box center [477, 58] width 18 height 4
click at [466, 79] on div "₴" at bounding box center [468, 79] width 6 height 6
click at [468, 91] on li "₴" at bounding box center [471, 89] width 21 height 9
click at [441, 82] on input "text" at bounding box center [443, 79] width 31 height 10
type input "0.01"
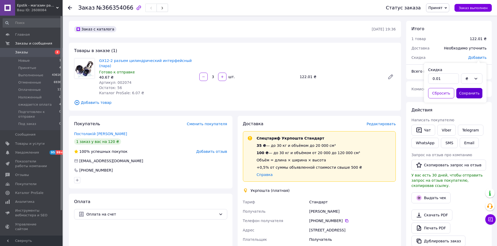
click at [468, 94] on button "Сохранить" at bounding box center [469, 93] width 26 height 10
click at [430, 196] on button "Выдать чек" at bounding box center [430, 198] width 39 height 11
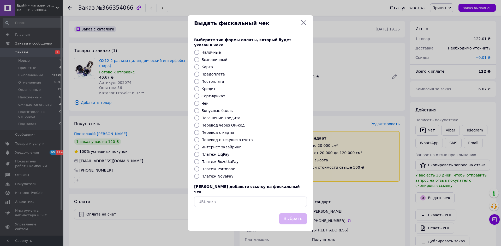
click at [196, 163] on input "Платеж RozetkaPay" at bounding box center [196, 161] width 5 height 5
radio input "true"
click at [197, 132] on input "Перевод с карты" at bounding box center [196, 132] width 5 height 5
radio input "true"
click at [295, 214] on button "Выбрать" at bounding box center [293, 219] width 28 height 11
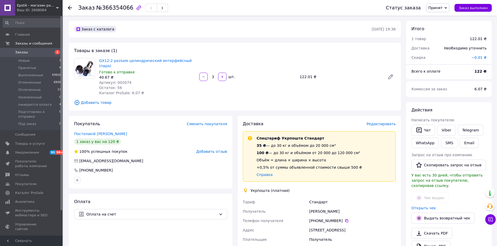
click at [383, 122] on span "Редактировать" at bounding box center [380, 124] width 29 height 4
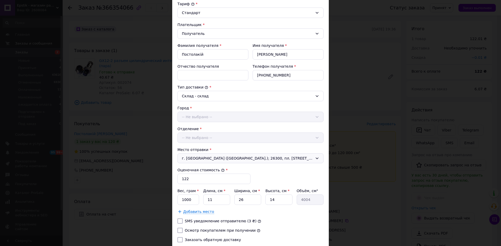
scroll to position [59, 0]
click at [195, 179] on input "122" at bounding box center [213, 179] width 73 height 10
type input "1"
type input "250"
click at [193, 195] on input "1000" at bounding box center [188, 200] width 22 height 10
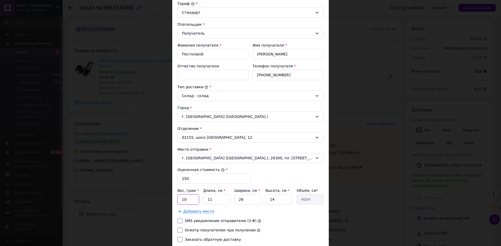
type input "1"
type input "45"
click at [214, 199] on input "11" at bounding box center [216, 200] width 27 height 10
type input "1"
type input "364"
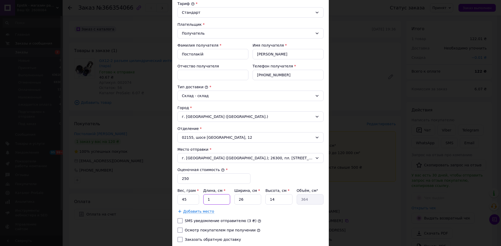
type input "18"
type input "6552"
type input "18"
click at [246, 198] on input "26" at bounding box center [247, 200] width 27 height 10
type input "2"
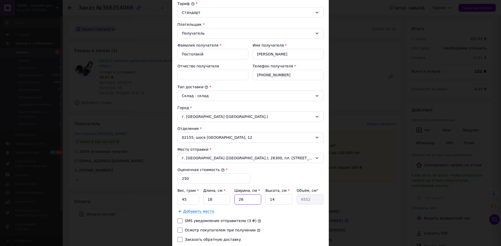
type input "504"
type input "1"
type input "252"
type input "12"
type input "3024"
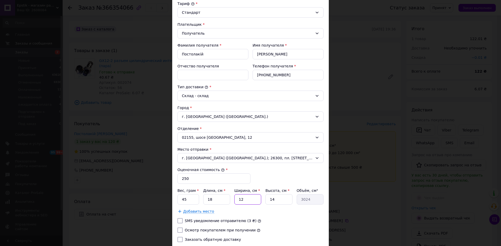
type input "12"
click at [281, 197] on input "14" at bounding box center [278, 200] width 27 height 10
type input "1"
type input "216"
type input "2"
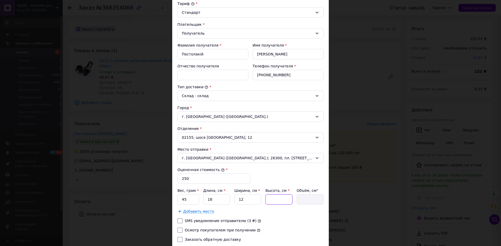
type input "432"
type input "2"
click at [181, 229] on input "Осмотр покупателем при получении" at bounding box center [179, 230] width 5 height 5
checkbox input "true"
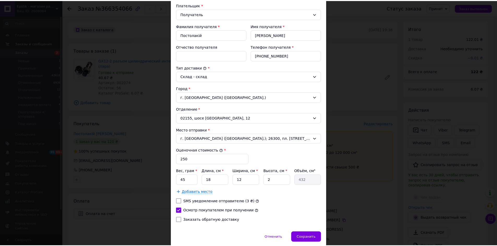
scroll to position [99, 0]
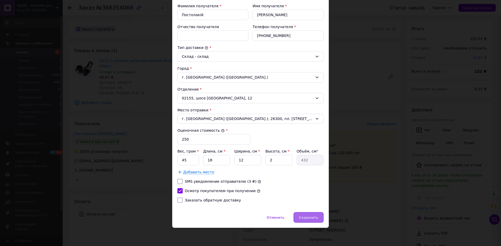
click at [318, 220] on div "Сохранить" at bounding box center [308, 218] width 30 height 10
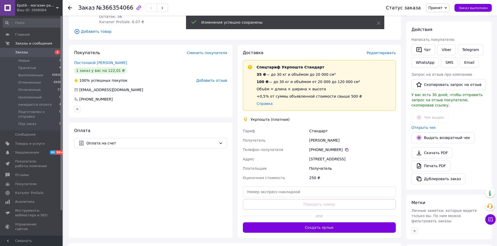
scroll to position [78, 0]
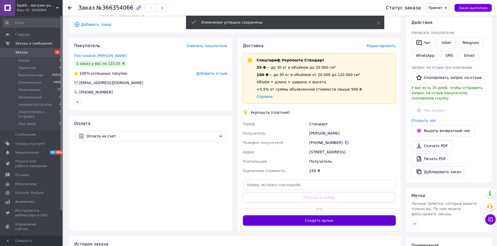
click at [321, 216] on button "Создать ярлык" at bounding box center [319, 221] width 153 height 10
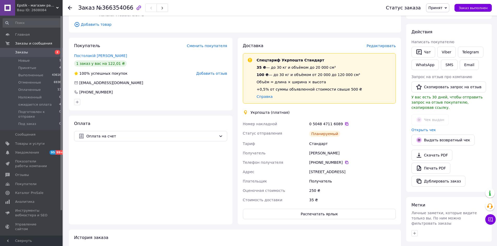
click at [345, 122] on icon at bounding box center [347, 124] width 4 height 4
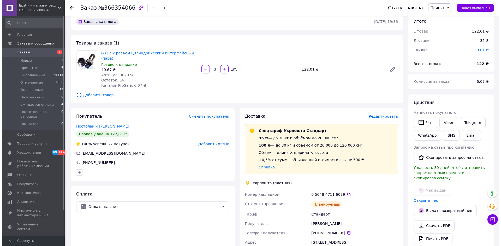
scroll to position [0, 0]
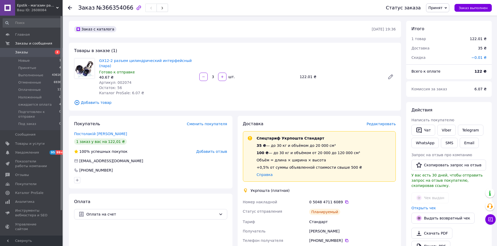
click at [355, 200] on div "0 5048 4711 6089" at bounding box center [352, 202] width 87 height 5
click at [480, 4] on div "Статус заказа Принят Выполнен Отменен Оплаченный Наложенный ожидается оплата По…" at bounding box center [436, 7] width 111 height 9
click at [482, 7] on span "Заказ выполнен" at bounding box center [473, 8] width 29 height 4
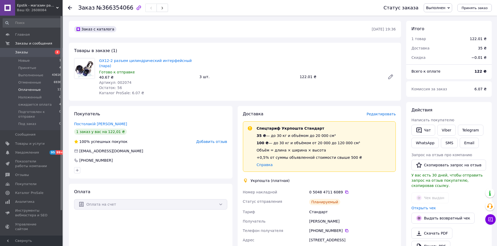
click at [28, 88] on span "Оплаченные" at bounding box center [29, 90] width 22 height 5
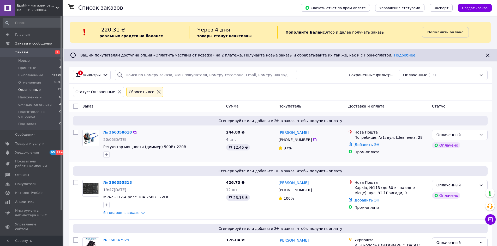
click at [120, 135] on link "№ 366358618" at bounding box center [117, 132] width 28 height 4
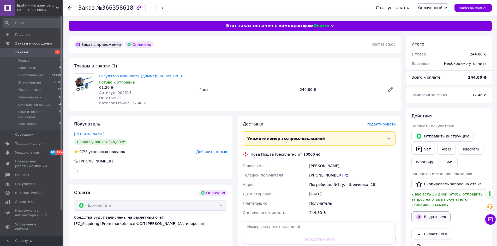
click at [430, 212] on button "Выдать чек" at bounding box center [430, 217] width 39 height 11
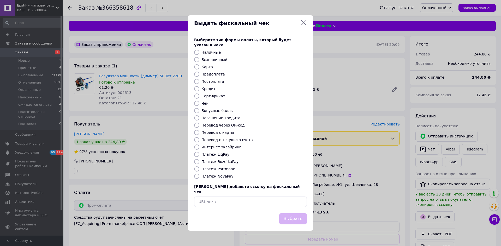
click at [197, 164] on input "Платеж RozetkaPay" at bounding box center [196, 161] width 5 height 5
radio input "true"
drag, startPoint x: 298, startPoint y: 215, endPoint x: 317, endPoint y: 209, distance: 20.0
click at [298, 214] on button "Выбрать" at bounding box center [293, 219] width 28 height 11
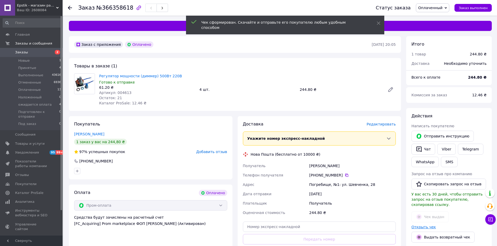
click at [419, 225] on link "Открыть чек" at bounding box center [423, 227] width 25 height 4
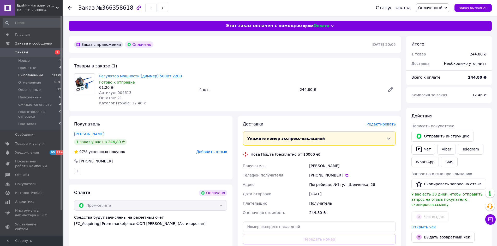
click at [27, 75] on span "Выполненные" at bounding box center [30, 75] width 25 height 5
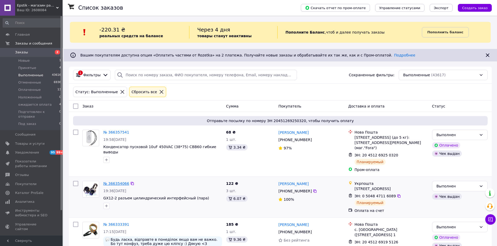
click at [112, 182] on link "№ 366354066" at bounding box center [116, 184] width 26 height 4
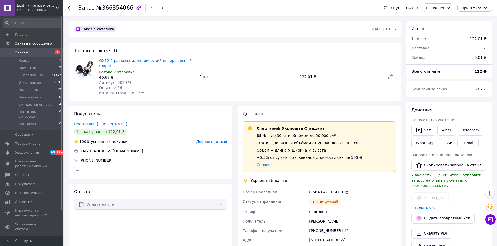
click at [413, 206] on link "Открыть чек" at bounding box center [423, 208] width 25 height 4
click at [27, 89] on span "Оплаченные" at bounding box center [29, 90] width 22 height 5
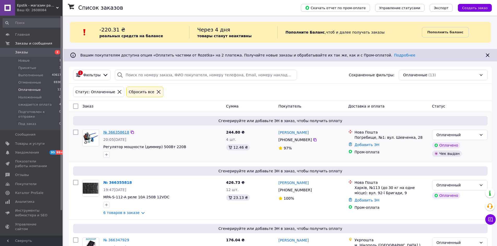
click at [117, 132] on link "№ 366358618" at bounding box center [116, 132] width 26 height 4
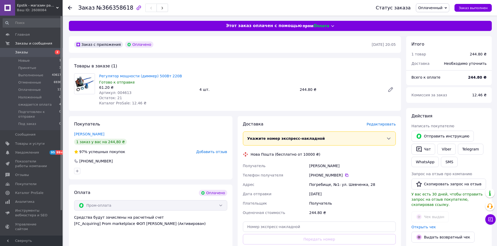
click at [380, 125] on span "Редактировать" at bounding box center [380, 124] width 29 height 4
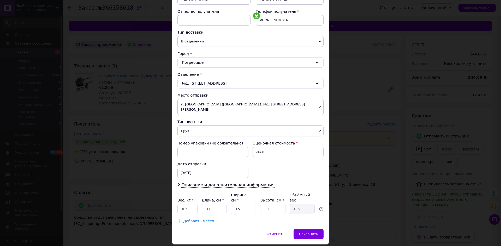
scroll to position [100, 0]
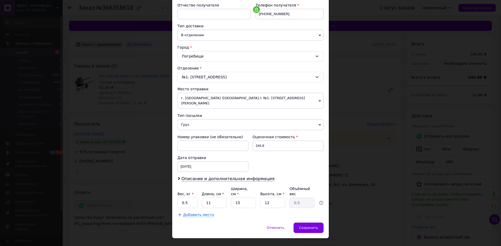
click at [184, 121] on span "Груз" at bounding box center [250, 124] width 146 height 11
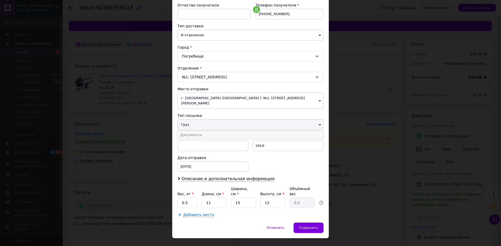
click at [186, 131] on li "Документы" at bounding box center [250, 135] width 146 height 8
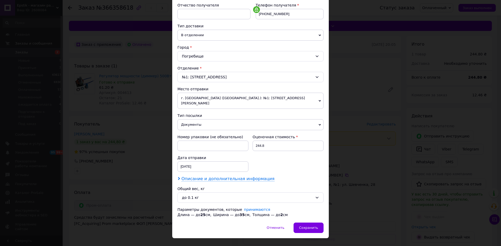
click at [249, 177] on span "Описание и дополнительная информация" at bounding box center [227, 179] width 93 height 5
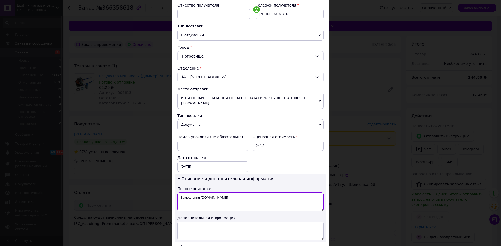
click at [240, 193] on textarea "Замовлення Prom.ua" at bounding box center [250, 202] width 146 height 19
type textarea "З"
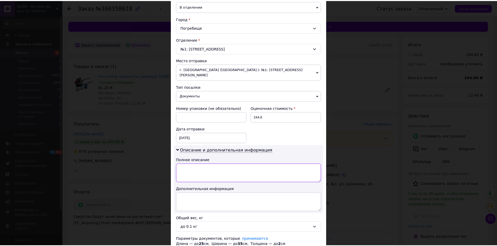
scroll to position [164, 0]
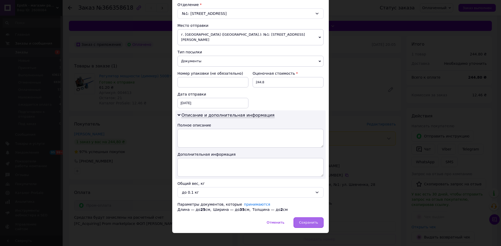
click at [322, 218] on div "Сохранить" at bounding box center [308, 223] width 30 height 10
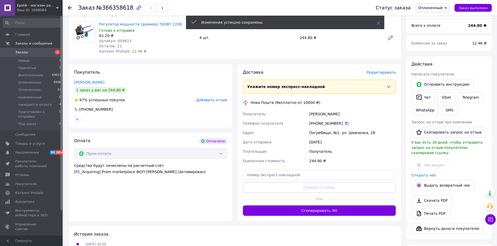
scroll to position [52, 0]
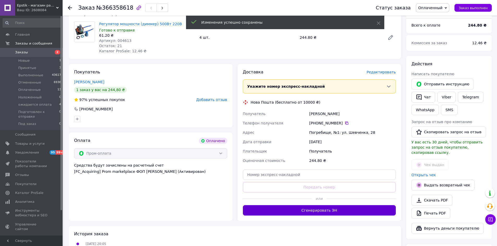
click at [314, 213] on button "Сгенерировать ЭН" at bounding box center [319, 211] width 153 height 10
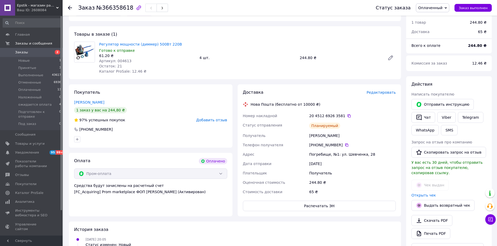
scroll to position [0, 0]
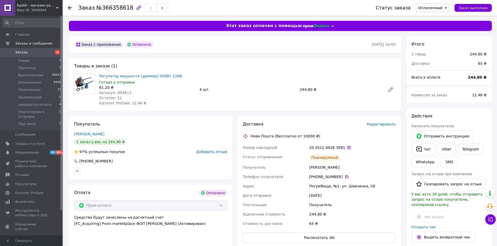
click at [347, 148] on icon at bounding box center [349, 148] width 4 height 4
click at [478, 5] on button "Заказ выполнен" at bounding box center [472, 8] width 37 height 8
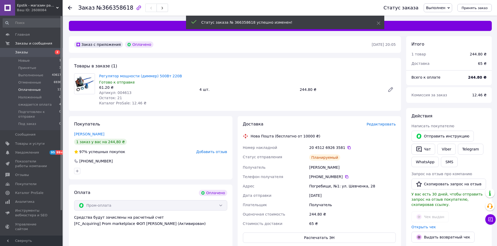
click at [28, 89] on span "Оплаченные" at bounding box center [29, 90] width 22 height 5
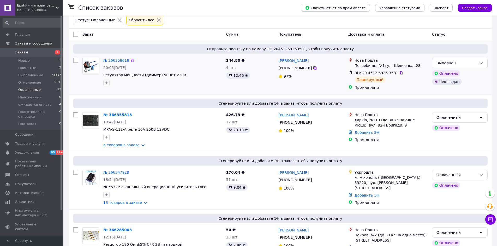
scroll to position [78, 0]
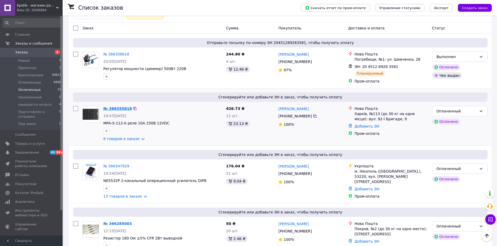
click at [113, 109] on link "№ 366355818" at bounding box center [117, 109] width 28 height 4
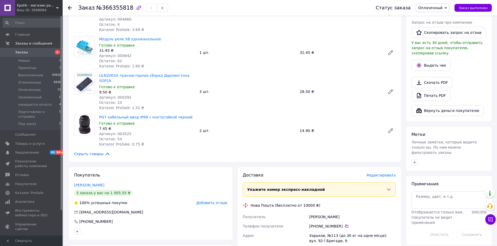
scroll to position [157, 0]
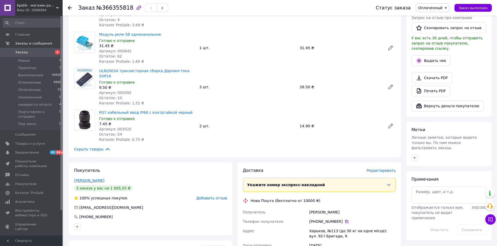
click at [80, 179] on link "Болоболин Андрей" at bounding box center [89, 181] width 30 height 4
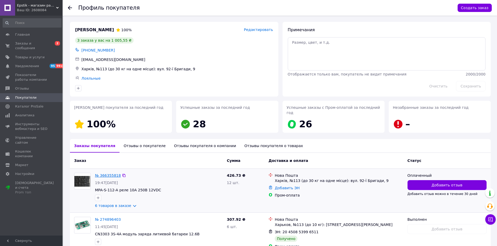
click at [109, 174] on link "№ 366355818" at bounding box center [108, 176] width 26 height 4
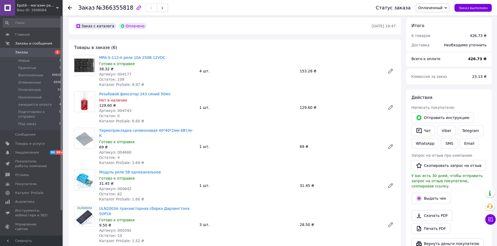
scroll to position [26, 0]
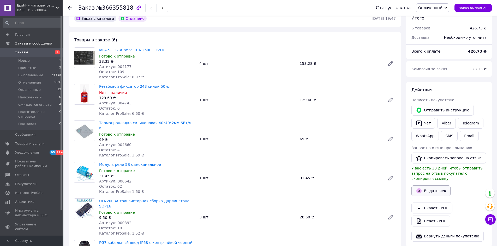
click at [440, 188] on button "Выдать чек" at bounding box center [430, 191] width 39 height 11
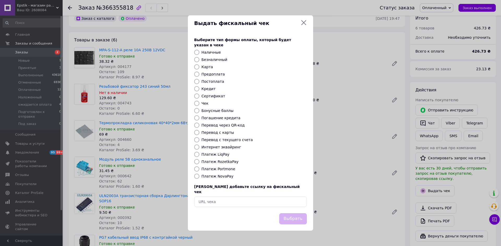
click at [196, 161] on input "Платеж RozetkaPay" at bounding box center [196, 161] width 5 height 5
radio input "true"
drag, startPoint x: 292, startPoint y: 213, endPoint x: 316, endPoint y: 211, distance: 24.0
click at [292, 214] on button "Выбрать" at bounding box center [293, 219] width 28 height 11
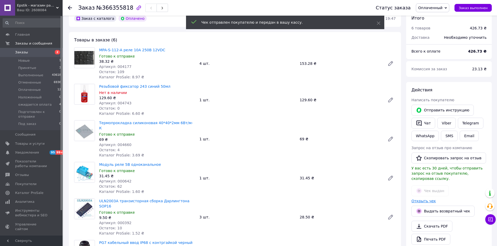
click at [414, 199] on link "Открыть чек" at bounding box center [423, 201] width 25 height 4
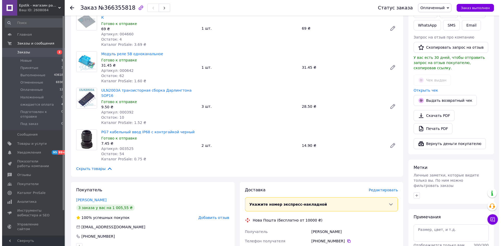
scroll to position [183, 0]
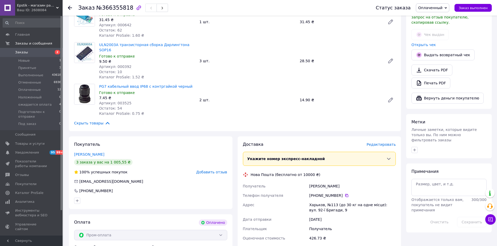
click at [386, 143] on span "Редактировать" at bounding box center [380, 145] width 29 height 4
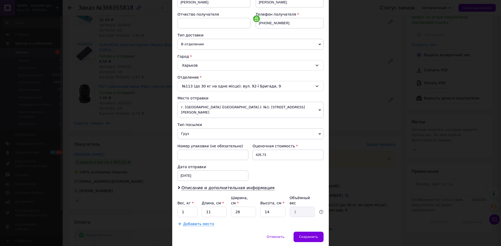
scroll to position [100, 0]
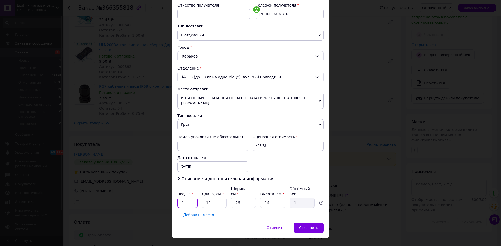
click at [191, 198] on input "1" at bounding box center [187, 203] width 20 height 10
type input "0.1"
click at [212, 198] on input "11" at bounding box center [214, 203] width 25 height 10
type input "1"
type input "0.1"
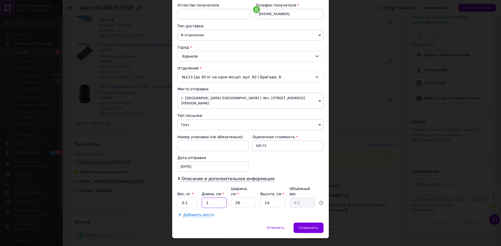
type input "16"
type input "1.46"
type input "16"
click at [252, 198] on input "26" at bounding box center [243, 203] width 25 height 10
type input "2"
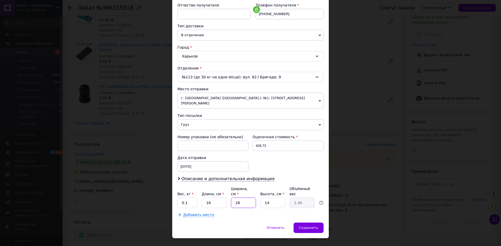
type input "0.11"
type input "20"
type input "1.12"
type input "20"
click at [273, 198] on input "14" at bounding box center [272, 203] width 25 height 10
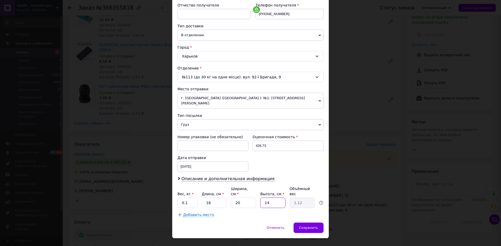
type input "1"
type input "0.1"
type input "2"
type input "0.16"
type input "2"
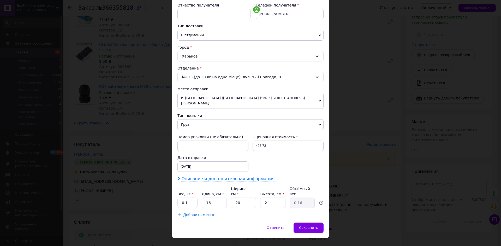
click at [246, 177] on span "Описание и дополнительная информация" at bounding box center [227, 179] width 93 height 5
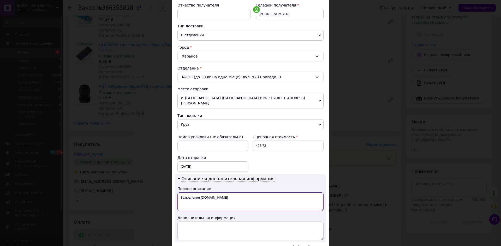
click at [227, 194] on textarea "Замовлення Prom.ua" at bounding box center [250, 202] width 146 height 19
type textarea "З"
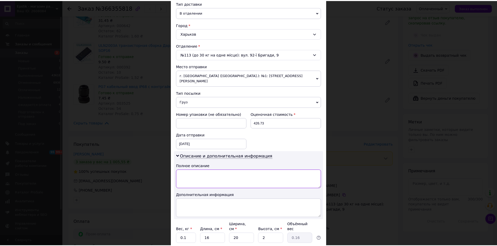
scroll to position [158, 0]
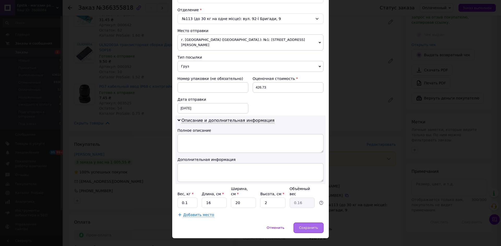
click at [311, 226] on span "Сохранить" at bounding box center [308, 228] width 19 height 4
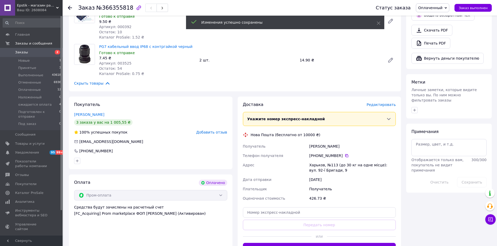
scroll to position [235, 0]
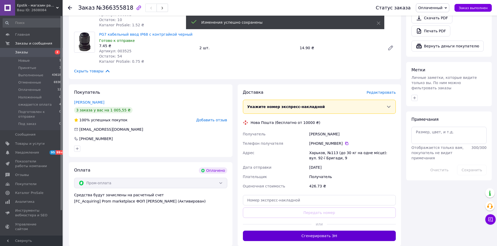
click at [310, 231] on button "Сгенерировать ЭН" at bounding box center [319, 236] width 153 height 10
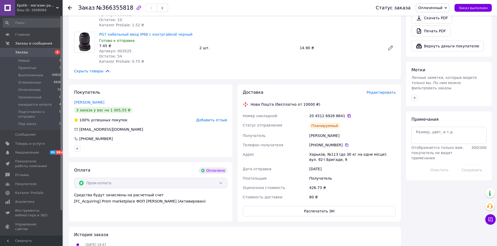
click at [347, 115] on icon at bounding box center [348, 116] width 3 height 3
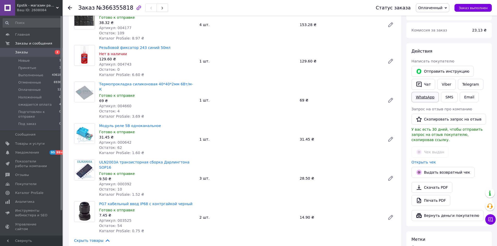
scroll to position [52, 0]
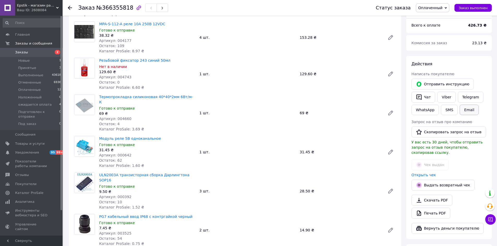
click at [467, 111] on button "Email" at bounding box center [469, 110] width 19 height 10
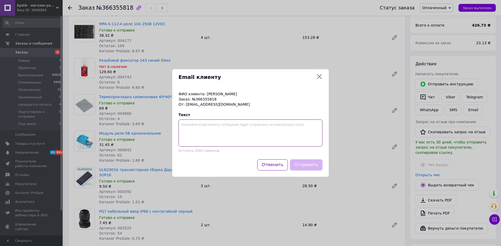
click at [198, 126] on textarea at bounding box center [250, 133] width 144 height 27
paste textarea "20451269268641"
type textarea "ттн 20451269268641"
click at [314, 166] on button "Отправить" at bounding box center [306, 165] width 33 height 11
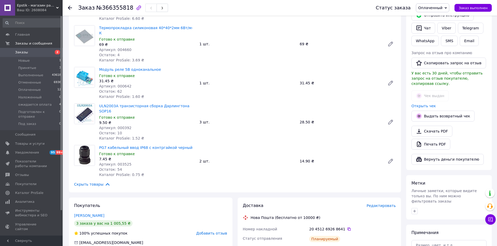
scroll to position [78, 0]
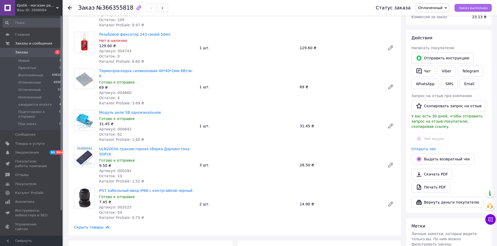
click at [471, 8] on span "Заказ выполнен" at bounding box center [473, 8] width 29 height 4
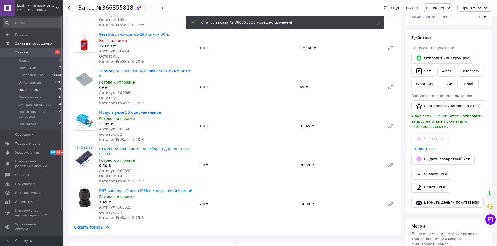
click at [43, 89] on li "Оплаченные 12" at bounding box center [32, 89] width 64 height 7
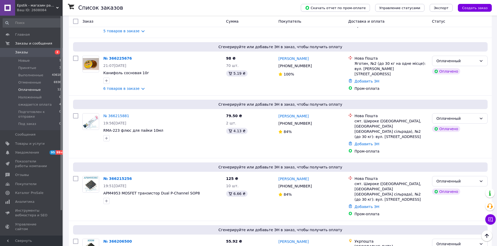
scroll to position [537, 0]
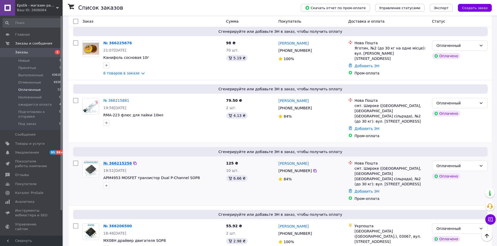
click at [109, 161] on link "№ 366215256" at bounding box center [117, 163] width 28 height 4
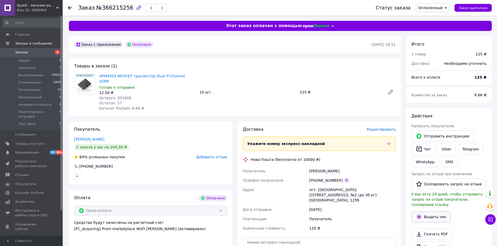
click at [431, 212] on button "Выдать чек" at bounding box center [430, 217] width 39 height 11
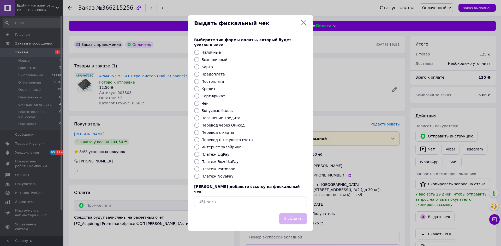
click at [196, 163] on input "Платеж RozetkaPay" at bounding box center [196, 161] width 5 height 5
radio input "true"
click at [293, 216] on button "Выбрать" at bounding box center [293, 219] width 28 height 11
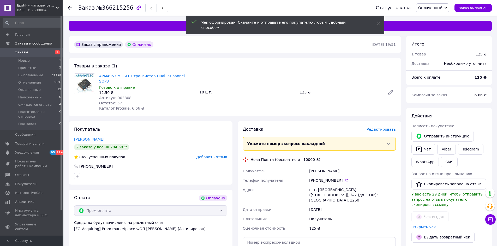
click at [80, 137] on link "Григорович Александр" at bounding box center [89, 139] width 30 height 4
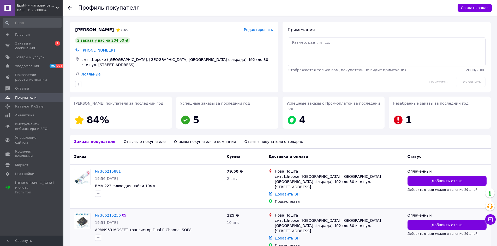
click at [104, 214] on link "№ 366215256" at bounding box center [108, 216] width 26 height 4
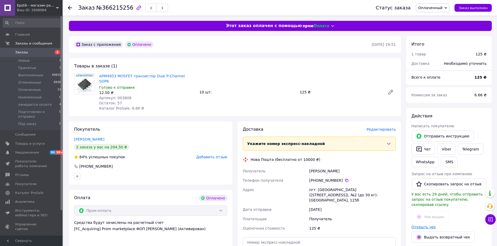
click at [421, 225] on link "Открыть чек" at bounding box center [423, 227] width 25 height 4
click at [379, 128] on span "Редактировать" at bounding box center [380, 130] width 29 height 4
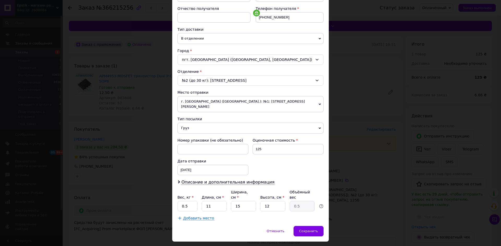
scroll to position [104, 0]
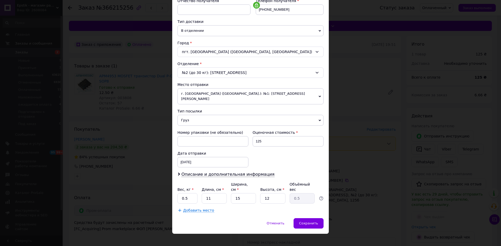
click at [182, 122] on span "Груз" at bounding box center [250, 120] width 146 height 11
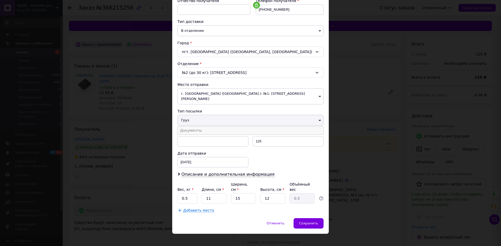
click at [185, 132] on li "Документы" at bounding box center [250, 131] width 146 height 8
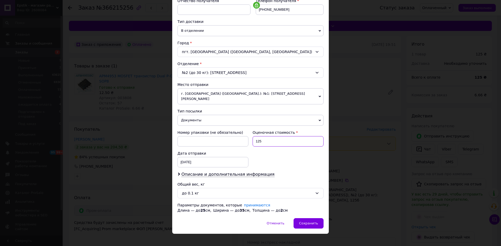
click at [265, 142] on input "125" at bounding box center [287, 141] width 71 height 10
type input "1"
type input "250"
click at [256, 174] on span "Описание и дополнительная информация" at bounding box center [227, 174] width 93 height 5
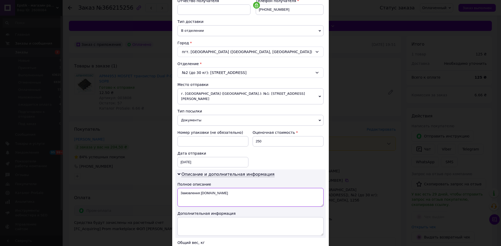
click at [230, 198] on textarea "Замовлення Prom.ua" at bounding box center [250, 197] width 146 height 19
type textarea "З"
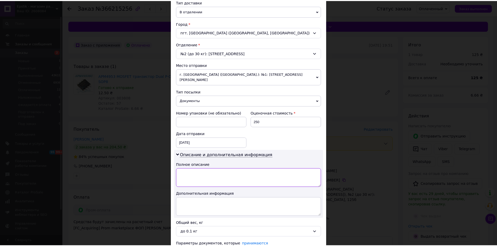
scroll to position [157, 0]
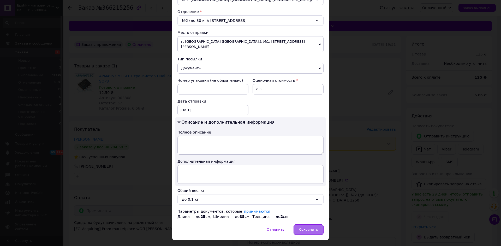
click at [310, 232] on span "Сохранить" at bounding box center [308, 230] width 19 height 4
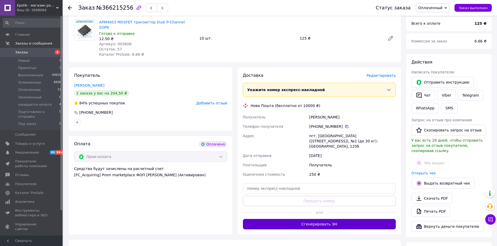
scroll to position [78, 0]
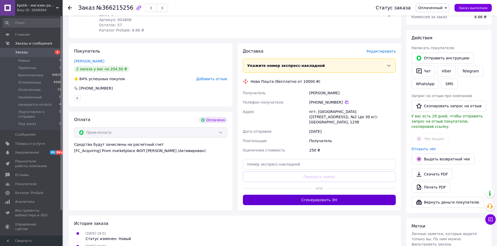
click at [312, 195] on button "Сгенерировать ЭН" at bounding box center [319, 200] width 153 height 10
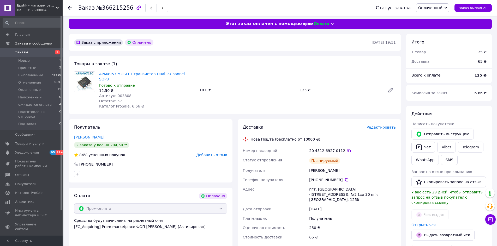
scroll to position [0, 0]
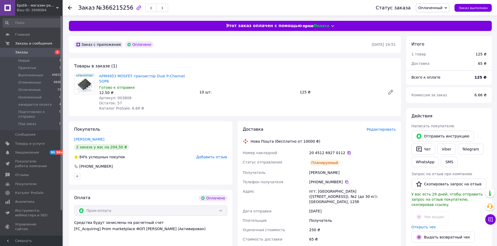
click at [347, 151] on icon at bounding box center [349, 153] width 4 height 4
click at [481, 9] on span "Заказ выполнен" at bounding box center [473, 8] width 29 height 4
click at [365, 226] on div "250 ₴" at bounding box center [352, 230] width 89 height 9
drag, startPoint x: 78, startPoint y: 8, endPoint x: 126, endPoint y: 8, distance: 48.3
click at [126, 8] on div "Заказ №366215256 Статус заказа Выполнен Принят Отменен Оплаченный Наложенный ож…" at bounding box center [280, 8] width 424 height 16
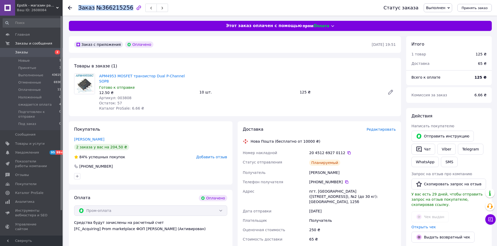
copy h1 "Заказ №366215256"
click at [369, 141] on div "Доставка Редактировать Нова Пошта (бесплатно от 10000 ₴) Номер накладной 20 451…" at bounding box center [319, 193] width 153 height 132
click at [31, 89] on span "Оплаченные" at bounding box center [29, 90] width 22 height 5
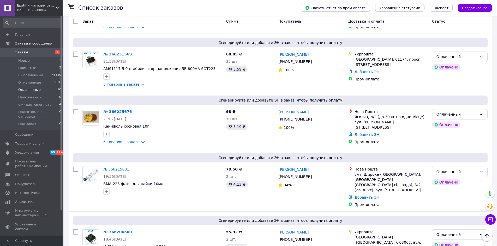
scroll to position [417, 0]
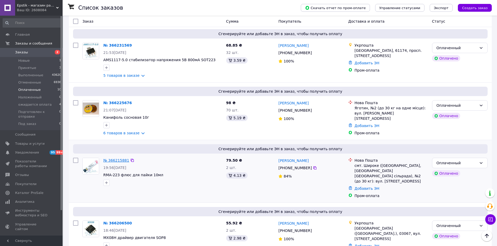
click at [116, 159] on link "№ 366215881" at bounding box center [116, 161] width 26 height 4
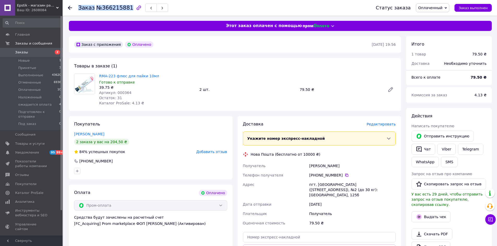
drag, startPoint x: 76, startPoint y: 8, endPoint x: 125, endPoint y: 10, distance: 48.8
click at [125, 10] on div "Заказ №366215881 Статус заказа Оплаченный Принят Выполнен Отменен Наложенный ож…" at bounding box center [280, 8] width 424 height 16
copy h1 "Заказ №366215881"
click at [426, 212] on button "Выдать чек" at bounding box center [430, 217] width 39 height 11
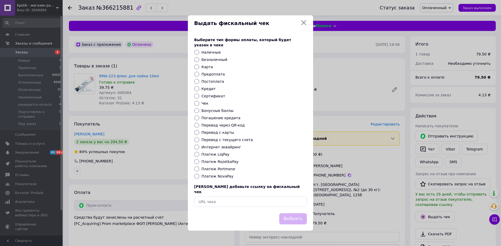
click at [196, 159] on div "Выберите тип формы оплаты, который будет указан в чеке Наличные Безналичный Кар…" at bounding box center [250, 122] width 125 height 183
click at [196, 161] on input "Платеж RozetkaPay" at bounding box center [196, 161] width 5 height 5
radio input "true"
click at [295, 216] on button "Выбрать" at bounding box center [293, 219] width 28 height 11
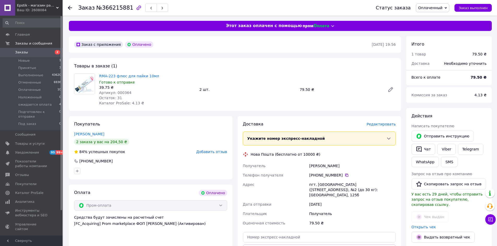
click at [384, 170] on div "Григорович Александр" at bounding box center [352, 165] width 89 height 9
click at [418, 225] on link "Открыть чек" at bounding box center [423, 227] width 25 height 4
click at [475, 9] on span "Заказ выполнен" at bounding box center [473, 8] width 29 height 4
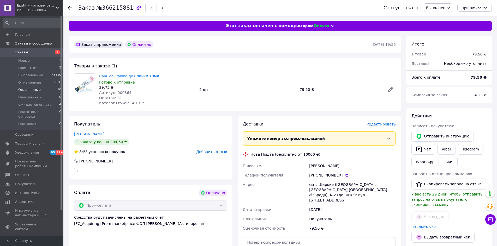
click at [35, 89] on span "Оплаченные" at bounding box center [29, 90] width 22 height 5
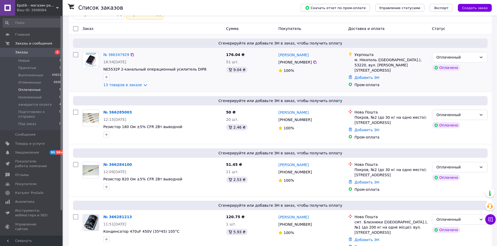
scroll to position [78, 0]
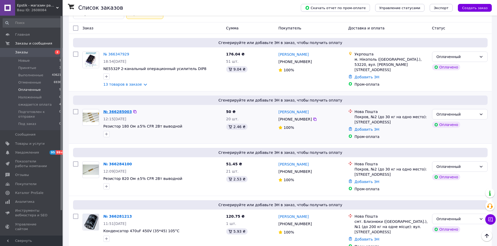
click at [115, 113] on link "№ 366285003" at bounding box center [117, 112] width 28 height 4
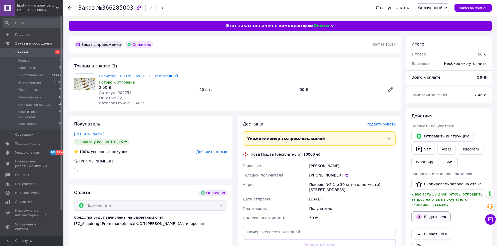
click at [433, 214] on button "Выдать чек" at bounding box center [430, 217] width 39 height 11
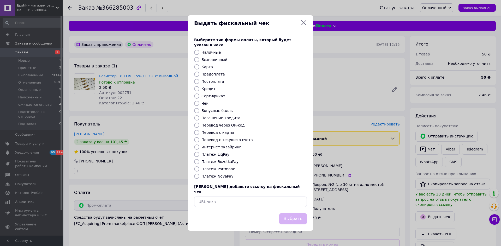
drag, startPoint x: 196, startPoint y: 162, endPoint x: 277, endPoint y: 200, distance: 89.3
click at [197, 163] on input "Платеж RozetkaPay" at bounding box center [196, 161] width 5 height 5
radio input "true"
click at [294, 214] on button "Выбрать" at bounding box center [293, 219] width 28 height 11
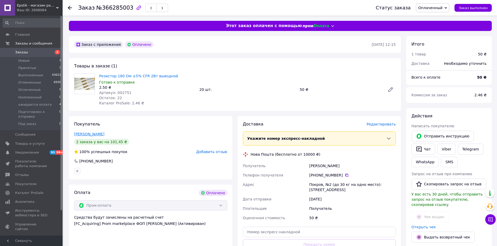
click at [81, 136] on link "Талайло Игорь" at bounding box center [89, 134] width 30 height 4
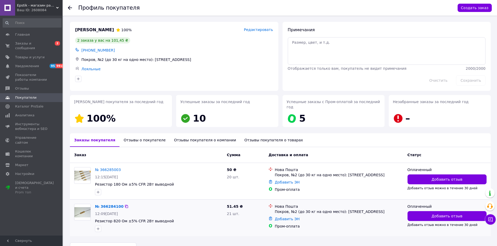
scroll to position [8, 0]
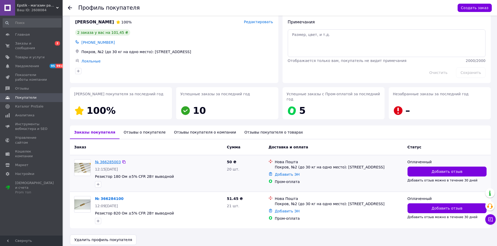
click at [104, 160] on link "№ 366285003" at bounding box center [108, 162] width 26 height 4
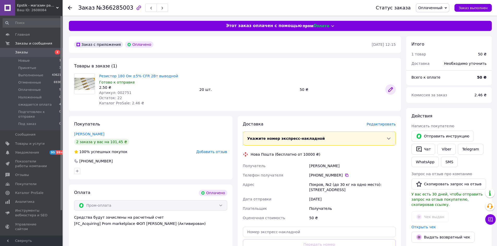
click at [389, 91] on icon at bounding box center [390, 90] width 4 height 4
click at [380, 124] on span "Редактировать" at bounding box center [380, 124] width 29 height 4
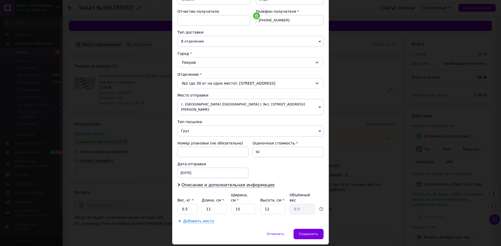
scroll to position [100, 0]
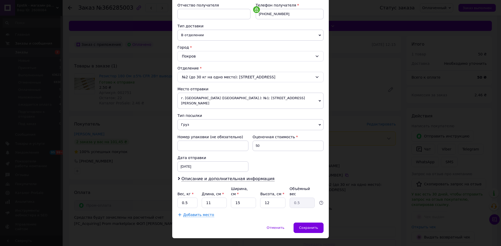
click at [179, 119] on span "Груз" at bounding box center [250, 124] width 146 height 11
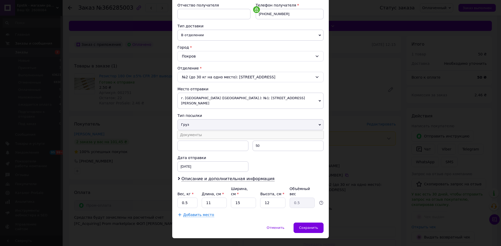
click at [189, 131] on li "Документы" at bounding box center [250, 135] width 146 height 8
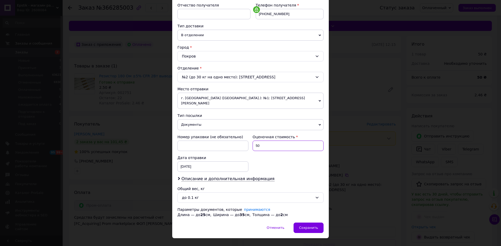
click at [252, 141] on input "50" at bounding box center [287, 146] width 71 height 10
type input "150"
click at [251, 177] on span "Описание и дополнительная информация" at bounding box center [227, 179] width 93 height 5
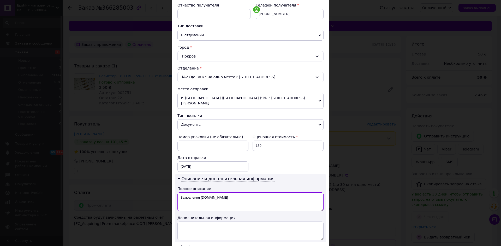
click at [231, 195] on textarea "Замовлення Prom.ua" at bounding box center [250, 202] width 146 height 19
type textarea "З"
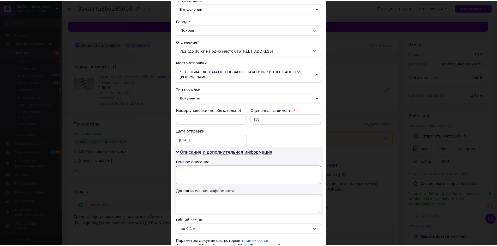
scroll to position [164, 0]
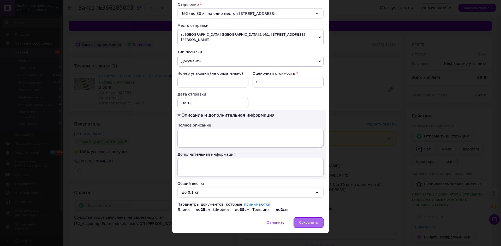
click at [318, 218] on div "Сохранить" at bounding box center [308, 223] width 30 height 10
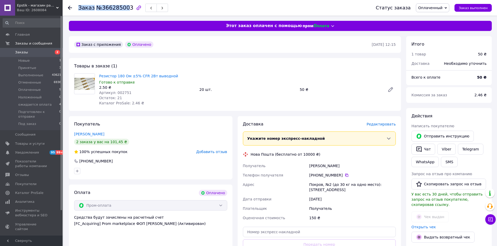
drag, startPoint x: 77, startPoint y: 8, endPoint x: 125, endPoint y: 9, distance: 47.2
click at [125, 9] on div "Заказ №366285003 Статус заказа Оплаченный Принят Выполнен Отменен Наложенный ож…" at bounding box center [280, 8] width 424 height 16
copy h1 "Заказ №36628500"
click at [377, 200] on div "[DATE]" at bounding box center [352, 199] width 89 height 9
click at [79, 135] on link "Талайло Игорь" at bounding box center [89, 134] width 30 height 4
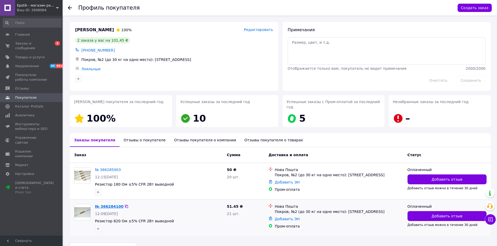
click at [109, 205] on link "№ 366284100" at bounding box center [109, 207] width 28 height 4
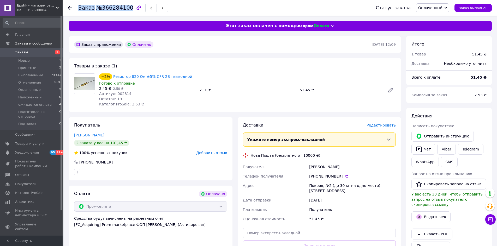
drag, startPoint x: 77, startPoint y: 7, endPoint x: 125, endPoint y: 10, distance: 48.9
click at [125, 10] on div "Заказ №366284100 Статус заказа Оплаченный Принят Выполнен Отменен Наложенный ож…" at bounding box center [280, 8] width 424 height 16
copy h1 "Заказ №366284100"
click at [367, 208] on div "Получатель" at bounding box center [352, 209] width 89 height 9
click at [390, 90] on icon at bounding box center [390, 90] width 4 height 4
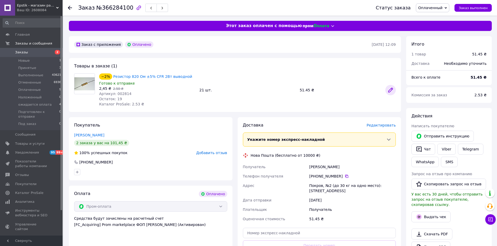
click at [388, 90] on icon at bounding box center [390, 90] width 6 height 6
click at [433, 215] on button "Выдать чек" at bounding box center [430, 217] width 39 height 11
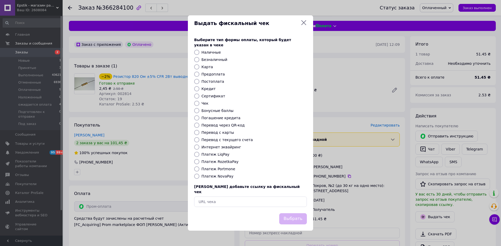
click at [196, 163] on input "Платеж RozetkaPay" at bounding box center [196, 161] width 5 height 5
radio input "true"
click at [304, 214] on button "Выбрать" at bounding box center [293, 219] width 28 height 11
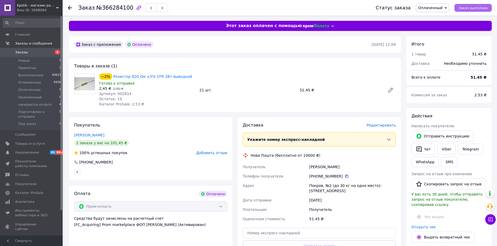
click at [471, 6] on span "Заказ выполнен" at bounding box center [473, 8] width 29 height 4
click at [80, 134] on link "Талайло Игорь" at bounding box center [89, 135] width 30 height 4
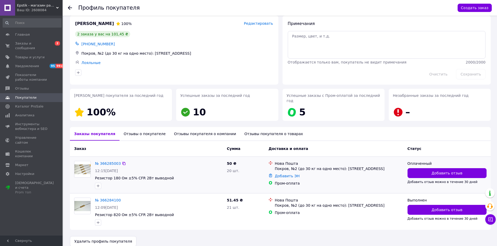
scroll to position [8, 0]
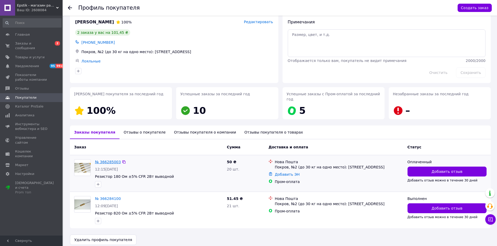
click at [109, 160] on link "№ 366285003" at bounding box center [108, 162] width 26 height 4
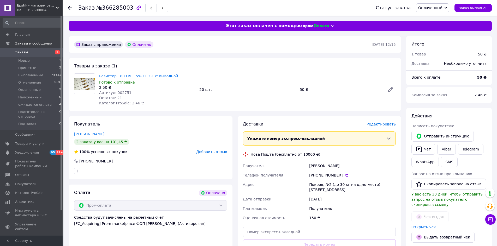
click at [385, 126] on span "Редактировать" at bounding box center [380, 124] width 29 height 4
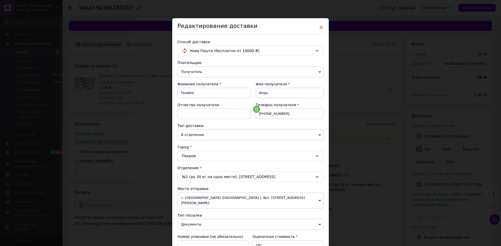
click at [320, 27] on span "×" at bounding box center [321, 27] width 5 height 9
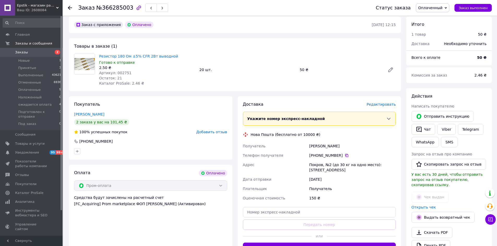
scroll to position [52, 0]
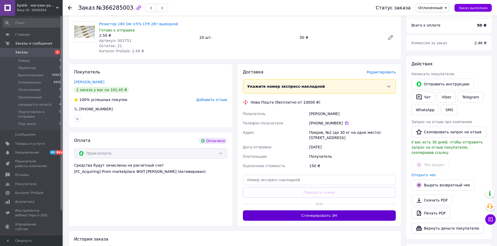
click at [318, 215] on button "Сгенерировать ЭН" at bounding box center [319, 216] width 153 height 10
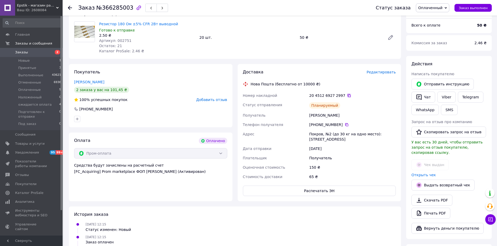
click at [347, 96] on icon at bounding box center [349, 96] width 4 height 4
click at [367, 177] on div "65 ₴" at bounding box center [352, 176] width 89 height 9
click at [483, 7] on span "Заказ выполнен" at bounding box center [473, 8] width 29 height 4
click at [37, 91] on span "Оплаченные" at bounding box center [29, 90] width 22 height 5
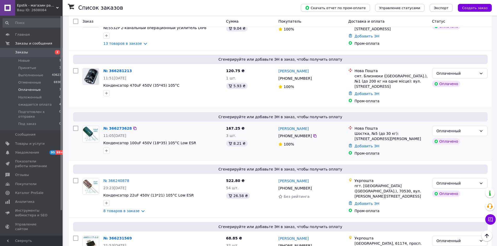
scroll to position [130, 0]
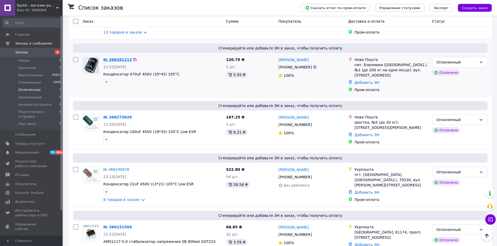
click at [119, 59] on link "№ 366281213" at bounding box center [117, 60] width 28 height 4
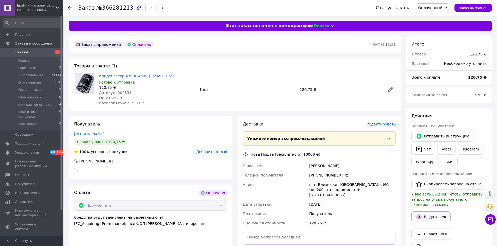
click at [435, 213] on button "Выдать чек" at bounding box center [430, 217] width 39 height 11
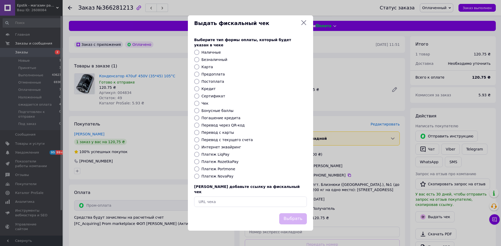
click at [196, 162] on input "Платеж RozetkaPay" at bounding box center [196, 161] width 5 height 5
radio input "true"
click at [300, 216] on button "Выбрать" at bounding box center [293, 219] width 28 height 11
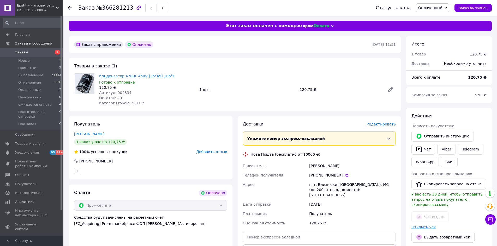
click at [418, 225] on link "Открыть чек" at bounding box center [423, 227] width 25 height 4
click at [380, 126] on span "Редактировать" at bounding box center [380, 124] width 29 height 4
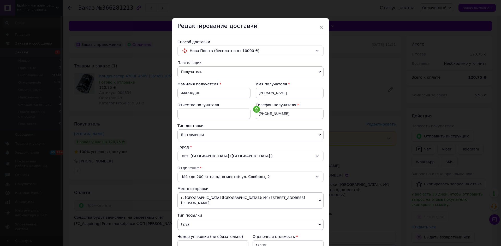
scroll to position [78, 0]
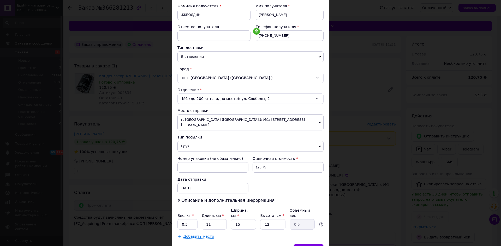
drag, startPoint x: 184, startPoint y: 141, endPoint x: 184, endPoint y: 144, distance: 3.4
click at [184, 141] on span "Груз" at bounding box center [250, 146] width 146 height 11
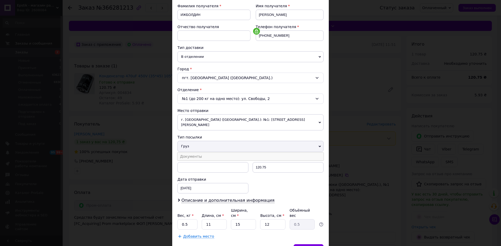
click at [181, 153] on li "Документы" at bounding box center [250, 157] width 146 height 8
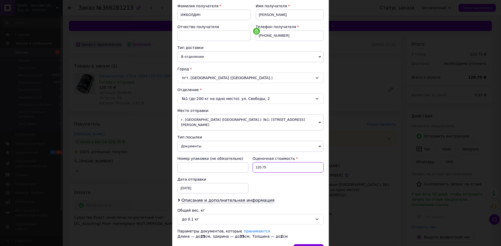
click at [256, 163] on input "120.75" at bounding box center [287, 168] width 71 height 10
type input "220.75"
click at [252, 198] on span "Описание и дополнительная информация" at bounding box center [227, 200] width 93 height 5
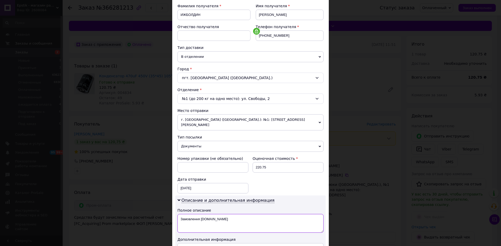
click at [226, 215] on textarea "Замовлення Prom.ua" at bounding box center [250, 223] width 146 height 19
type textarea "З"
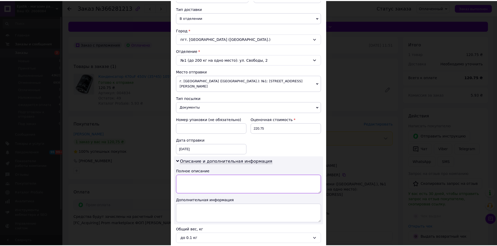
scroll to position [157, 0]
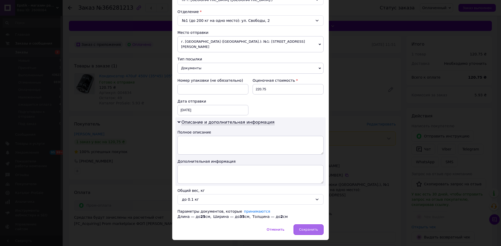
click at [308, 228] on span "Сохранить" at bounding box center [308, 230] width 19 height 4
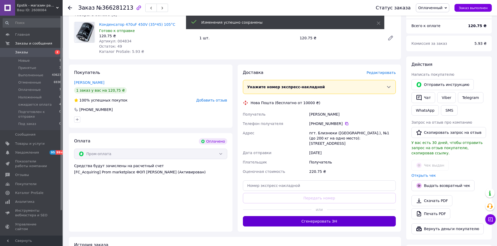
scroll to position [52, 0]
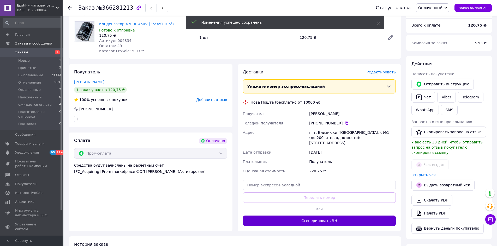
click at [320, 218] on button "Сгенерировать ЭН" at bounding box center [319, 221] width 153 height 10
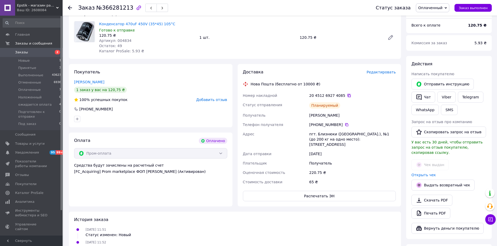
click at [347, 94] on icon at bounding box center [348, 95] width 3 height 3
click at [479, 5] on button "Заказ выполнен" at bounding box center [472, 8] width 37 height 8
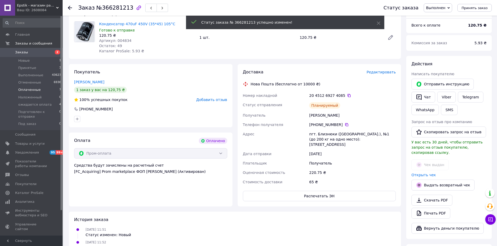
click at [27, 88] on span "Оплаченные" at bounding box center [29, 90] width 22 height 5
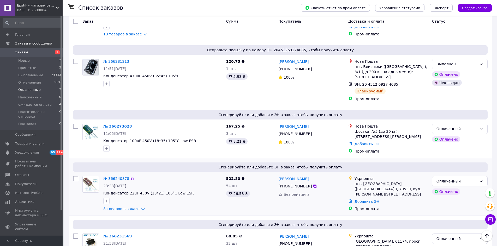
scroll to position [130, 0]
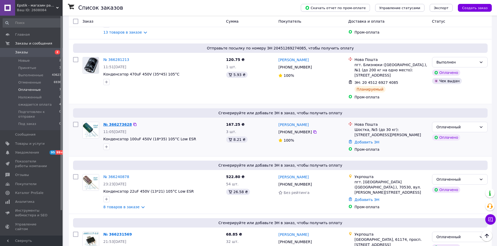
click at [117, 123] on link "№ 366273628" at bounding box center [117, 125] width 28 height 4
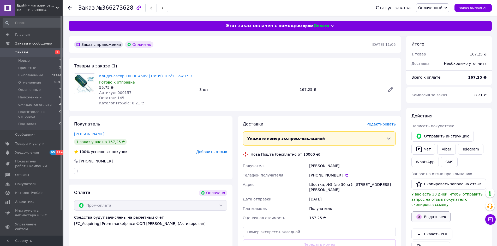
click at [440, 214] on button "Выдать чек" at bounding box center [430, 217] width 39 height 11
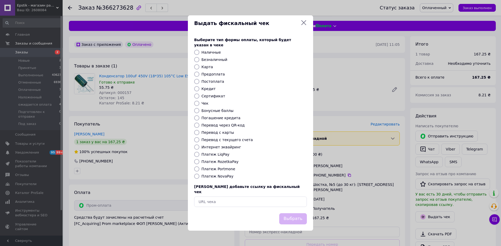
drag, startPoint x: 196, startPoint y: 162, endPoint x: 219, endPoint y: 174, distance: 25.4
click at [196, 162] on input "Платеж RozetkaPay" at bounding box center [196, 161] width 5 height 5
radio input "true"
click at [290, 216] on button "Выбрать" at bounding box center [293, 219] width 28 height 11
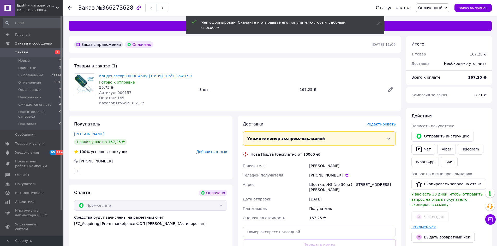
click at [425, 225] on link "Открыть чек" at bounding box center [423, 227] width 25 height 4
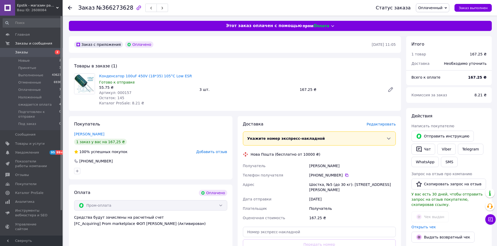
click at [379, 125] on span "Редактировать" at bounding box center [380, 124] width 29 height 4
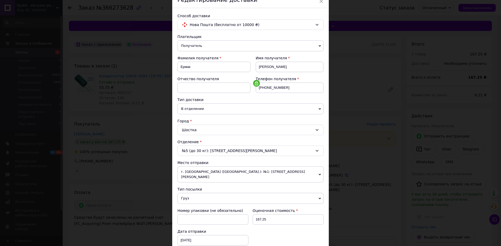
scroll to position [78, 0]
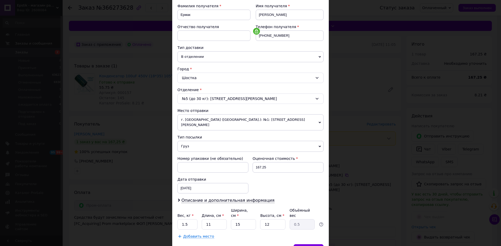
click at [184, 143] on span "Груз" at bounding box center [250, 146] width 146 height 11
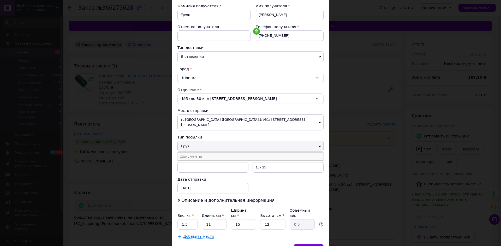
click at [187, 153] on li "Документы" at bounding box center [250, 157] width 146 height 8
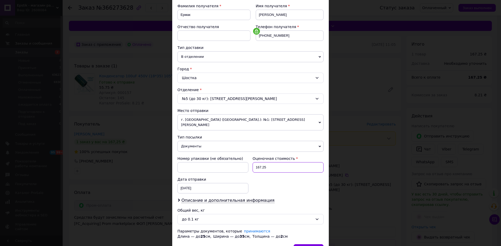
click at [256, 163] on input "167.25" at bounding box center [287, 168] width 71 height 10
type input "267.25"
click at [257, 198] on span "Описание и дополнительная информация" at bounding box center [227, 200] width 93 height 5
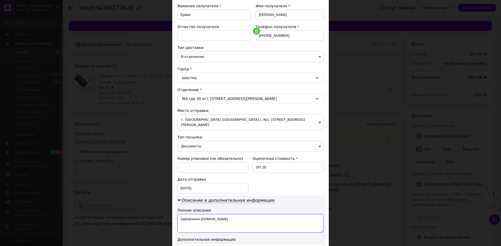
click at [223, 214] on textarea "Замовлення Prom.ua" at bounding box center [250, 223] width 146 height 19
type textarea "З"
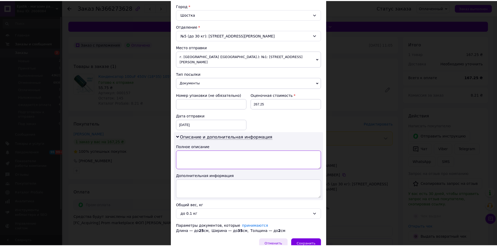
scroll to position [157, 0]
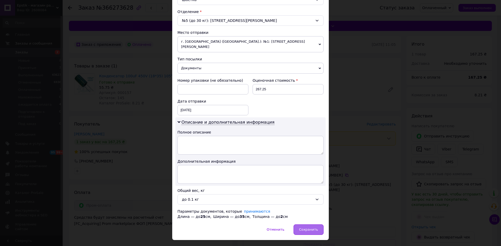
click at [300, 225] on div "Сохранить" at bounding box center [308, 230] width 30 height 10
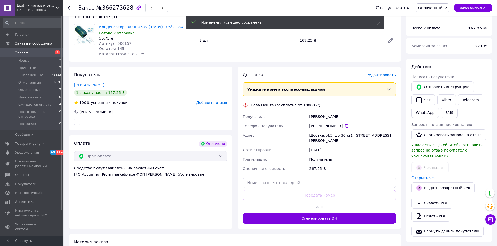
scroll to position [52, 0]
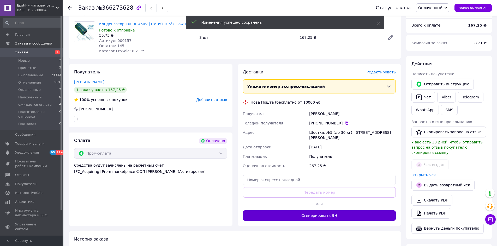
click at [312, 211] on button "Сгенерировать ЭН" at bounding box center [319, 216] width 153 height 10
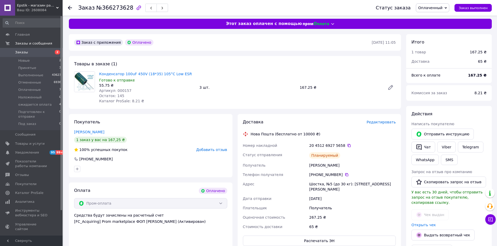
scroll to position [0, 0]
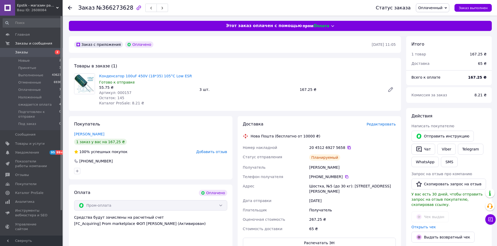
click at [347, 149] on icon at bounding box center [349, 148] width 4 height 4
click at [464, 6] on span "Заказ выполнен" at bounding box center [473, 8] width 29 height 4
click at [28, 90] on span "Оплаченные" at bounding box center [29, 90] width 22 height 5
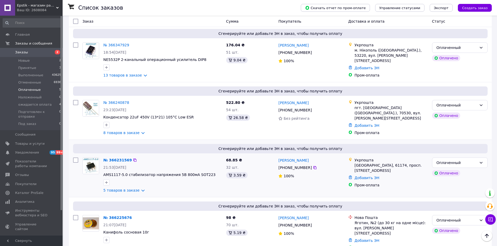
scroll to position [76, 0]
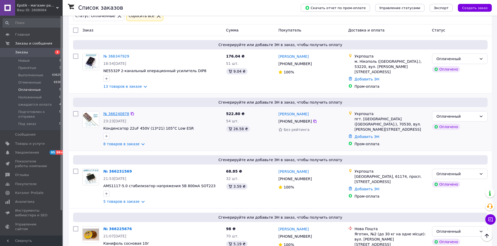
click at [115, 114] on link "№ 366240878" at bounding box center [116, 114] width 26 height 4
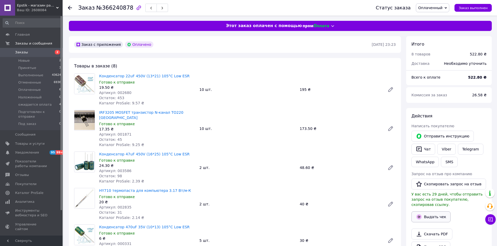
click at [434, 212] on button "Выдать чек" at bounding box center [430, 217] width 39 height 11
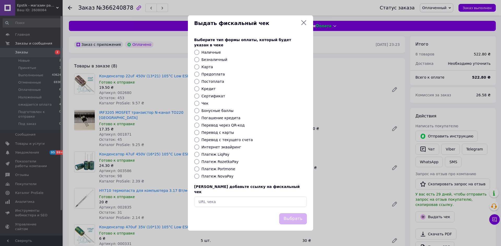
click at [196, 161] on input "Платеж RozetkaPay" at bounding box center [196, 161] width 5 height 5
radio input "true"
click at [295, 215] on button "Выбрать" at bounding box center [293, 219] width 28 height 11
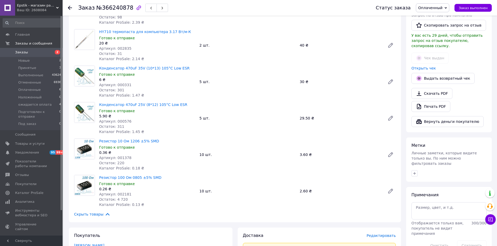
scroll to position [157, 0]
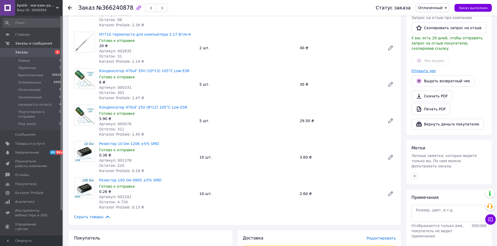
click at [422, 69] on link "Открыть чек" at bounding box center [423, 71] width 25 height 4
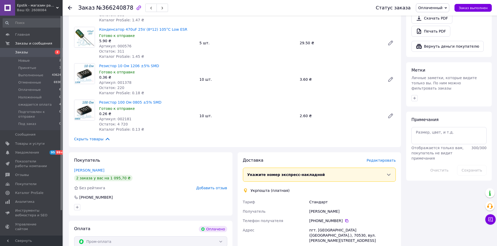
scroll to position [235, 0]
click at [80, 168] on link "Шульгин Сергей" at bounding box center [89, 170] width 30 height 4
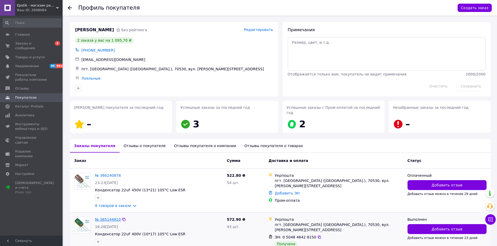
click at [102, 218] on link "№ 365144810" at bounding box center [108, 220] width 26 height 4
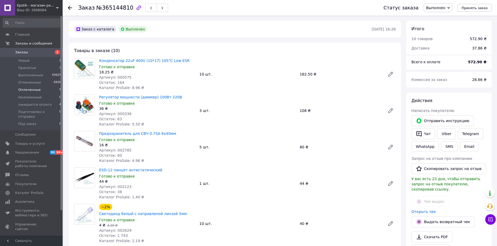
click at [30, 90] on span "Оплаченные" at bounding box center [29, 90] width 22 height 5
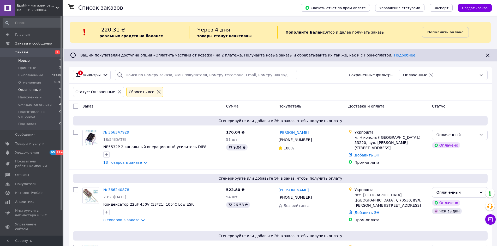
click at [27, 60] on span "Новые" at bounding box center [23, 60] width 11 height 5
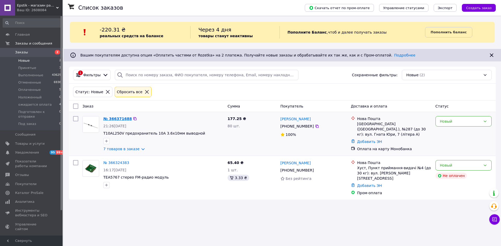
click at [116, 119] on link "№ 366371688" at bounding box center [117, 119] width 28 height 4
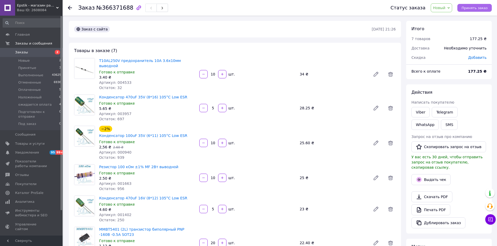
click at [468, 8] on span "Принять заказ" at bounding box center [474, 8] width 26 height 4
click at [420, 113] on link "Viber" at bounding box center [420, 112] width 18 height 10
click at [360, 195] on div "Конденсатор 470uF 16V (8*12) 105°C Low ESR Готово к отправке 4.60 ₴ Артикул: 00…" at bounding box center [247, 209] width 301 height 29
click at [441, 127] on button "SMS" at bounding box center [449, 125] width 17 height 10
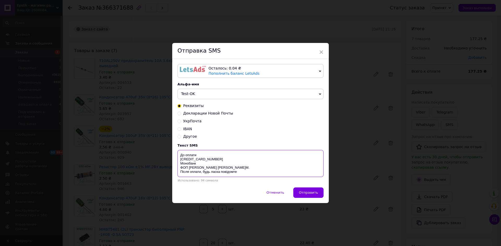
click at [200, 154] on textarea "До оплати 4035 2000 4224 2393 Монобанк ФОП Буковський І.М. Після оплати, будь л…" at bounding box center [250, 163] width 146 height 27
type textarea "До оплати 177,25 грн 4035 2000 4224 2393 Монобанк ФОП Буковський І.М. Після опл…"
click at [320, 49] on span "×" at bounding box center [321, 52] width 5 height 9
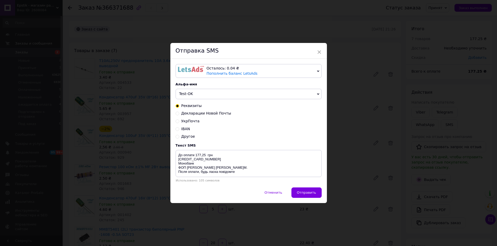
click at [358, 174] on div "× Отправка SMS Осталось: 0.04 ₴ Пополнить баланс LetsAds Подключить SMSClub Аль…" at bounding box center [248, 123] width 497 height 246
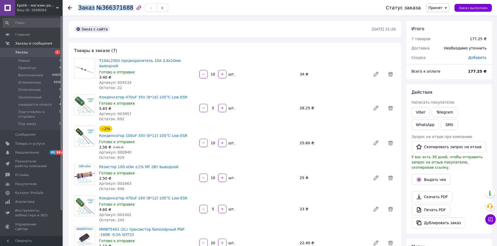
drag, startPoint x: 77, startPoint y: 9, endPoint x: 125, endPoint y: 11, distance: 48.6
click at [125, 11] on div "Заказ №366371688 Статус заказа Принят Выполнен Отменен Оплаченный Наложенный ож…" at bounding box center [280, 8] width 424 height 16
copy h1 "Заказ №366371688"
click at [366, 195] on div "Конденсатор 470uF 16V (8*12) 105°C Low ESR Готово к отправке 4.60 ₴ Артикул: 00…" at bounding box center [247, 209] width 301 height 29
click at [36, 91] on span "Оплаченные" at bounding box center [29, 90] width 22 height 5
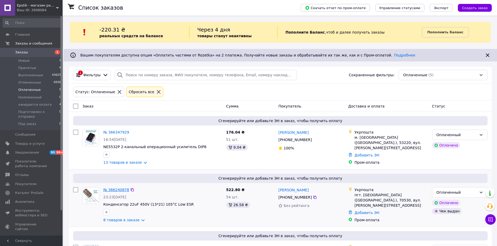
click at [115, 190] on link "№ 366240878" at bounding box center [116, 190] width 26 height 4
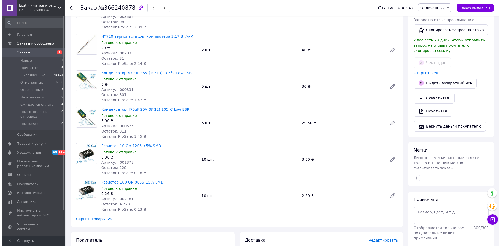
scroll to position [235, 0]
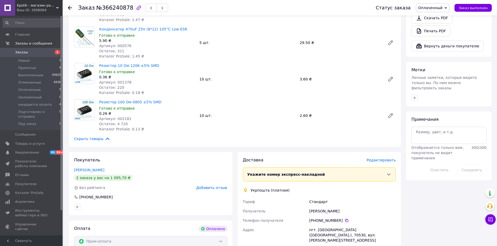
click at [384, 158] on span "Редактировать" at bounding box center [380, 160] width 29 height 4
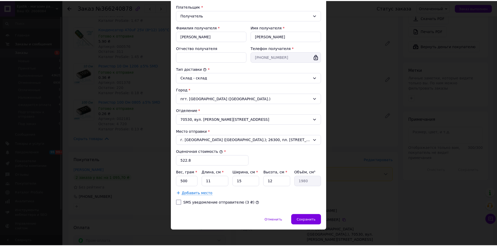
scroll to position [80, 0]
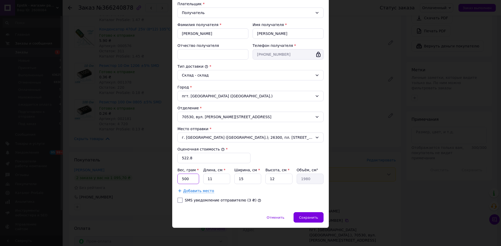
click at [191, 180] on input "500" at bounding box center [188, 179] width 22 height 10
type input "5"
type input "110"
click at [215, 180] on input "11" at bounding box center [216, 179] width 27 height 10
type input "1"
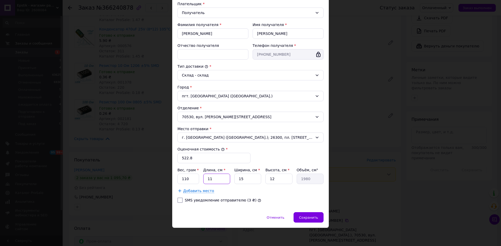
type input "180"
type input "18"
type input "3240"
type input "18"
click at [242, 176] on input "15" at bounding box center [247, 179] width 27 height 10
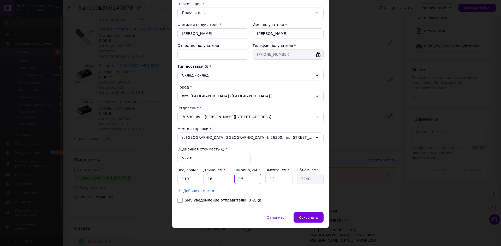
type input "1"
type input "216"
type input "12"
type input "2592"
type input "12"
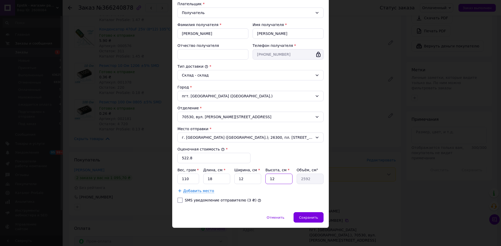
click at [280, 176] on input "12" at bounding box center [278, 179] width 27 height 10
type input "1"
type input "216"
type input "1"
click at [315, 219] on span "Сохранить" at bounding box center [308, 218] width 19 height 4
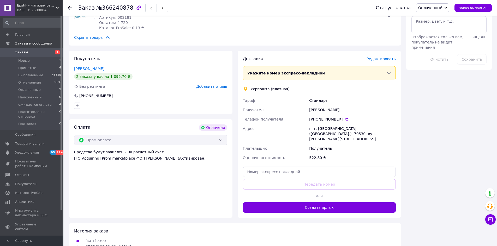
scroll to position [339, 0]
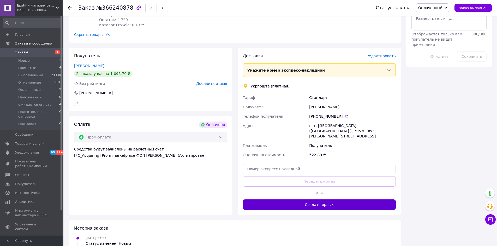
click at [313, 200] on button "Создать ярлык" at bounding box center [319, 205] width 153 height 10
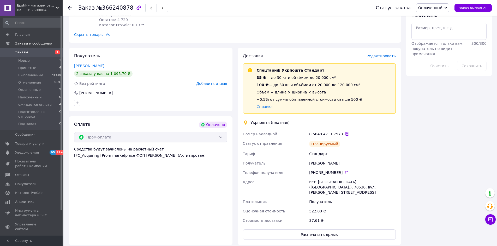
click at [345, 133] on icon at bounding box center [346, 134] width 3 height 3
click at [485, 8] on span "Заказ выполнен" at bounding box center [473, 8] width 29 height 4
click at [29, 92] on span "Оплаченные" at bounding box center [29, 90] width 22 height 5
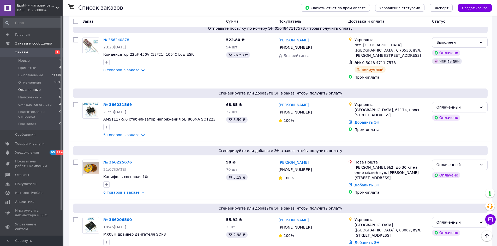
scroll to position [156, 0]
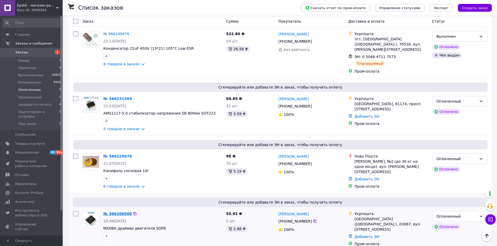
click at [116, 212] on link "№ 366206500" at bounding box center [117, 214] width 28 height 4
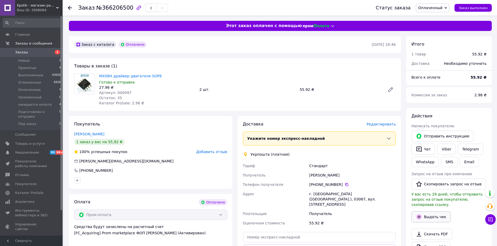
click at [435, 212] on button "Выдать чек" at bounding box center [430, 217] width 39 height 11
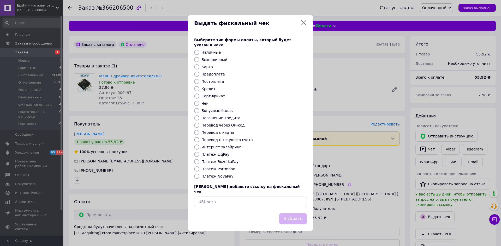
click at [196, 162] on input "Платеж RozetkaPay" at bounding box center [196, 161] width 5 height 5
radio input "true"
click at [293, 214] on button "Выбрать" at bounding box center [293, 219] width 28 height 11
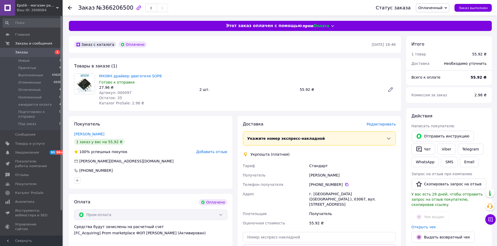
click at [382, 124] on span "Редактировать" at bounding box center [380, 124] width 29 height 4
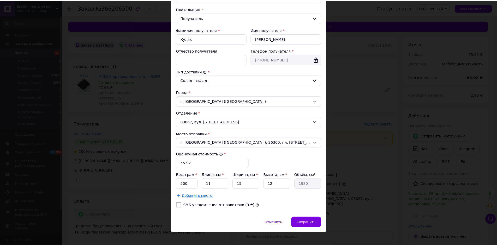
scroll to position [80, 0]
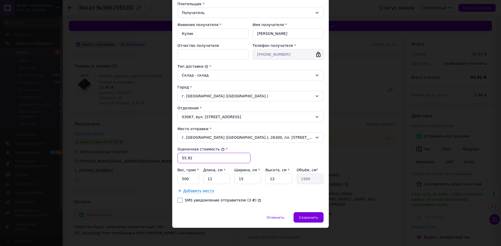
click at [182, 157] on input "55.92" at bounding box center [213, 158] width 73 height 10
type input "155.92"
click at [190, 177] on input "500" at bounding box center [188, 179] width 22 height 10
type input "5"
type input "9"
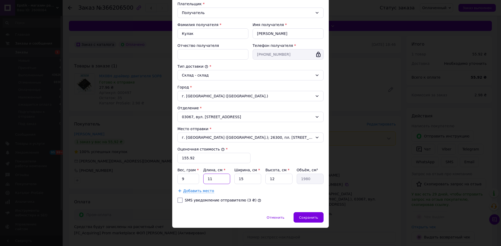
click at [219, 175] on input "11" at bounding box center [216, 179] width 27 height 10
type input "1"
type input "180"
type input "18"
type input "3240"
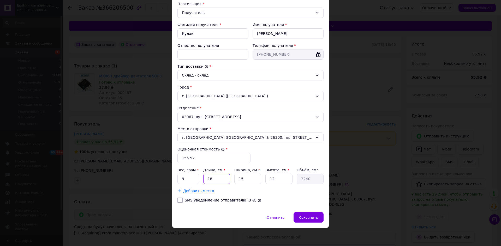
type input "18"
click at [243, 182] on input "15" at bounding box center [247, 179] width 27 height 10
type input "1"
type input "216"
type input "12"
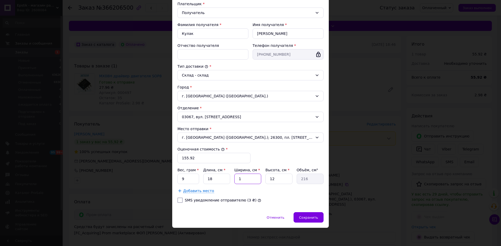
type input "2592"
type input "12"
click at [278, 179] on input "12" at bounding box center [278, 179] width 27 height 10
type input "1"
type input "216"
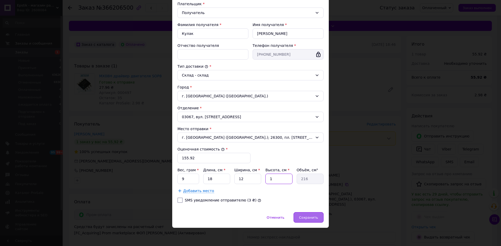
type input "1"
click at [308, 217] on span "Сохранить" at bounding box center [308, 218] width 19 height 4
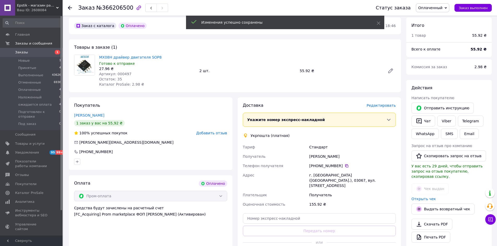
scroll to position [52, 0]
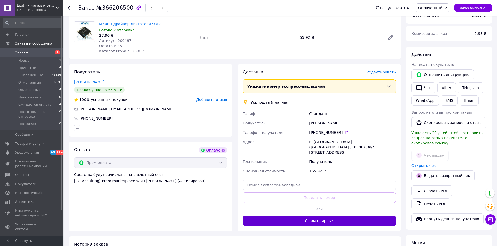
click at [311, 216] on button "Создать ярлык" at bounding box center [319, 221] width 153 height 10
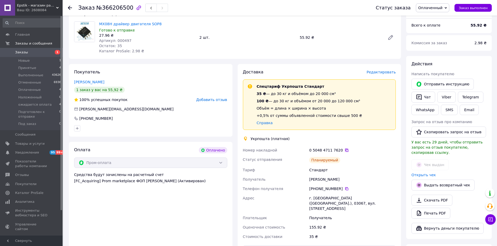
click at [345, 152] on icon at bounding box center [346, 150] width 3 height 3
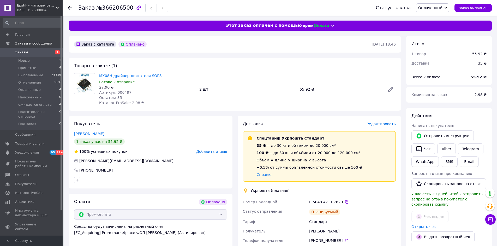
scroll to position [0, 0]
click at [483, 9] on span "Заказ выполнен" at bounding box center [473, 8] width 29 height 4
drag, startPoint x: 348, startPoint y: 206, endPoint x: 372, endPoint y: 209, distance: 24.2
click at [348, 206] on div "0 5048 4711 7620" at bounding box center [352, 202] width 89 height 9
click at [385, 211] on div "Планируемый" at bounding box center [352, 212] width 89 height 10
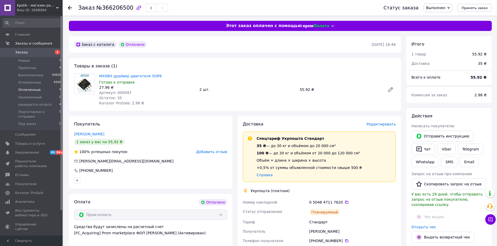
click at [29, 90] on span "Оплаченные" at bounding box center [29, 90] width 22 height 5
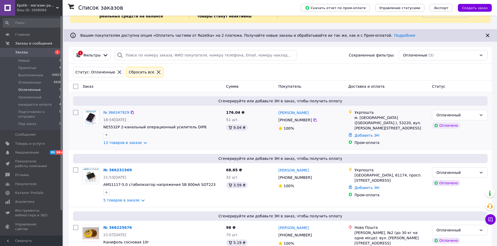
scroll to position [44, 0]
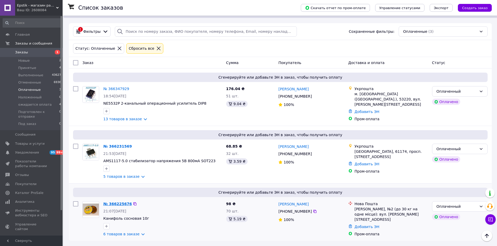
click at [106, 203] on link "№ 366225676" at bounding box center [117, 204] width 28 height 4
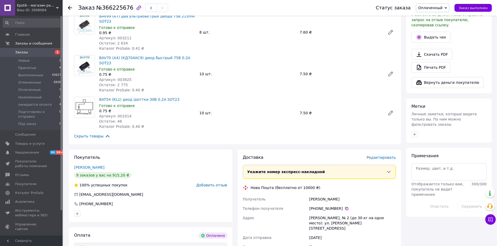
scroll to position [183, 0]
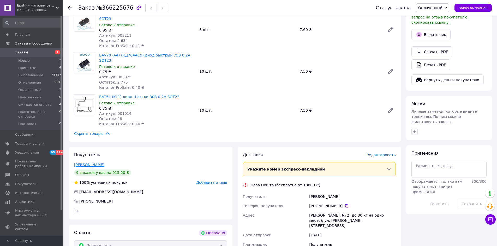
click at [81, 163] on link "Карпий Сергей" at bounding box center [89, 165] width 30 height 4
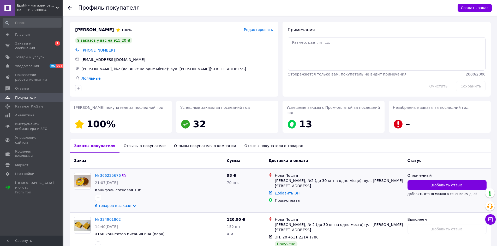
click at [101, 174] on link "№ 366225676" at bounding box center [108, 176] width 26 height 4
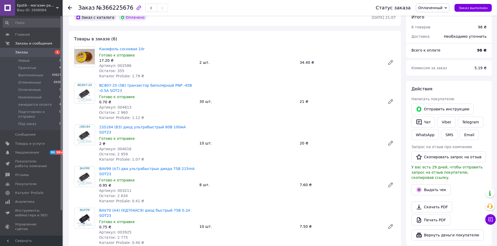
scroll to position [26, 0]
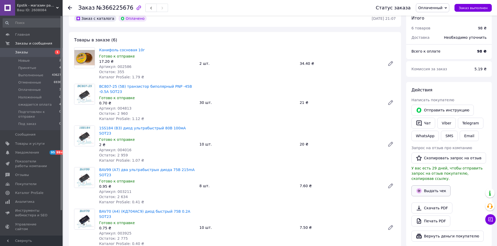
click at [437, 186] on button "Выдать чек" at bounding box center [430, 191] width 39 height 11
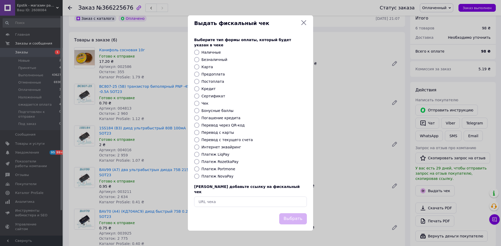
click at [196, 163] on input "Платеж RozetkaPay" at bounding box center [196, 161] width 5 height 5
radio input "true"
drag, startPoint x: 293, startPoint y: 216, endPoint x: 322, endPoint y: 196, distance: 34.9
click at [293, 216] on button "Выбрать" at bounding box center [293, 219] width 28 height 11
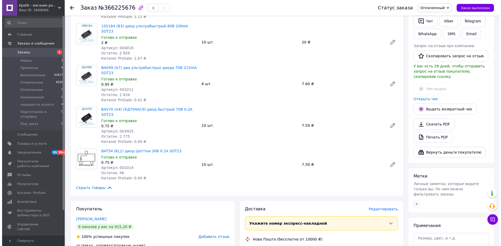
scroll to position [130, 0]
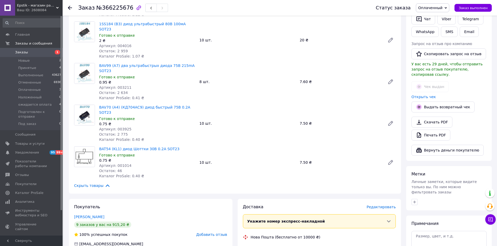
click at [376, 205] on span "Редактировать" at bounding box center [380, 207] width 29 height 4
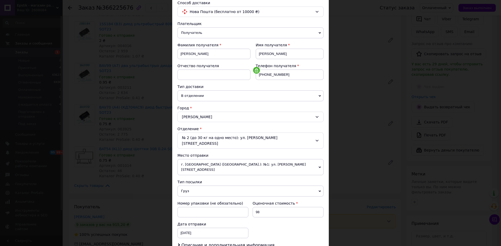
scroll to position [100, 0]
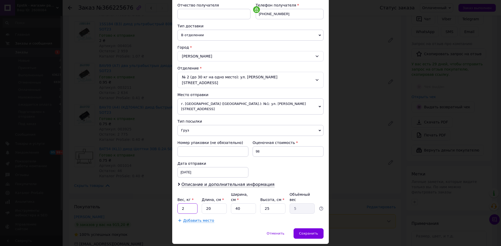
click at [188, 204] on input "2" at bounding box center [187, 209] width 20 height 10
type input "0.1"
click at [239, 204] on input "40" at bounding box center [243, 209] width 25 height 10
type input "4"
type input "0.5"
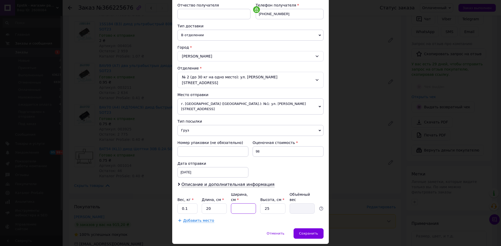
type input "1"
type input "0.13"
type input "16"
type input "2"
type input "16"
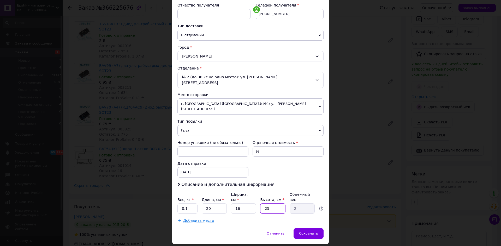
click at [274, 204] on input "25" at bounding box center [272, 209] width 25 height 10
type input "2"
type input "0.16"
type input "1"
type input "0.1"
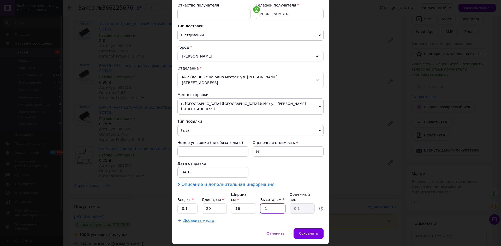
type input "1"
click at [253, 182] on span "Описание и дополнительная информация" at bounding box center [227, 184] width 93 height 5
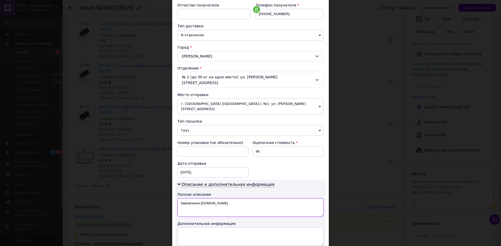
click at [215, 199] on textarea "Замовлення Prom.ua" at bounding box center [250, 208] width 146 height 19
type textarea "З"
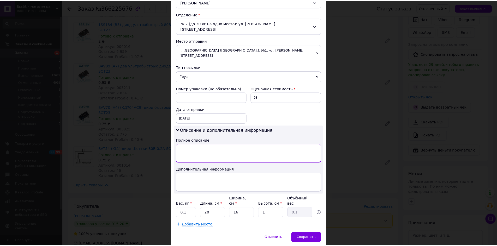
scroll to position [158, 0]
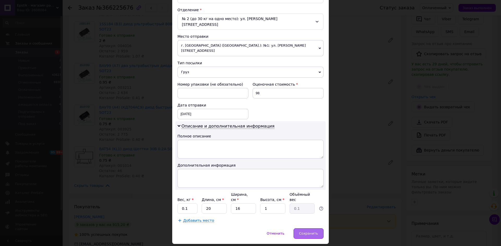
click at [312, 232] on span "Сохранить" at bounding box center [308, 234] width 19 height 4
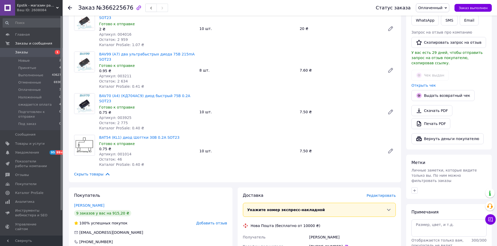
scroll to position [157, 0]
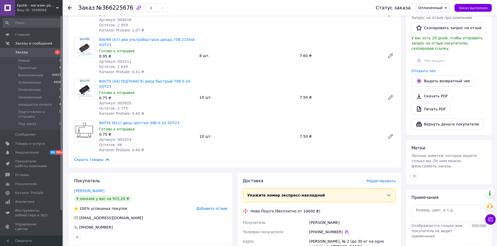
click at [79, 189] on link "Карпий Сергей" at bounding box center [89, 191] width 30 height 4
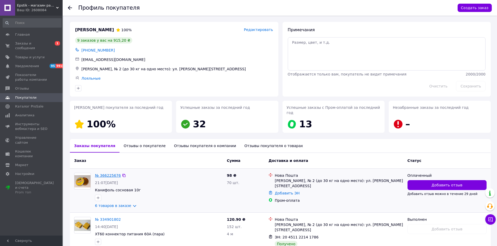
click at [106, 174] on link "№ 366225676" at bounding box center [108, 176] width 26 height 4
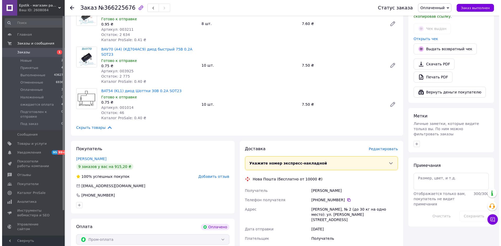
scroll to position [209, 0]
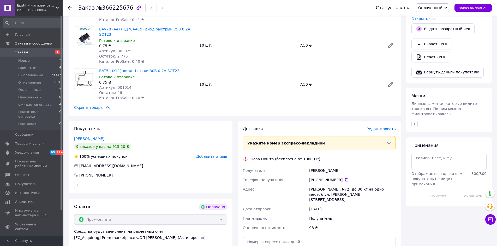
click at [378, 127] on span "Редактировать" at bounding box center [380, 129] width 29 height 4
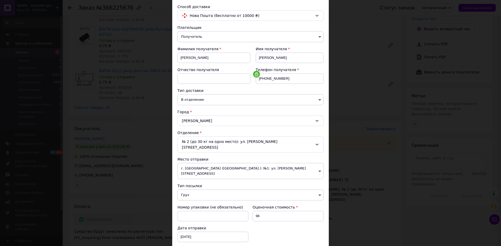
scroll to position [100, 0]
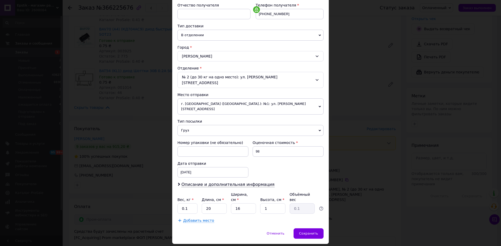
click at [181, 125] on span "Груз" at bounding box center [250, 130] width 146 height 11
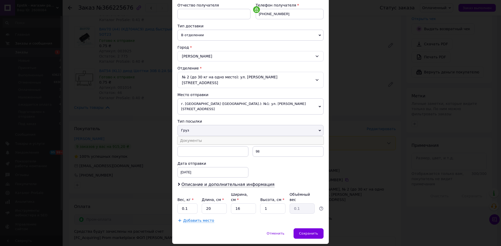
click at [194, 137] on li "Документы" at bounding box center [250, 141] width 146 height 8
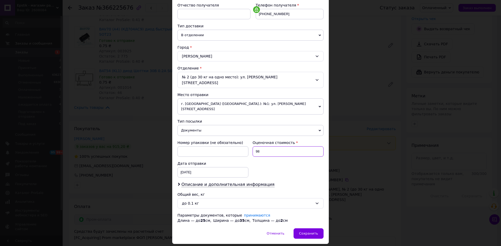
click at [255, 147] on input "98" at bounding box center [287, 152] width 71 height 10
type input "198"
click at [239, 182] on span "Описание и дополнительная информация" at bounding box center [227, 184] width 93 height 5
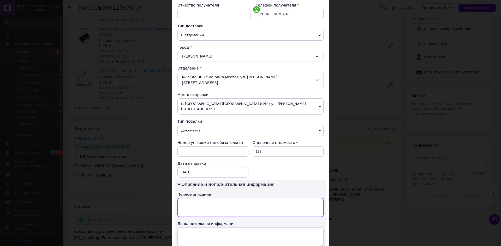
click at [221, 199] on textarea at bounding box center [250, 208] width 146 height 19
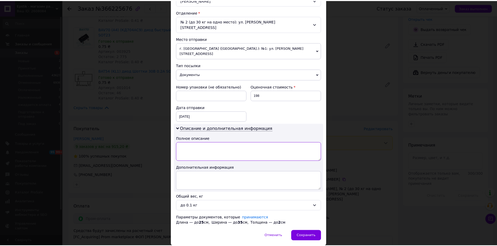
scroll to position [164, 0]
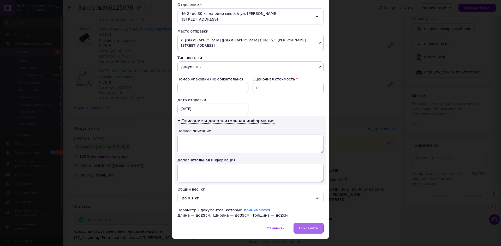
click at [308, 224] on div "Сохранить" at bounding box center [308, 229] width 30 height 10
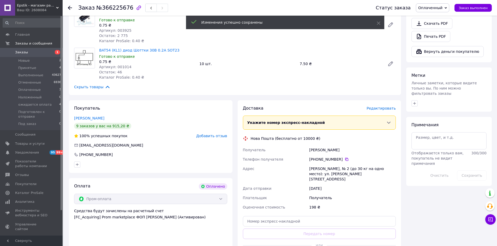
scroll to position [261, 0]
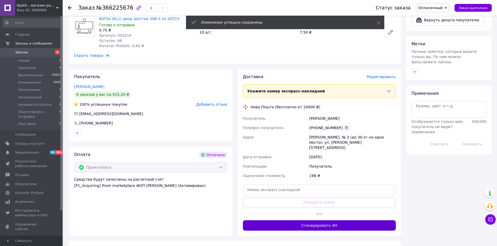
click at [312, 221] on button "Сгенерировать ЭН" at bounding box center [319, 226] width 153 height 10
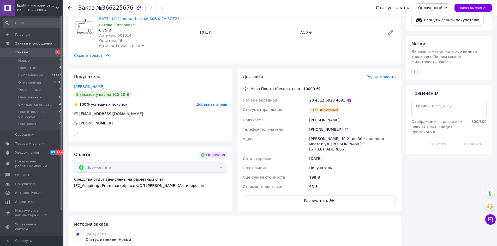
click at [347, 98] on icon at bounding box center [349, 100] width 4 height 4
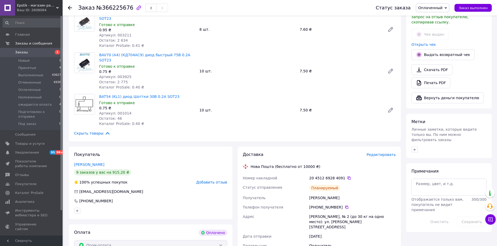
scroll to position [183, 0]
click at [481, 8] on span "Заказ выполнен" at bounding box center [473, 8] width 29 height 4
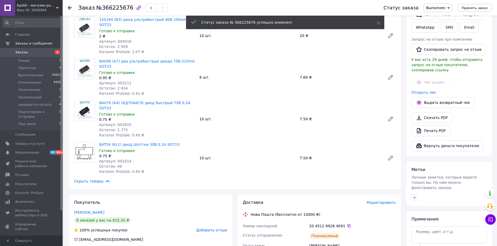
scroll to position [130, 0]
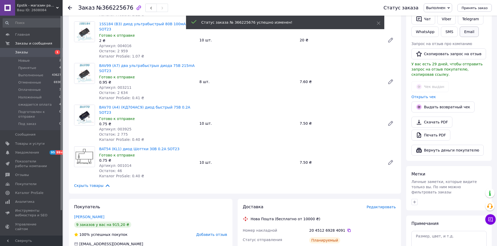
click at [464, 33] on button "Email" at bounding box center [469, 32] width 19 height 10
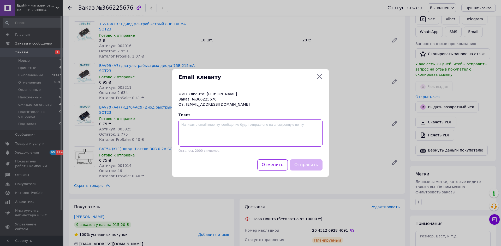
click at [183, 133] on textarea at bounding box center [250, 133] width 144 height 27
paste textarea "20451269284091"
type textarea "ттн 20451269284091"
drag, startPoint x: 310, startPoint y: 160, endPoint x: 312, endPoint y: 164, distance: 3.7
click at [310, 162] on button "Отправить" at bounding box center [306, 165] width 33 height 11
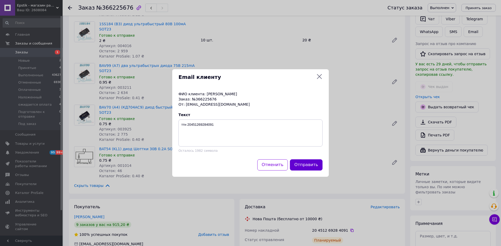
click at [312, 164] on button "Отправить" at bounding box center [306, 165] width 33 height 11
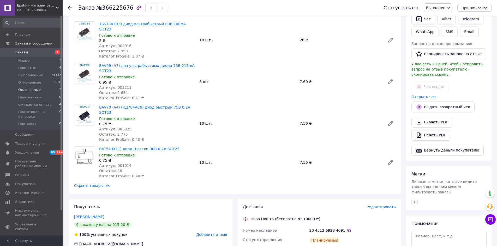
click at [31, 88] on span "Оплаченные" at bounding box center [29, 90] width 22 height 5
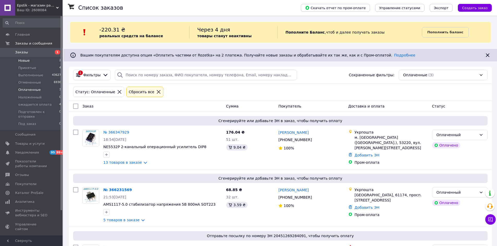
click at [24, 61] on span "Новые" at bounding box center [23, 60] width 11 height 5
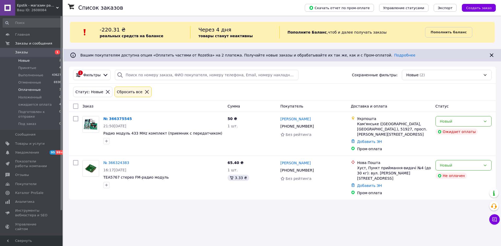
click at [33, 89] on span "Оплаченные" at bounding box center [29, 90] width 22 height 5
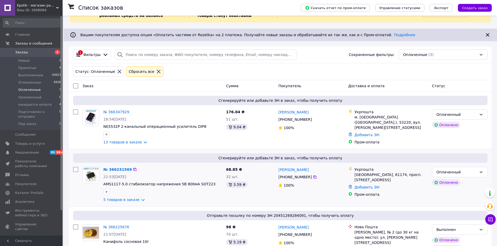
scroll to position [46, 0]
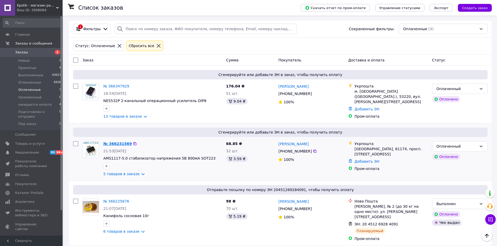
click at [115, 143] on link "№ 366231569" at bounding box center [117, 144] width 28 height 4
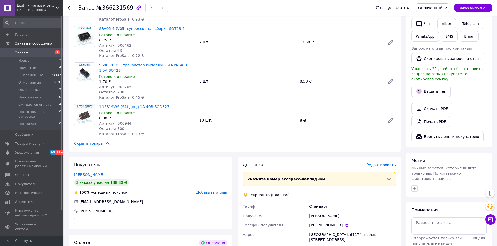
scroll to position [130, 0]
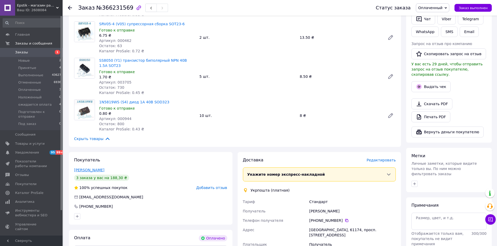
click at [81, 168] on link "Славников Александр" at bounding box center [89, 170] width 30 height 4
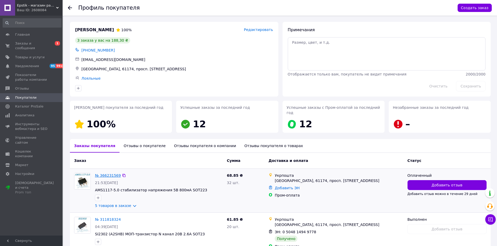
click at [110, 174] on link "№ 366231569" at bounding box center [108, 176] width 26 height 4
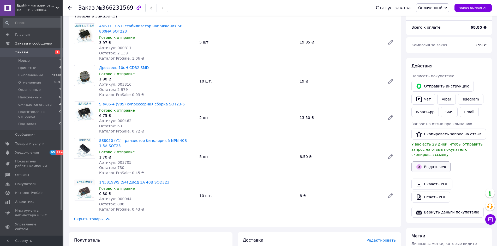
scroll to position [52, 0]
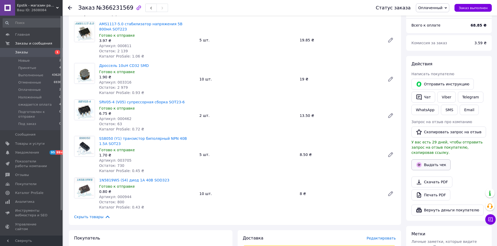
click at [442, 160] on button "Выдать чек" at bounding box center [430, 165] width 39 height 11
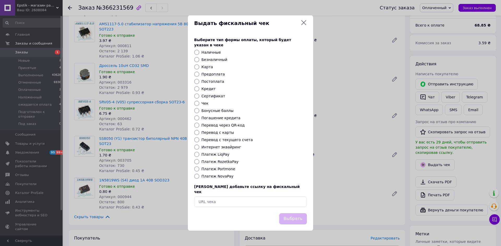
click at [196, 163] on input "Платеж RozetkaPay" at bounding box center [196, 161] width 5 height 5
radio input "true"
drag, startPoint x: 293, startPoint y: 214, endPoint x: 309, endPoint y: 212, distance: 16.3
click at [293, 214] on button "Выбрать" at bounding box center [293, 219] width 28 height 11
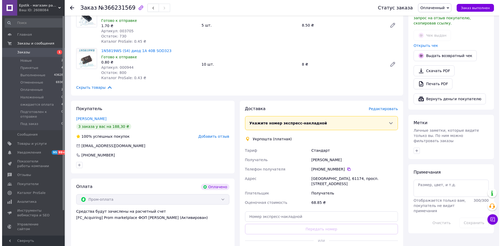
scroll to position [209, 0]
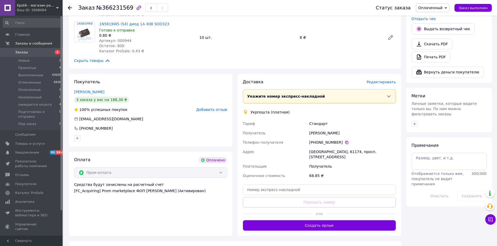
click at [380, 80] on span "Редактировать" at bounding box center [380, 82] width 29 height 4
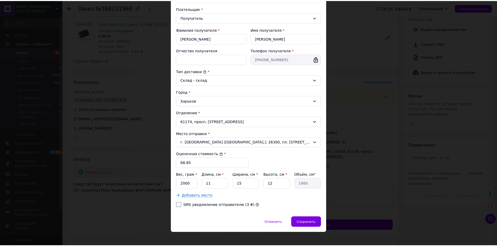
scroll to position [80, 0]
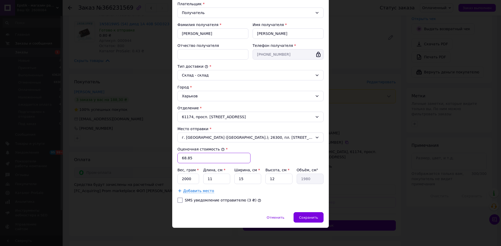
click at [181, 160] on input "68.85" at bounding box center [213, 158] width 73 height 10
type input "168.85"
click at [193, 179] on input "2000" at bounding box center [188, 179] width 22 height 10
type input "2"
type input "10"
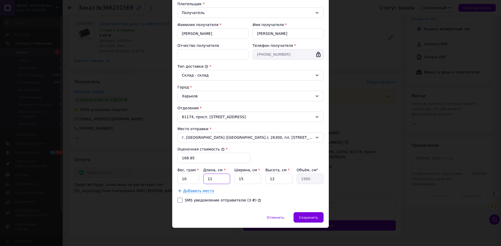
click at [212, 180] on input "11" at bounding box center [216, 179] width 27 height 10
type input "1"
type input "180"
type input "18"
type input "3240"
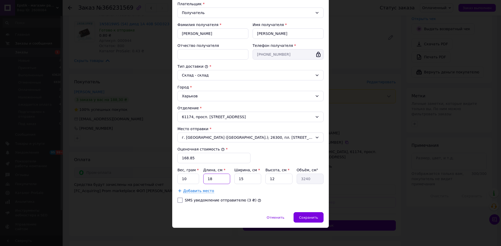
type input "18"
click at [247, 175] on input "15" at bounding box center [247, 179] width 27 height 10
type input "1"
type input "216"
type input "12"
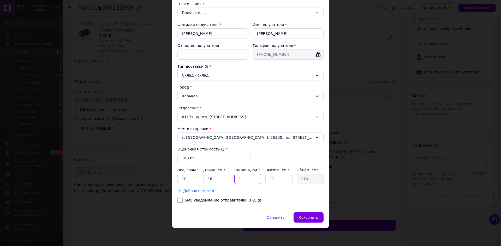
type input "2592"
type input "12"
click at [276, 180] on input "12" at bounding box center [278, 179] width 27 height 10
type input "1"
type input "216"
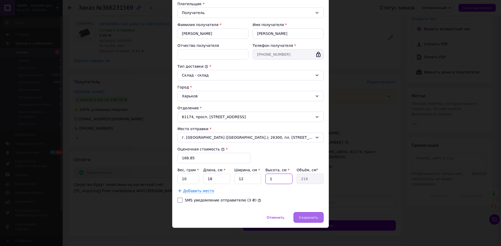
type input "1"
click at [309, 218] on span "Сохранить" at bounding box center [308, 218] width 19 height 4
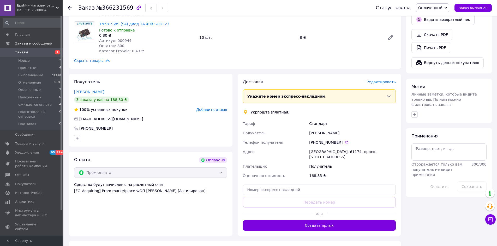
click at [310, 221] on button "Создать ярлык" at bounding box center [319, 226] width 153 height 10
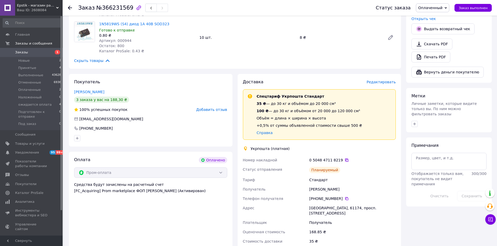
click at [345, 159] on icon at bounding box center [346, 160] width 3 height 3
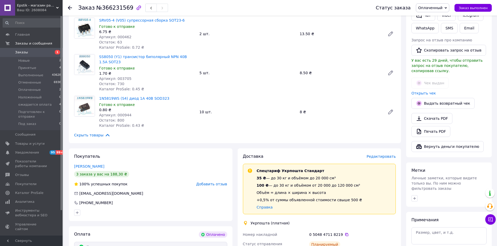
scroll to position [104, 0]
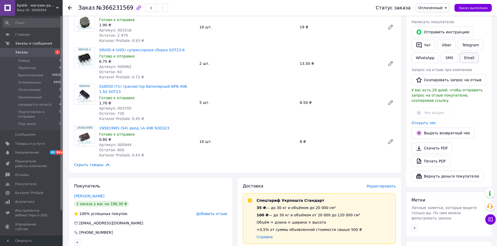
click at [464, 58] on button "Email" at bounding box center [469, 58] width 19 height 10
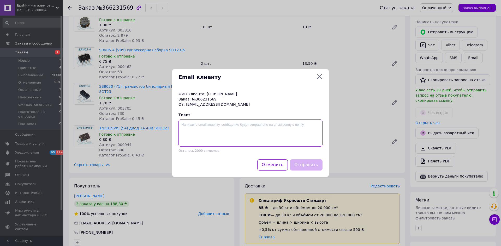
click at [191, 122] on textarea at bounding box center [250, 133] width 144 height 27
paste textarea "0504847118219"
type textarea "укр.почта 0504847118219"
click at [297, 163] on button "Отправить" at bounding box center [306, 165] width 33 height 11
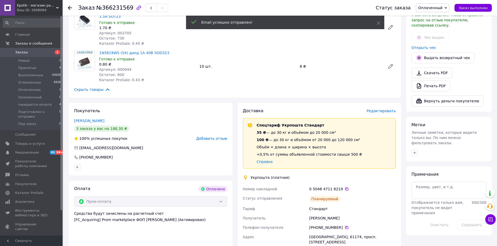
scroll to position [183, 0]
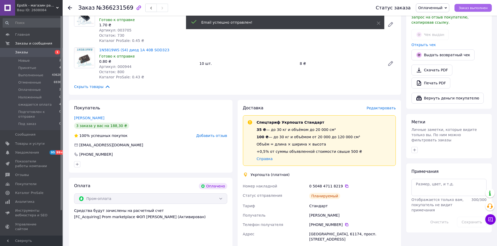
click at [482, 11] on button "Заказ выполнен" at bounding box center [472, 8] width 37 height 8
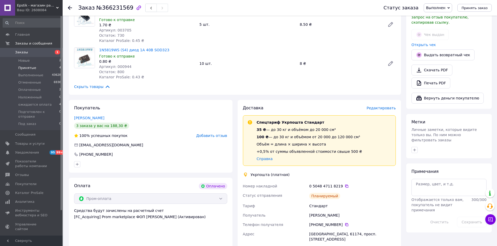
click at [25, 67] on span "Принятые" at bounding box center [27, 68] width 18 height 5
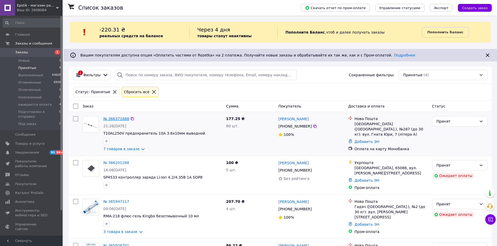
click at [119, 119] on link "№ 366371688" at bounding box center [116, 119] width 26 height 4
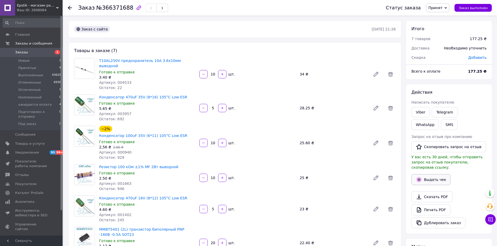
click at [434, 177] on button "Выдать чек" at bounding box center [430, 180] width 39 height 11
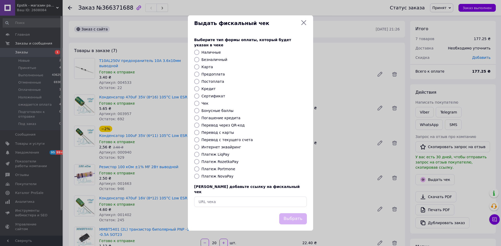
click at [196, 133] on input "Перевод с карты" at bounding box center [196, 132] width 5 height 5
radio input "true"
click at [290, 214] on button "Выбрать" at bounding box center [293, 219] width 28 height 11
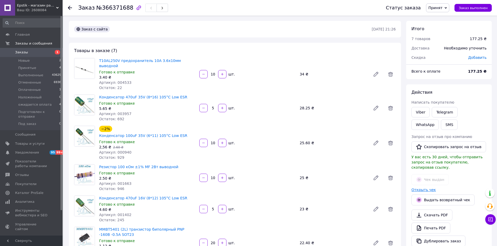
click at [420, 188] on link "Открыть чек" at bounding box center [423, 190] width 25 height 4
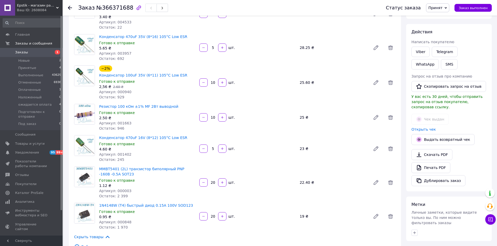
scroll to position [104, 0]
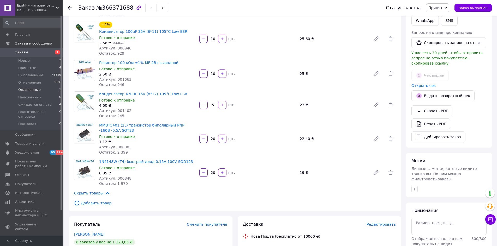
click at [26, 91] on span "Оплаченные" at bounding box center [29, 90] width 22 height 5
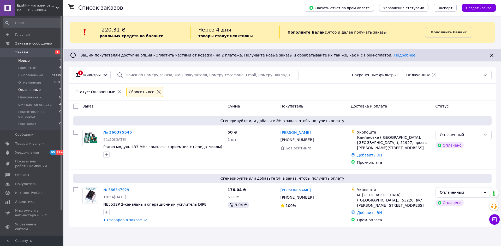
click at [25, 60] on span "Новые" at bounding box center [23, 60] width 11 height 5
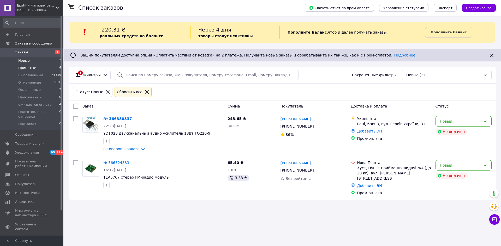
click at [24, 66] on span "Принятые" at bounding box center [27, 68] width 18 height 5
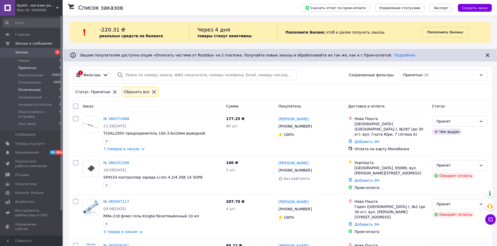
click at [30, 90] on span "Оплаченные" at bounding box center [29, 90] width 22 height 5
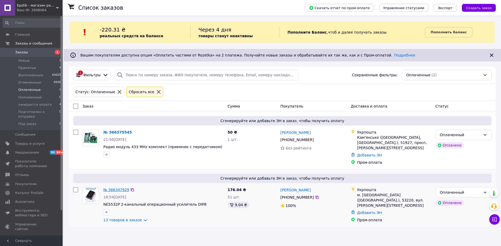
click at [120, 189] on link "№ 366347929" at bounding box center [116, 190] width 26 height 4
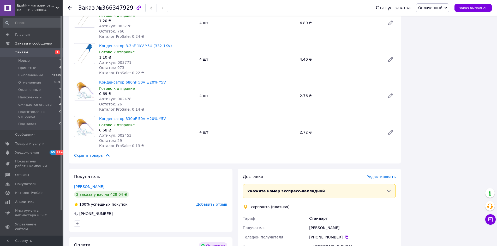
scroll to position [470, 0]
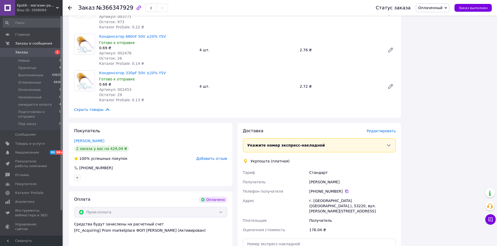
click at [79, 139] on link "Богуш Андрій" at bounding box center [89, 141] width 30 height 4
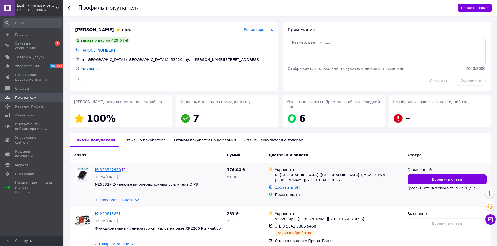
click at [106, 168] on link "№ 366347929" at bounding box center [108, 170] width 26 height 4
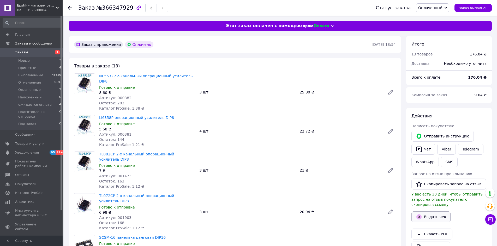
click at [432, 212] on button "Выдать чек" at bounding box center [430, 217] width 39 height 11
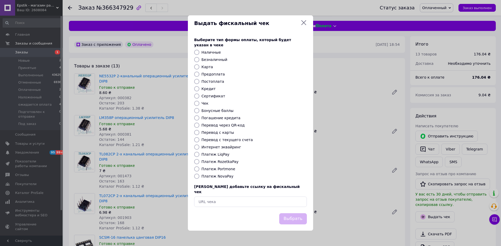
click at [198, 162] on input "Платеж RozetkaPay" at bounding box center [196, 161] width 5 height 5
radio input "true"
click at [297, 214] on button "Выбрать" at bounding box center [293, 219] width 28 height 11
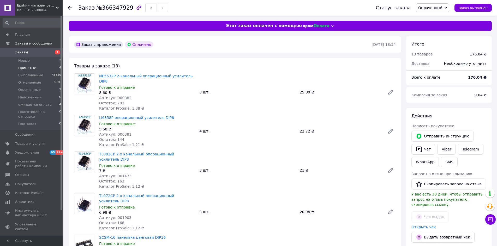
click at [24, 68] on span "Принятые" at bounding box center [27, 68] width 18 height 5
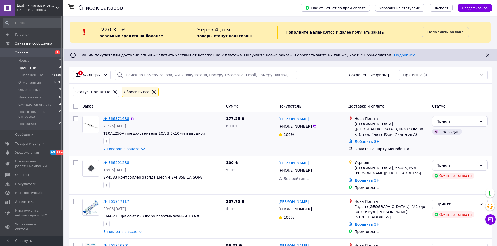
click at [114, 120] on link "№ 366371688" at bounding box center [116, 119] width 26 height 4
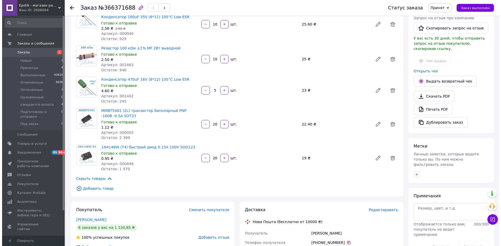
scroll to position [183, 0]
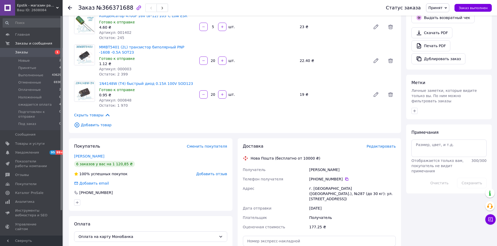
click at [382, 145] on span "Редактировать" at bounding box center [380, 147] width 29 height 4
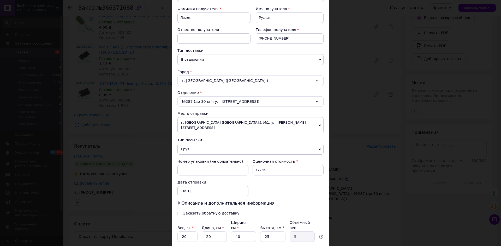
scroll to position [78, 0]
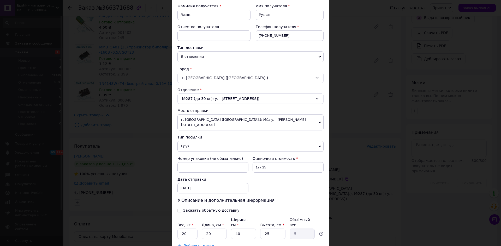
click at [185, 143] on span "Груз" at bounding box center [250, 146] width 146 height 11
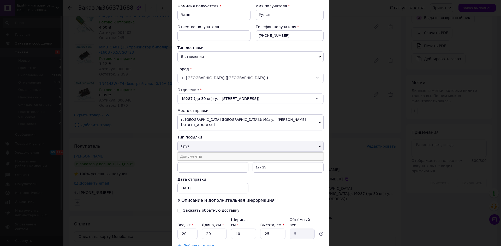
click at [184, 153] on li "Документы" at bounding box center [250, 157] width 146 height 8
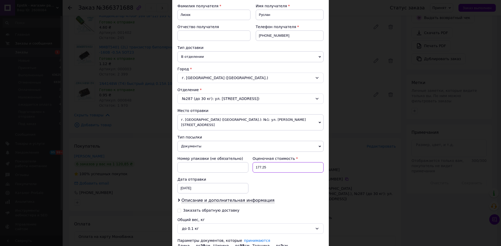
click at [256, 163] on input "177.25" at bounding box center [287, 168] width 71 height 10
type input "277.25"
click at [254, 198] on span "Описание и дополнительная информация" at bounding box center [227, 200] width 93 height 5
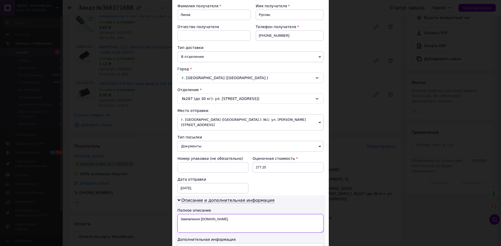
click at [239, 214] on textarea "Замовлення Prom.ua" at bounding box center [250, 223] width 146 height 19
type textarea "З"
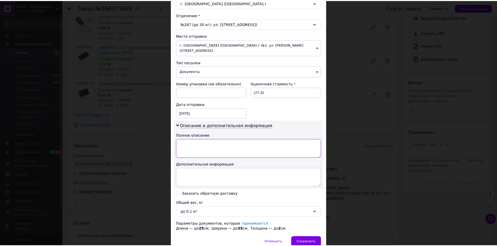
scroll to position [157, 0]
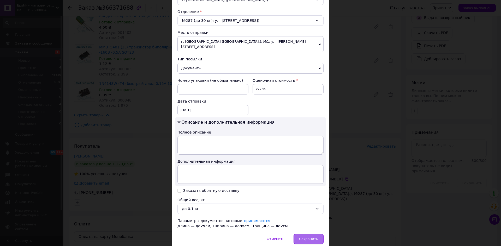
click at [308, 237] on span "Сохранить" at bounding box center [308, 239] width 19 height 4
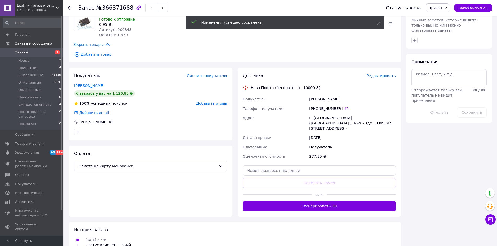
scroll to position [261, 0]
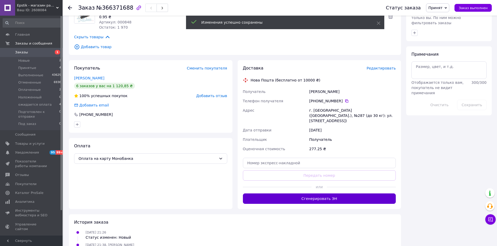
click at [312, 194] on button "Сгенерировать ЭН" at bounding box center [319, 199] width 153 height 10
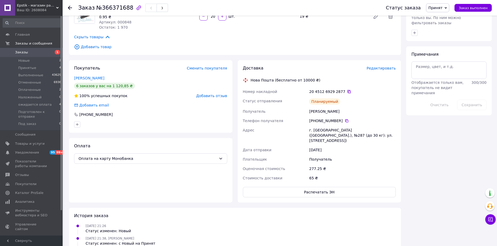
click at [347, 90] on icon at bounding box center [349, 92] width 4 height 4
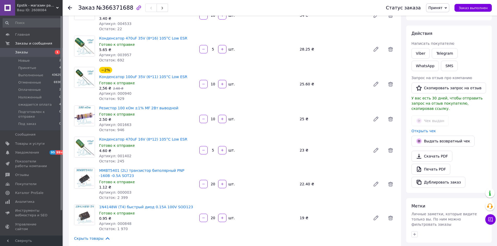
scroll to position [26, 0]
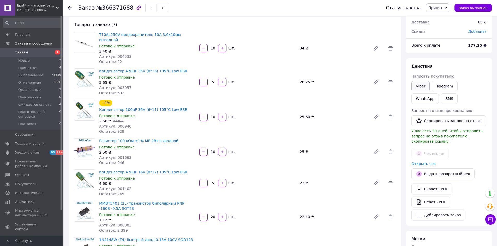
drag, startPoint x: 421, startPoint y: 86, endPoint x: 387, endPoint y: 123, distance: 49.9
click at [421, 86] on link "Viber" at bounding box center [420, 86] width 18 height 10
click at [364, 187] on div "Товары в заказе (7) T10AL250V предохранитель 10А 3.6x10мм выводной Готово к отп…" at bounding box center [235, 153] width 332 height 273
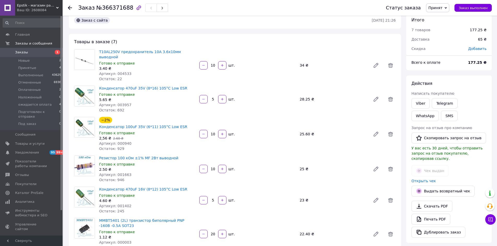
scroll to position [0, 0]
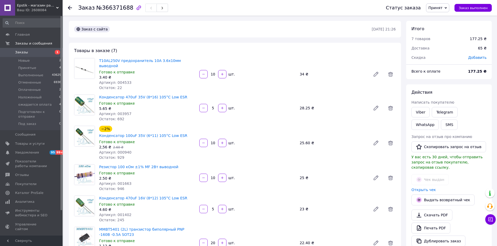
click at [282, 239] on div "20   шт." at bounding box center [247, 243] width 97 height 8
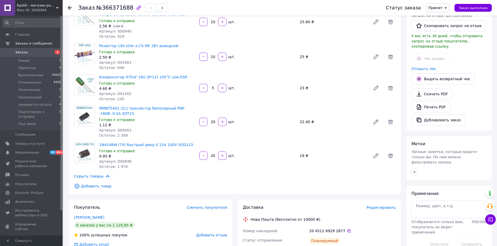
scroll to position [130, 0]
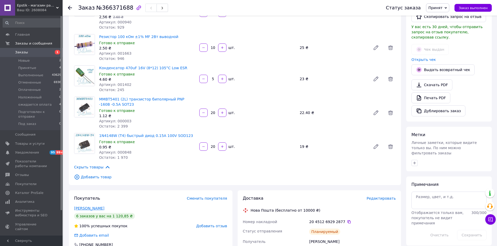
click at [81, 207] on link "Лисюк Руслан" at bounding box center [89, 209] width 30 height 4
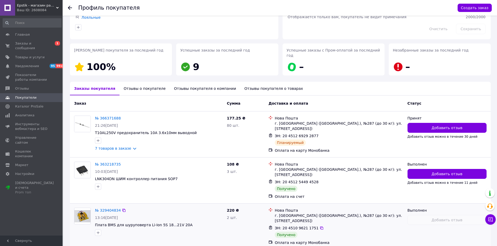
scroll to position [52, 0]
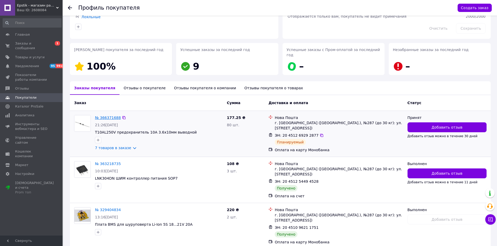
click at [108, 116] on link "№ 366371688" at bounding box center [108, 118] width 26 height 4
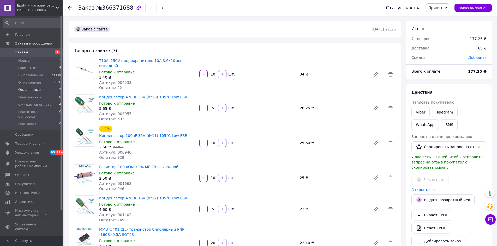
click at [26, 92] on span "Оплаченные" at bounding box center [29, 90] width 22 height 5
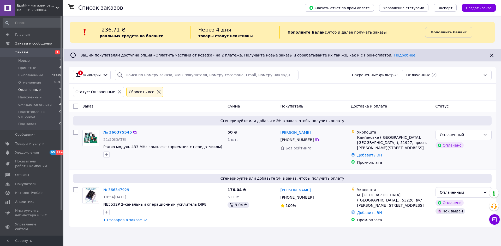
click at [110, 133] on link "№ 366375545" at bounding box center [117, 132] width 28 height 4
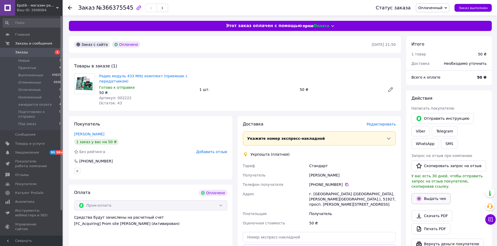
click at [441, 195] on button "Выдать чек" at bounding box center [430, 199] width 39 height 11
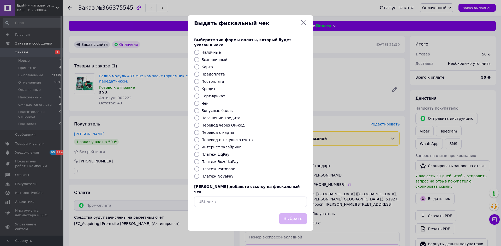
click at [197, 161] on input "Платеж RozetkaPay" at bounding box center [196, 161] width 5 height 5
radio input "true"
click at [298, 215] on button "Выбрать" at bounding box center [293, 219] width 28 height 11
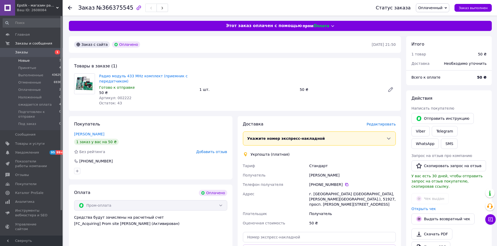
click at [25, 60] on span "Новые" at bounding box center [23, 60] width 11 height 5
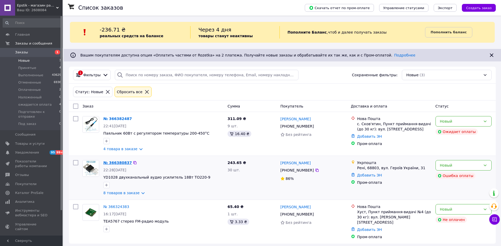
click at [121, 163] on link "№ 366380837" at bounding box center [117, 163] width 28 height 4
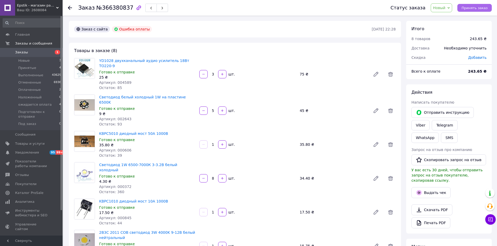
click at [475, 10] on button "Принять заказ" at bounding box center [474, 8] width 34 height 8
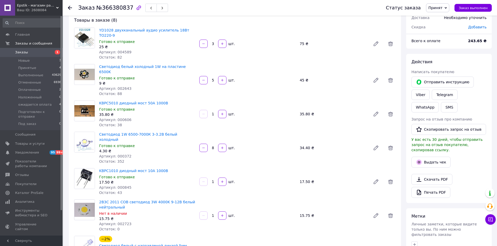
scroll to position [26, 0]
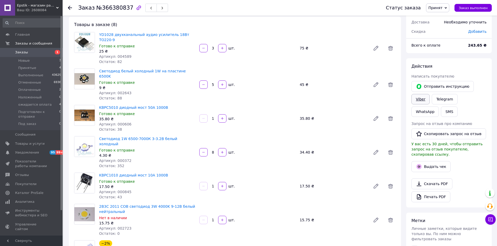
click at [422, 99] on link "Viber" at bounding box center [420, 99] width 18 height 10
click at [470, 182] on div "Скачать PDF   Печать PDF" at bounding box center [448, 191] width 75 height 24
click at [441, 113] on button "SMS" at bounding box center [449, 112] width 17 height 10
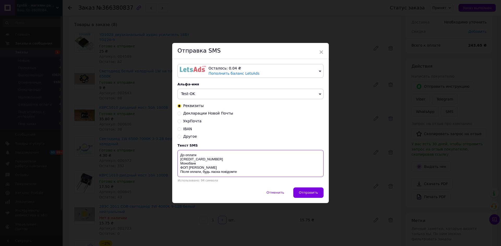
click at [200, 155] on textarea "До оплати 4035 2000 4224 2393 Монобанк ФОП Буковський І.М. Після оплати, будь л…" at bounding box center [250, 163] width 146 height 27
type textarea "До оплати 243,65 грн 4035 2000 4224 2393 Монобанк ФОП Буковський І.М. Після опл…"
click at [321, 52] on span "×" at bounding box center [321, 52] width 5 height 9
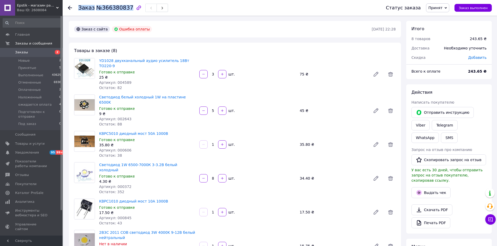
drag, startPoint x: 75, startPoint y: 7, endPoint x: 125, endPoint y: 10, distance: 49.7
click at [125, 10] on div "Заказ №366380837 Статус заказа Принят Выполнен Отменен Оплаченный Наложенный ож…" at bounding box center [280, 8] width 424 height 16
copy h1 "Заказ №366380837"
drag, startPoint x: 355, startPoint y: 185, endPoint x: 335, endPoint y: 187, distance: 19.9
click at [355, 198] on div "KBPC1010 диодный мост 10A 1000В Готово к отправке 17.50 ₴ Артикул: 000845 Остат…" at bounding box center [247, 212] width 301 height 29
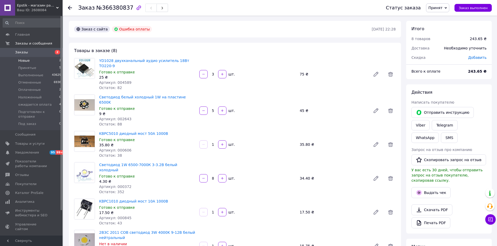
click at [23, 61] on span "Новые" at bounding box center [23, 60] width 11 height 5
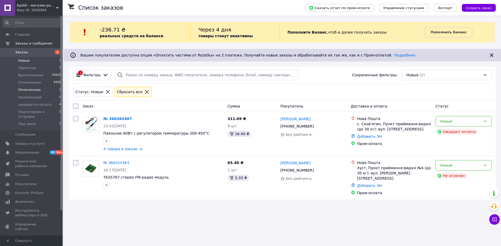
click at [27, 89] on span "Оплаченные" at bounding box center [29, 90] width 22 height 5
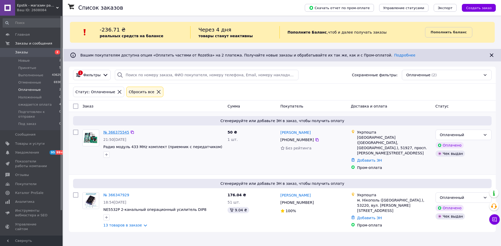
click at [112, 132] on link "№ 366375545" at bounding box center [116, 132] width 26 height 4
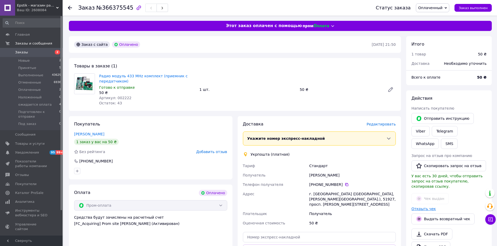
click at [422, 207] on link "Открыть чек" at bounding box center [423, 209] width 25 height 4
click at [382, 125] on span "Редактировать" at bounding box center [380, 124] width 29 height 4
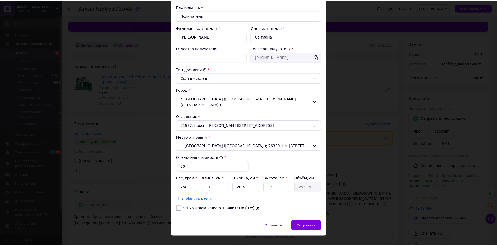
scroll to position [78, 0]
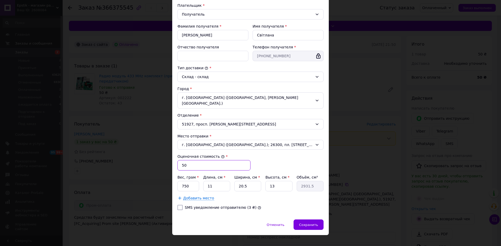
click at [180, 160] on input "50" at bounding box center [213, 165] width 73 height 10
type input "150"
click at [191, 181] on input "750" at bounding box center [188, 186] width 22 height 10
type input "7"
type input "15"
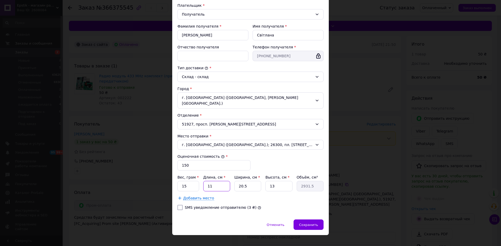
click at [213, 182] on input "11" at bounding box center [216, 186] width 27 height 10
type input "1"
type input "266.5"
type input "18"
type input "4797"
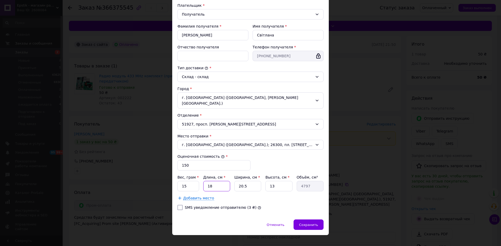
type input "18"
click at [249, 182] on input "20.5" at bounding box center [247, 186] width 27 height 10
type input "20."
type input "4680"
type input "2"
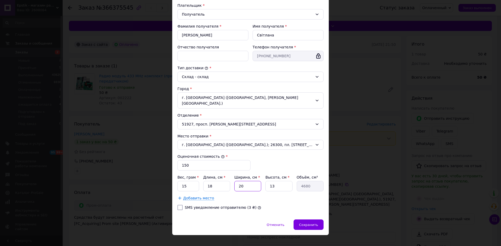
type input "468"
type input "1"
type input "234"
type input "12"
type input "2808"
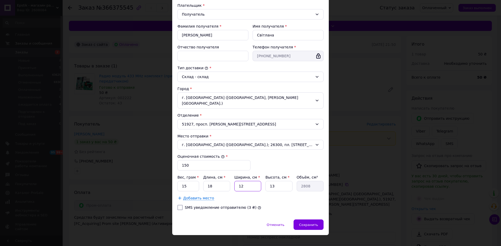
type input "12"
click at [282, 183] on input "13" at bounding box center [278, 186] width 27 height 10
type input "1"
type input "216"
type input "1"
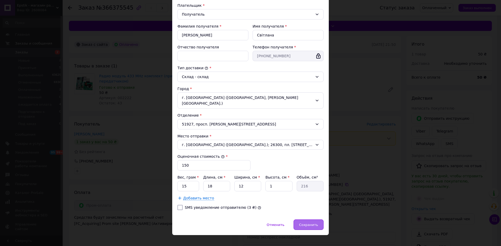
click at [308, 223] on span "Сохранить" at bounding box center [308, 225] width 19 height 4
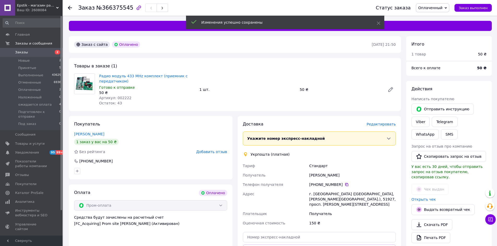
scroll to position [52, 0]
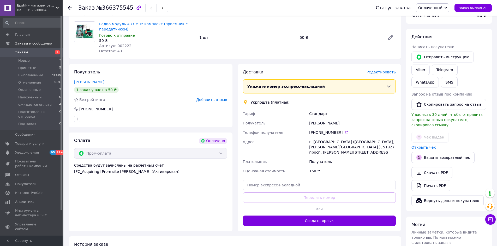
drag, startPoint x: 314, startPoint y: 216, endPoint x: 320, endPoint y: 219, distance: 7.5
click at [314, 217] on button "Создать ярлык" at bounding box center [319, 221] width 153 height 10
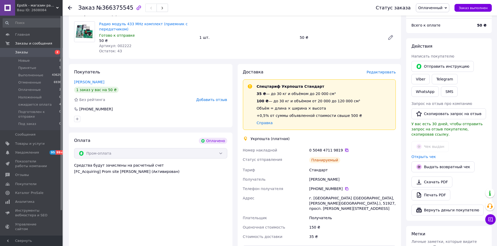
click at [345, 149] on icon at bounding box center [346, 150] width 3 height 3
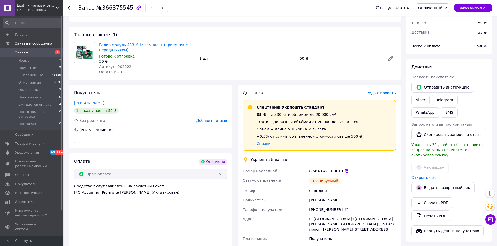
scroll to position [0, 0]
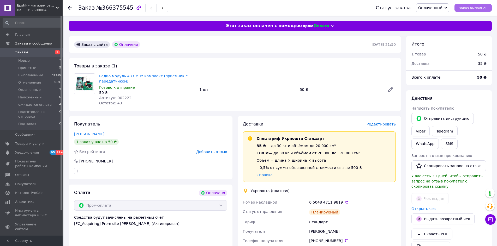
click at [471, 8] on span "Заказ выполнен" at bounding box center [473, 8] width 29 height 4
click at [28, 93] on li "Оплаченные 2" at bounding box center [32, 89] width 64 height 7
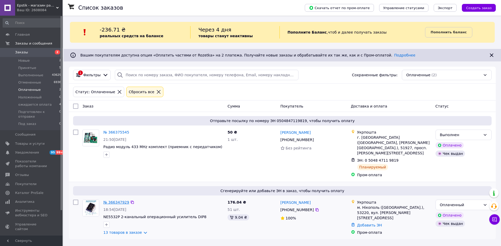
click at [120, 201] on link "№ 366347929" at bounding box center [116, 203] width 26 height 4
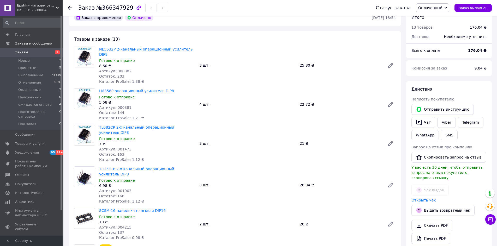
scroll to position [26, 0]
click at [417, 199] on link "Открыть чек" at bounding box center [423, 201] width 25 height 4
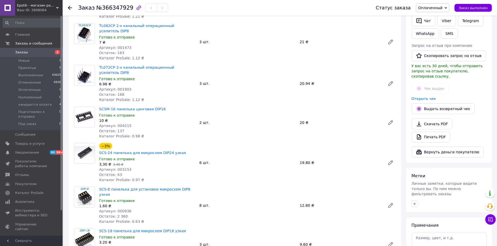
scroll to position [130, 0]
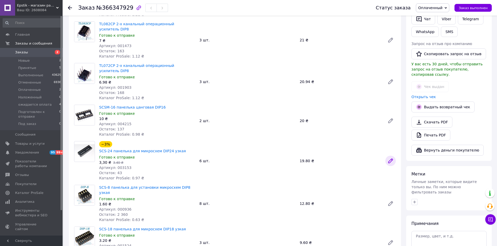
click at [391, 159] on icon at bounding box center [390, 161] width 4 height 4
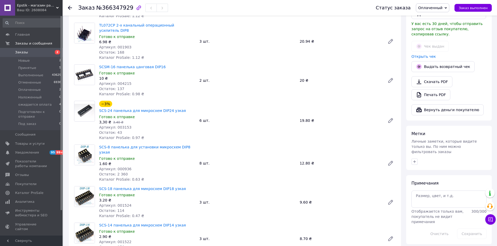
scroll to position [183, 0]
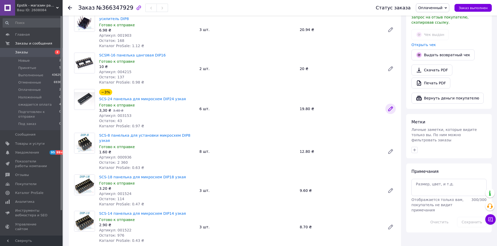
click at [389, 107] on icon at bounding box center [390, 109] width 4 height 4
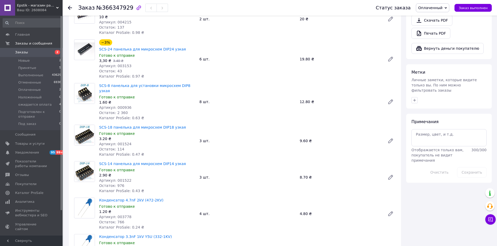
scroll to position [235, 0]
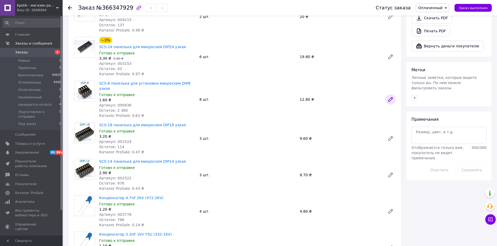
click at [392, 98] on icon at bounding box center [390, 100] width 4 height 4
click at [390, 137] on icon at bounding box center [390, 139] width 4 height 4
click at [386, 170] on link at bounding box center [390, 175] width 10 height 10
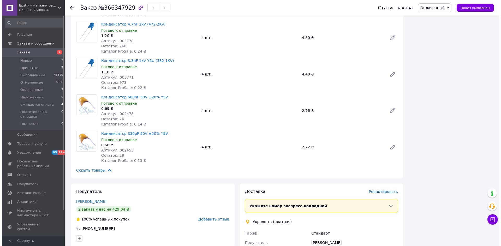
scroll to position [470, 0]
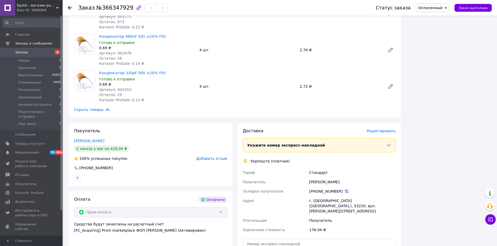
click at [386, 129] on span "Редактировать" at bounding box center [380, 131] width 29 height 4
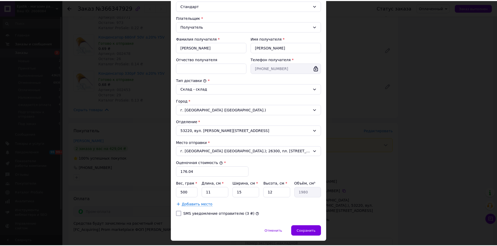
scroll to position [80, 0]
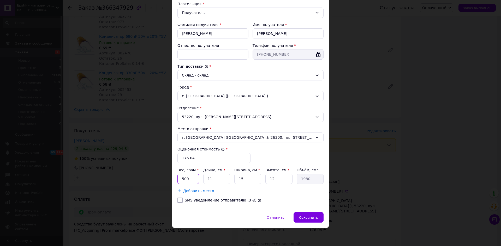
click at [191, 178] on input "500" at bounding box center [188, 179] width 22 height 10
type input "5"
type input "35"
click at [215, 181] on input "11" at bounding box center [216, 179] width 27 height 10
type input "1"
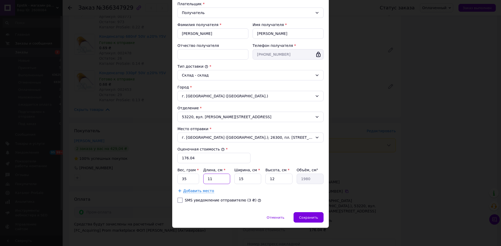
type input "180"
type input "18"
type input "3240"
type input "18"
click at [248, 178] on input "15" at bounding box center [247, 179] width 27 height 10
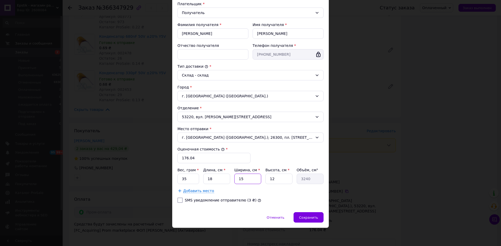
type input "1"
type input "216"
type input "12"
type input "2592"
type input "12"
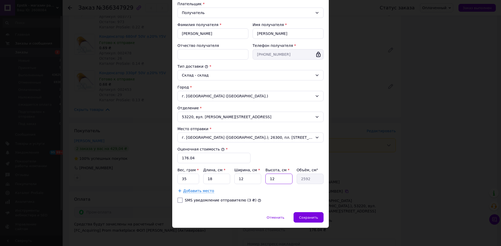
click at [276, 178] on input "12" at bounding box center [278, 179] width 27 height 10
type input "1"
type input "216"
type input "3"
type input "648"
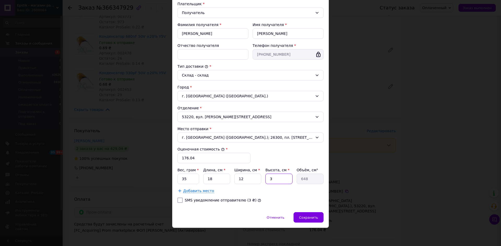
type input "3"
click at [184, 158] on input "176.04" at bounding box center [213, 158] width 73 height 10
type input "276.04"
click at [315, 216] on span "Сохранить" at bounding box center [308, 218] width 19 height 4
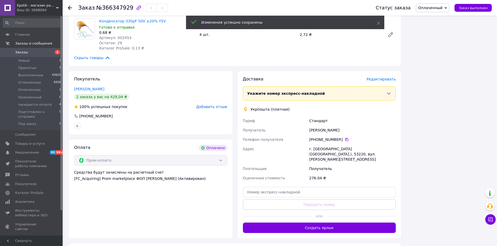
scroll to position [522, 0]
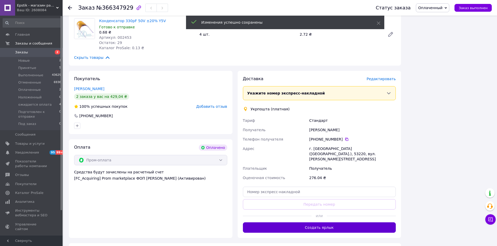
click at [315, 223] on button "Создать ярлык" at bounding box center [319, 228] width 153 height 10
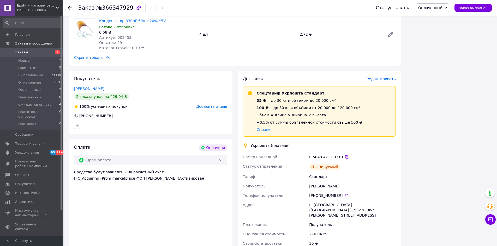
click at [345, 155] on icon at bounding box center [347, 157] width 4 height 4
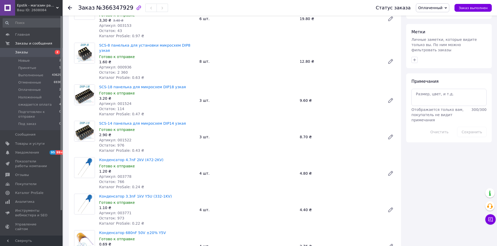
scroll to position [261, 0]
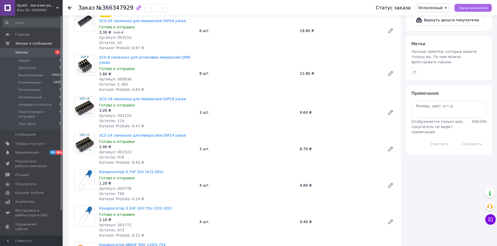
click at [474, 8] on span "Заказ выполнен" at bounding box center [473, 8] width 29 height 4
click at [23, 89] on span "Оплаченные" at bounding box center [29, 90] width 22 height 5
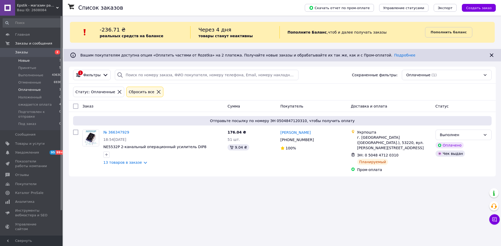
click at [20, 61] on span "Новые" at bounding box center [23, 60] width 11 height 5
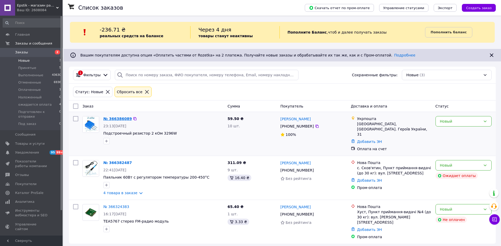
click at [115, 118] on link "№ 366386089" at bounding box center [117, 119] width 28 height 4
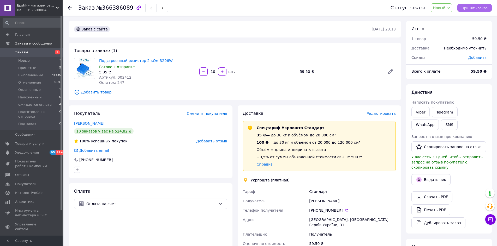
click at [473, 8] on span "Принять заказ" at bounding box center [474, 8] width 26 height 4
click at [423, 112] on link "Viber" at bounding box center [420, 112] width 18 height 10
click at [362, 194] on div "Стандарт" at bounding box center [352, 191] width 89 height 9
click at [441, 126] on button "SMS" at bounding box center [449, 125] width 17 height 10
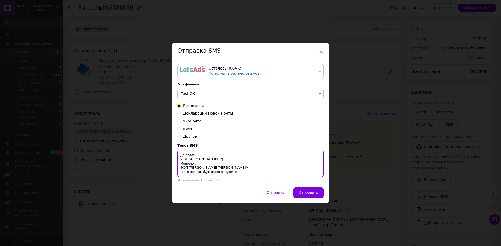
click at [209, 152] on textarea "До оплати [CREDIT_CARD_NUMBER] Монобанк ФОП [PERSON_NAME] Після оплати, будь ла…" at bounding box center [250, 163] width 146 height 27
type textarea "До оплати 61,50 грн 4035 2000 4224 2393 Монобанк ФОП Буковський І.М. Після опла…"
click at [321, 52] on span "×" at bounding box center [321, 52] width 5 height 9
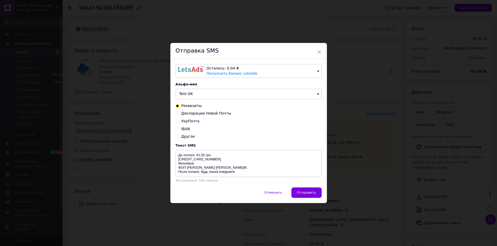
click at [378, 181] on div "× Отправка SMS Осталось: 0.04 ₴ Пополнить баланс LetsAds Подключить SMSClub Аль…" at bounding box center [248, 123] width 497 height 246
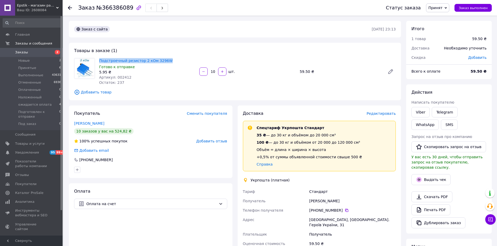
drag, startPoint x: 98, startPoint y: 60, endPoint x: 165, endPoint y: 59, distance: 66.3
click at [165, 59] on div "Подстроечный резистор 2 кОм 3296W Готово к отправке 5.95 ₴ Артикул: 002412 Оста…" at bounding box center [147, 71] width 100 height 29
copy link "Подстроечный резистор 2 кОм 3296W"
click at [373, 199] on div "[PERSON_NAME]" at bounding box center [352, 201] width 89 height 9
click at [26, 61] on span "Новые" at bounding box center [23, 60] width 11 height 5
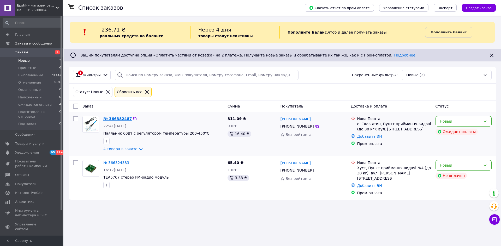
click at [110, 119] on link "№ 366382487" at bounding box center [117, 119] width 28 height 4
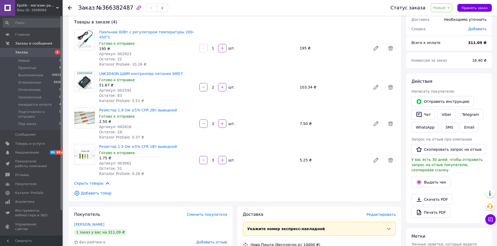
scroll to position [26, 0]
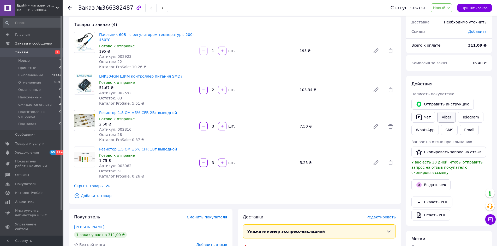
click at [442, 117] on link "Viber" at bounding box center [446, 117] width 18 height 11
click at [458, 197] on div "Скачать PDF   Печать PDF" at bounding box center [448, 209] width 75 height 24
click at [445, 129] on button "SMS" at bounding box center [449, 130] width 17 height 10
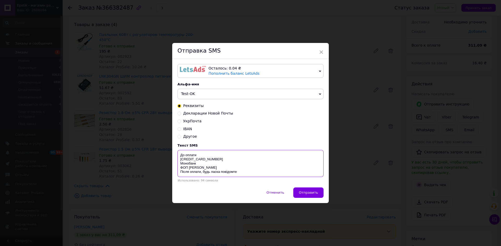
click at [203, 154] on textarea "До оплати [CREDIT_CARD_NUMBER] Монобанк ФОП [PERSON_NAME] Після оплати, будь ла…" at bounding box center [250, 163] width 146 height 27
type textarea "До оплати 310 грн [CREDIT_CARD_NUMBER] [PERSON_NAME] Після оплати, будь ласка п…"
click at [319, 49] on span "×" at bounding box center [321, 52] width 5 height 9
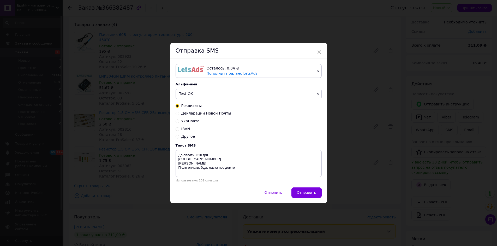
click at [367, 177] on div "× Отправка SMS Осталось: 0.04 ₴ Пополнить баланс LetsAds Подключить SMSClub Аль…" at bounding box center [248, 123] width 497 height 246
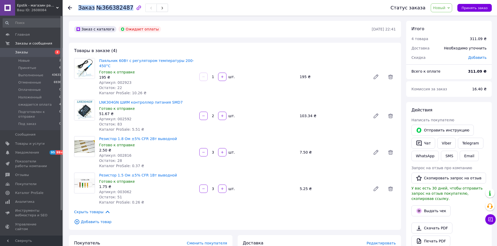
drag, startPoint x: 77, startPoint y: 8, endPoint x: 125, endPoint y: 12, distance: 48.7
click at [125, 12] on div "Заказ №366382487 Статус заказа Новый Принят Выполнен Отменен Оплаченный Наложен…" at bounding box center [280, 8] width 424 height 16
copy h1 "Заказ №366382487"
click at [375, 225] on div "Товары в заказе (4) Паяльник 60Вт с регулятором температуры 200-450°С Готово к …" at bounding box center [235, 137] width 332 height 188
click at [29, 69] on span "Принятые" at bounding box center [27, 68] width 18 height 5
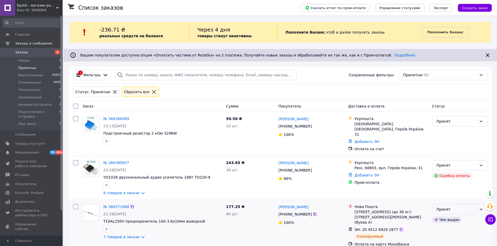
click at [482, 209] on icon at bounding box center [481, 210] width 3 height 2
click at [441, 157] on li "Выполнен" at bounding box center [459, 155] width 55 height 9
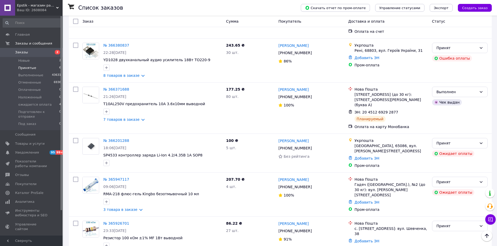
scroll to position [123, 0]
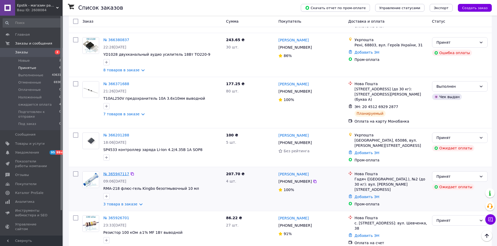
click at [115, 172] on link "№ 365947117" at bounding box center [116, 174] width 26 height 4
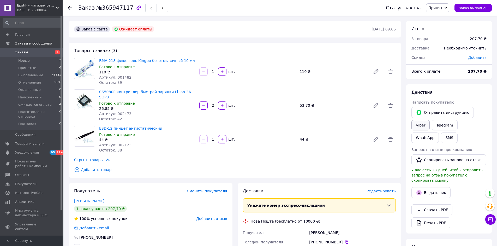
click at [413, 127] on link "Viber" at bounding box center [420, 125] width 18 height 10
click at [370, 219] on div "Нова Пошта (бесплатно от 10000 ₴)" at bounding box center [320, 221] width 156 height 5
click at [26, 60] on span "Новые" at bounding box center [23, 60] width 11 height 5
